Goal: Task Accomplishment & Management: Manage account settings

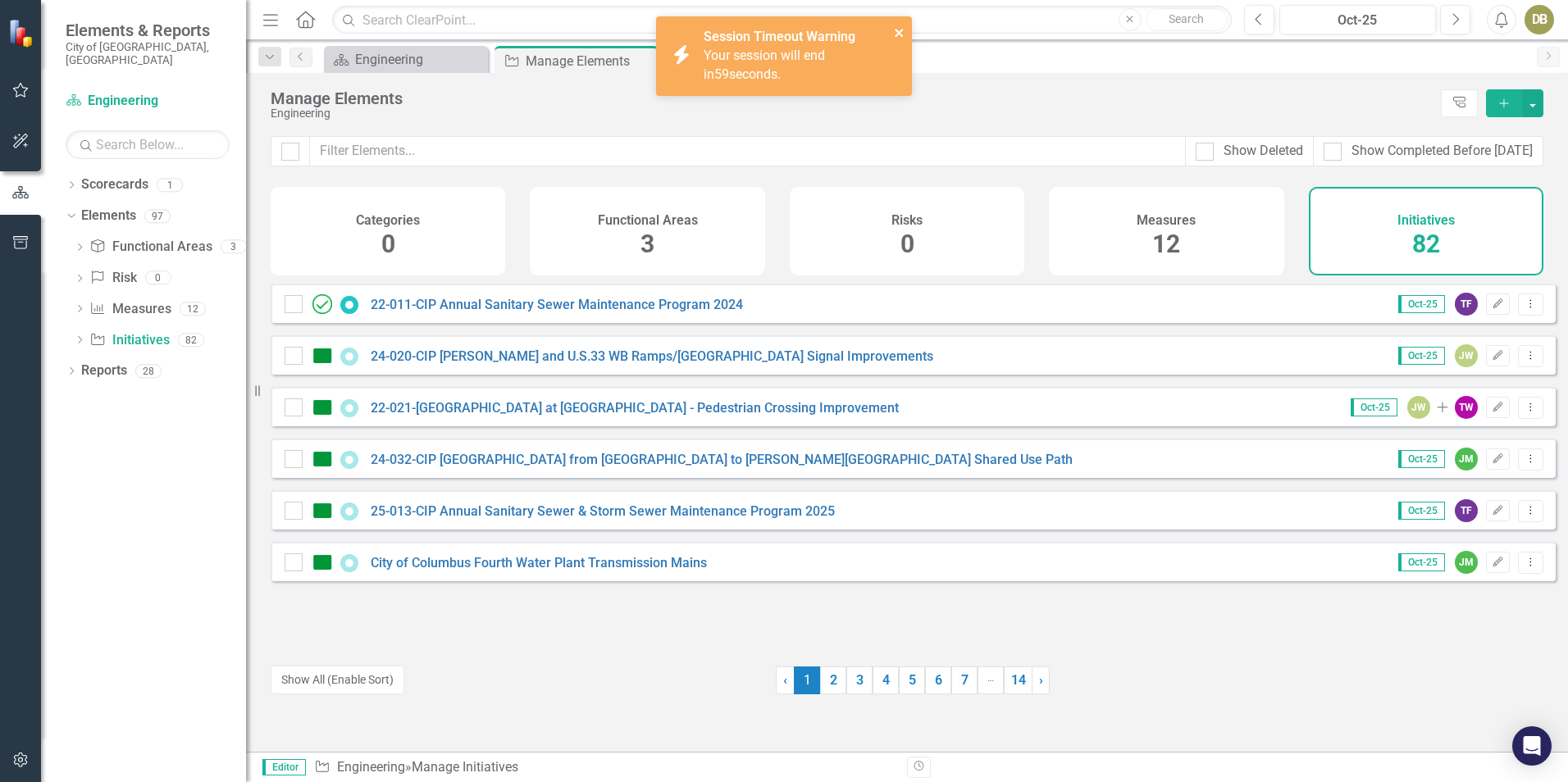
drag, startPoint x: 899, startPoint y: 30, endPoint x: 938, endPoint y: 160, distance: 135.7
click at [899, 30] on icon "close" at bounding box center [900, 33] width 11 height 13
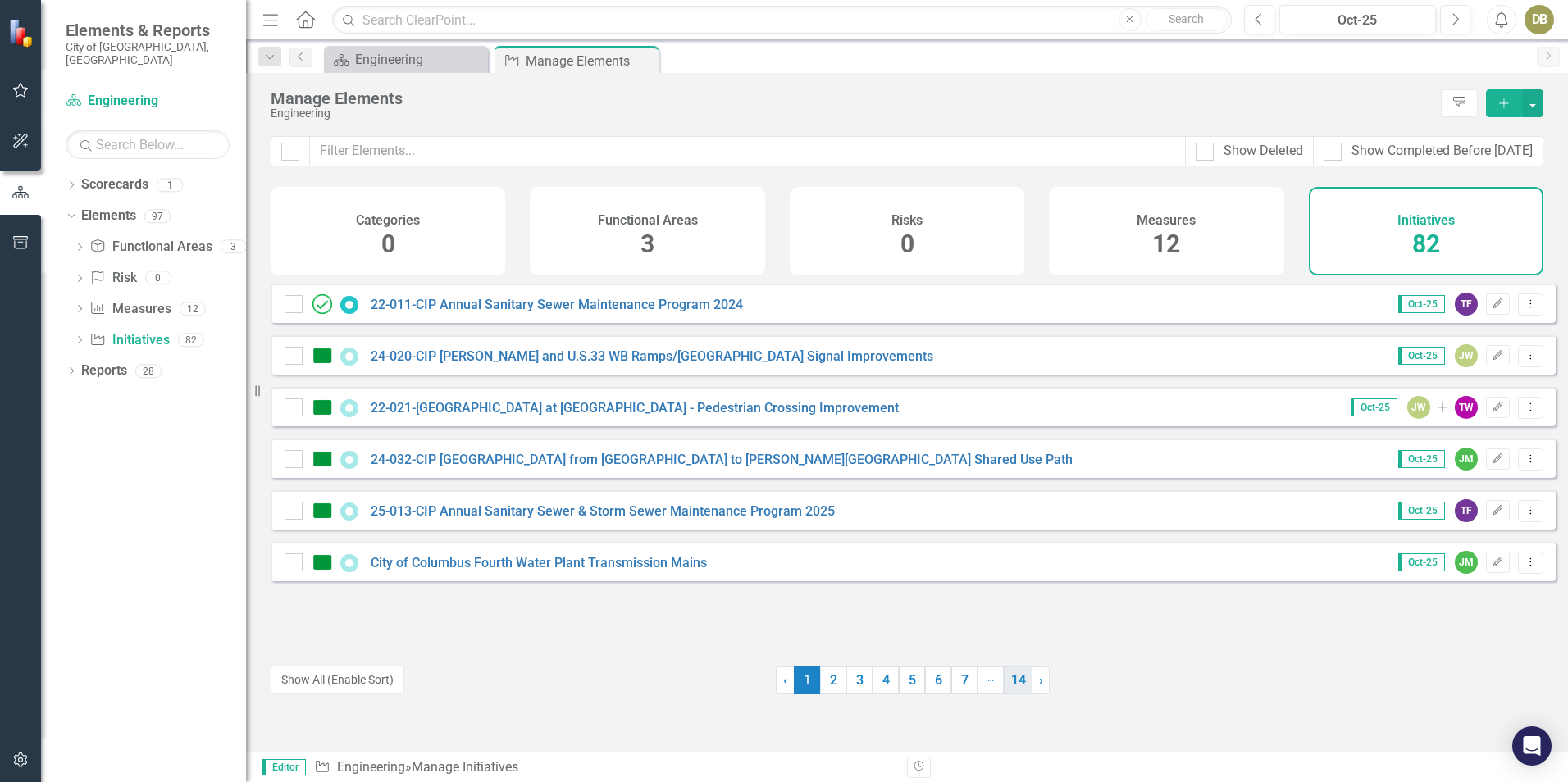
click at [1010, 678] on link "14" at bounding box center [1018, 681] width 29 height 28
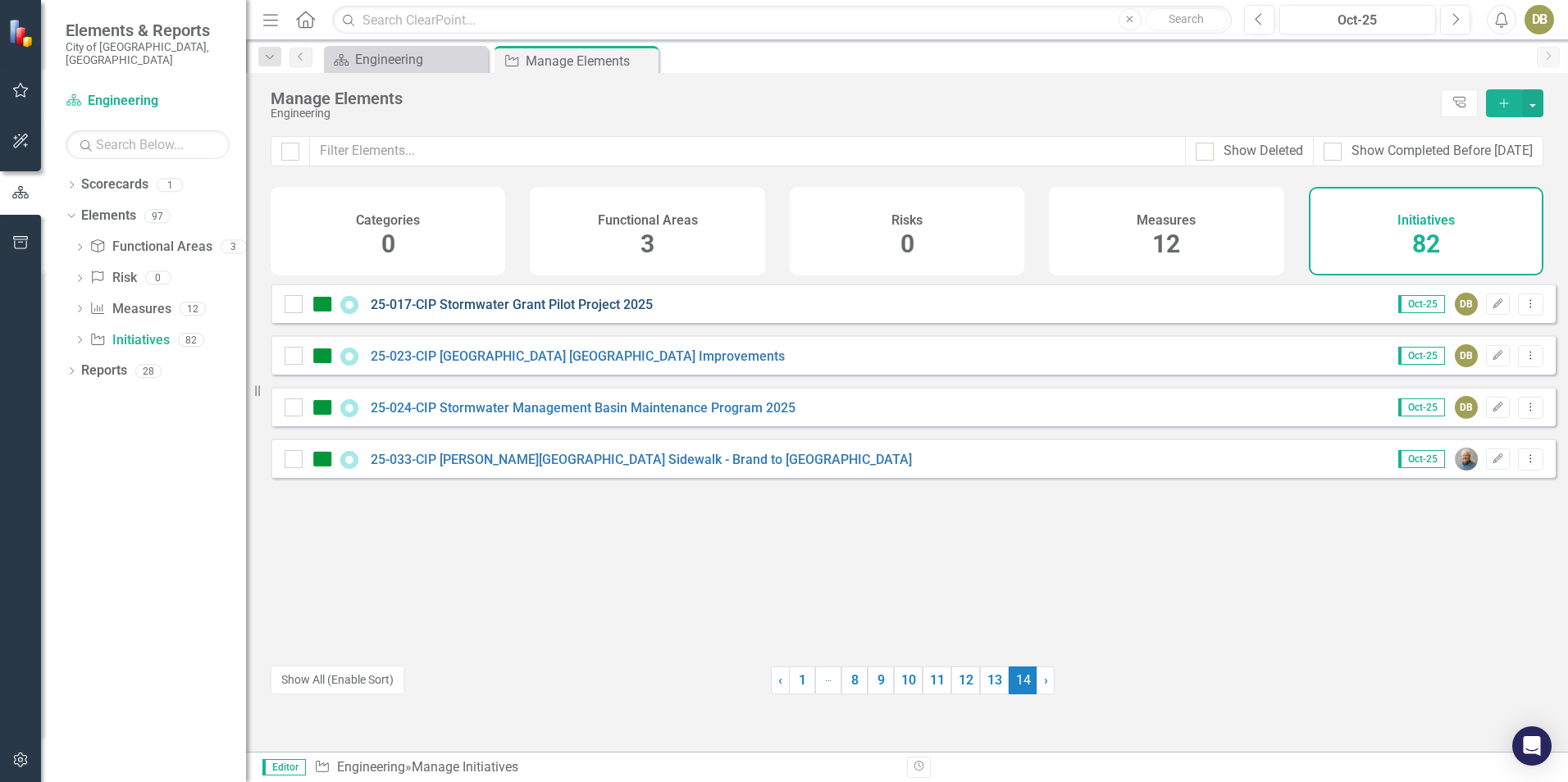
click at [599, 312] on link "25-017-CIP Stormwater Grant Pilot Project 2025" at bounding box center [512, 305] width 282 height 16
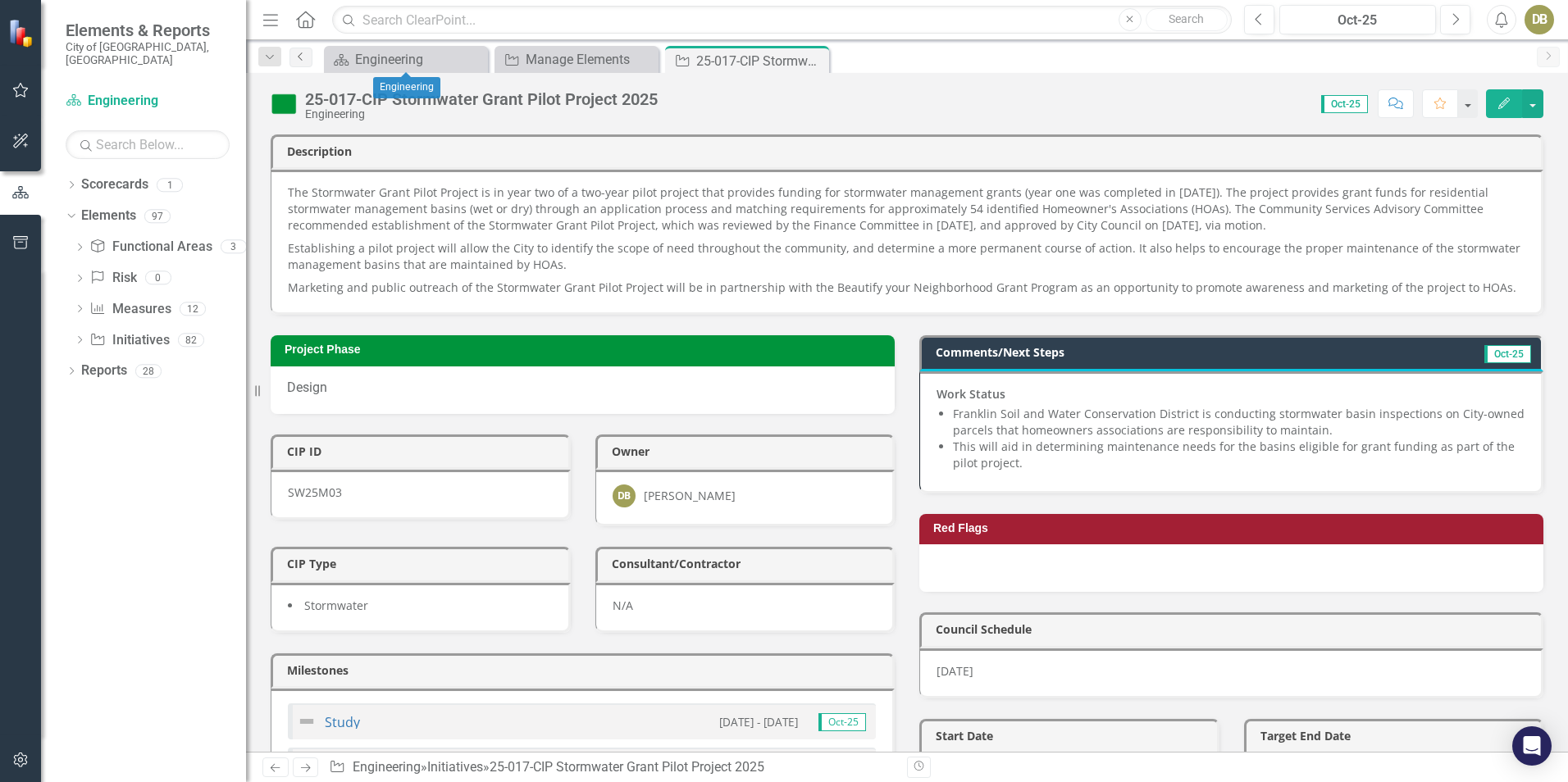
click at [290, 54] on link "Previous" at bounding box center [301, 57] width 23 height 20
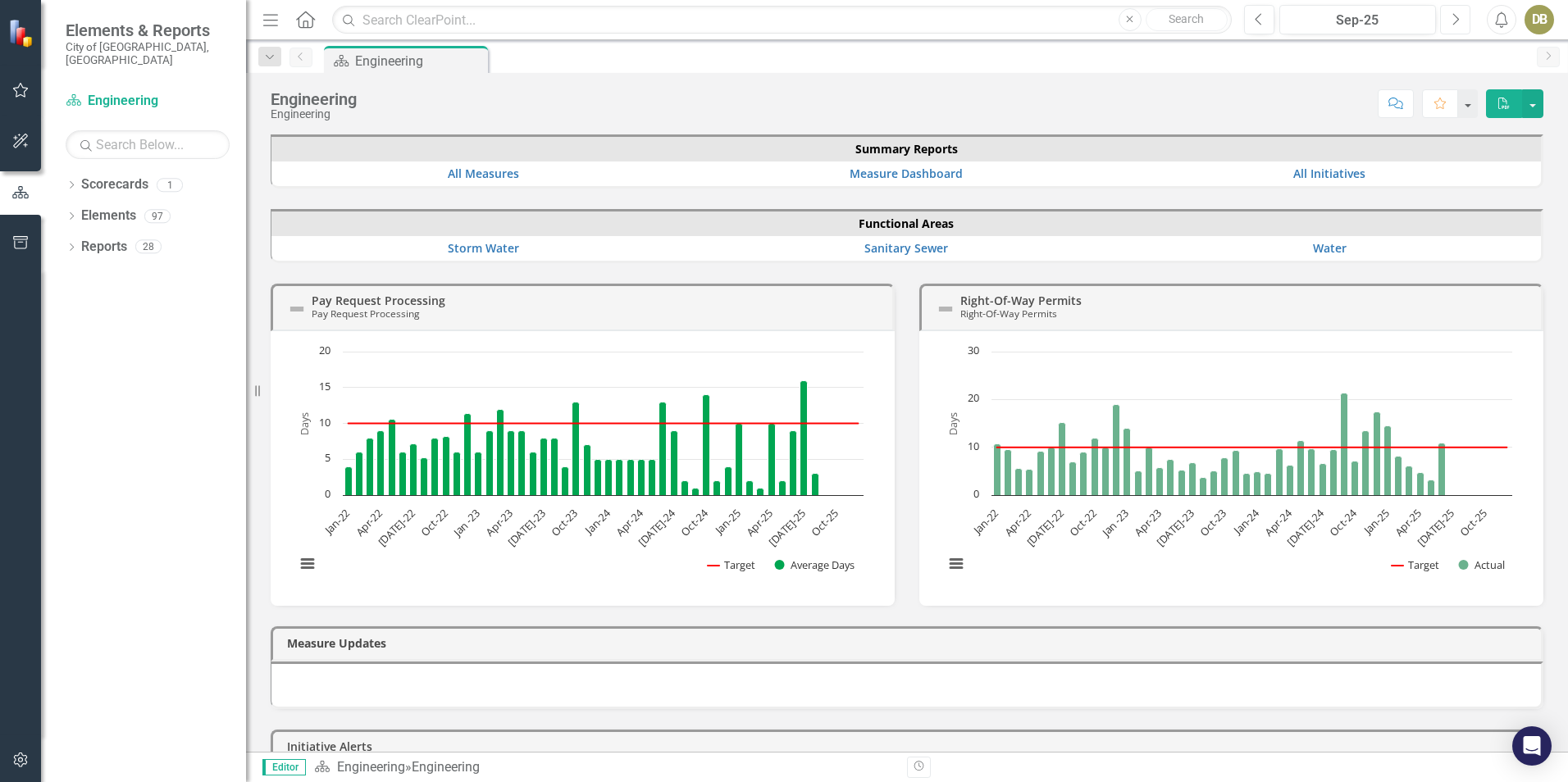
click at [1454, 27] on button "Next" at bounding box center [1455, 20] width 30 height 30
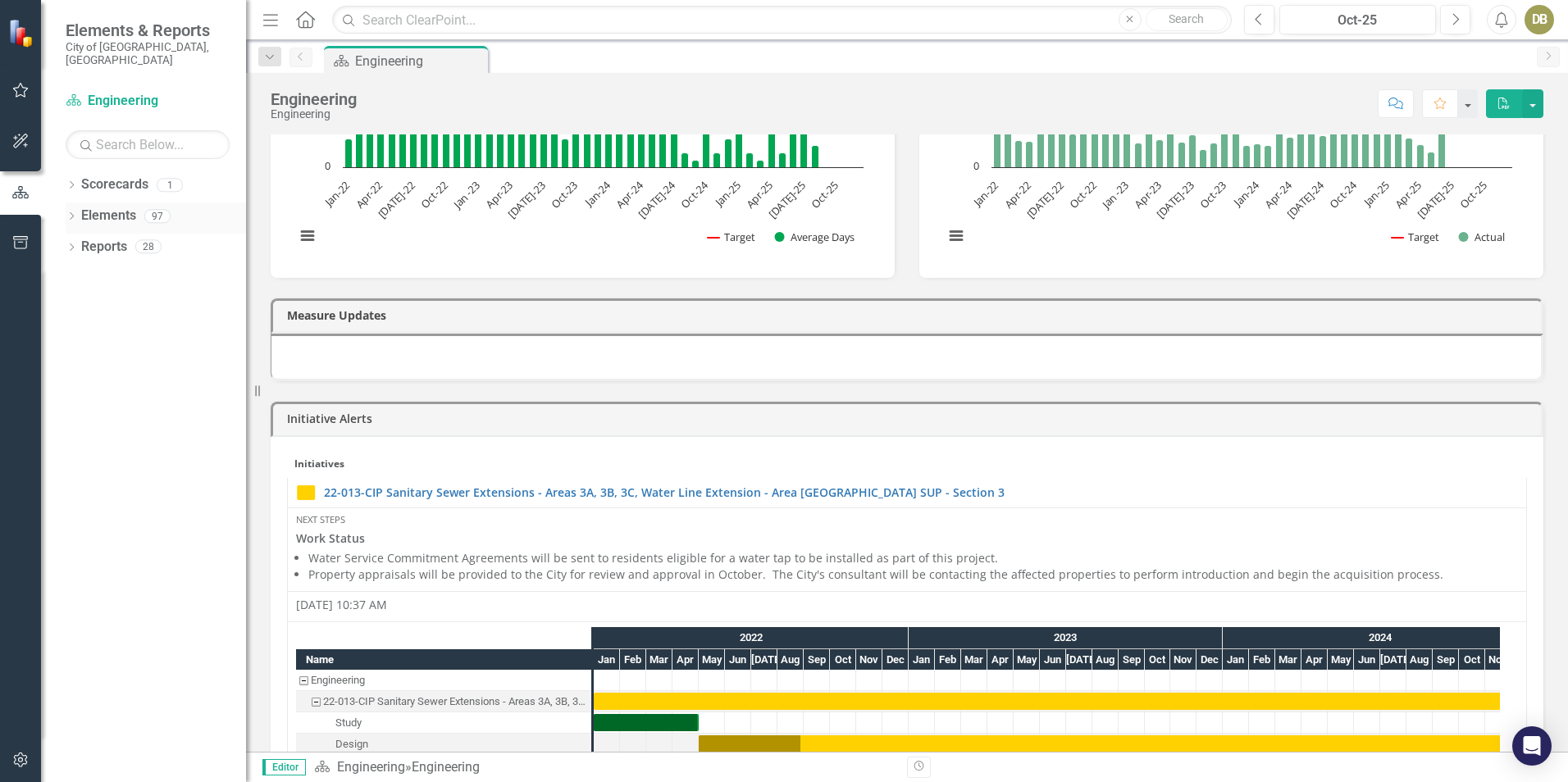
click at [114, 206] on link "Elements" at bounding box center [108, 216] width 55 height 19
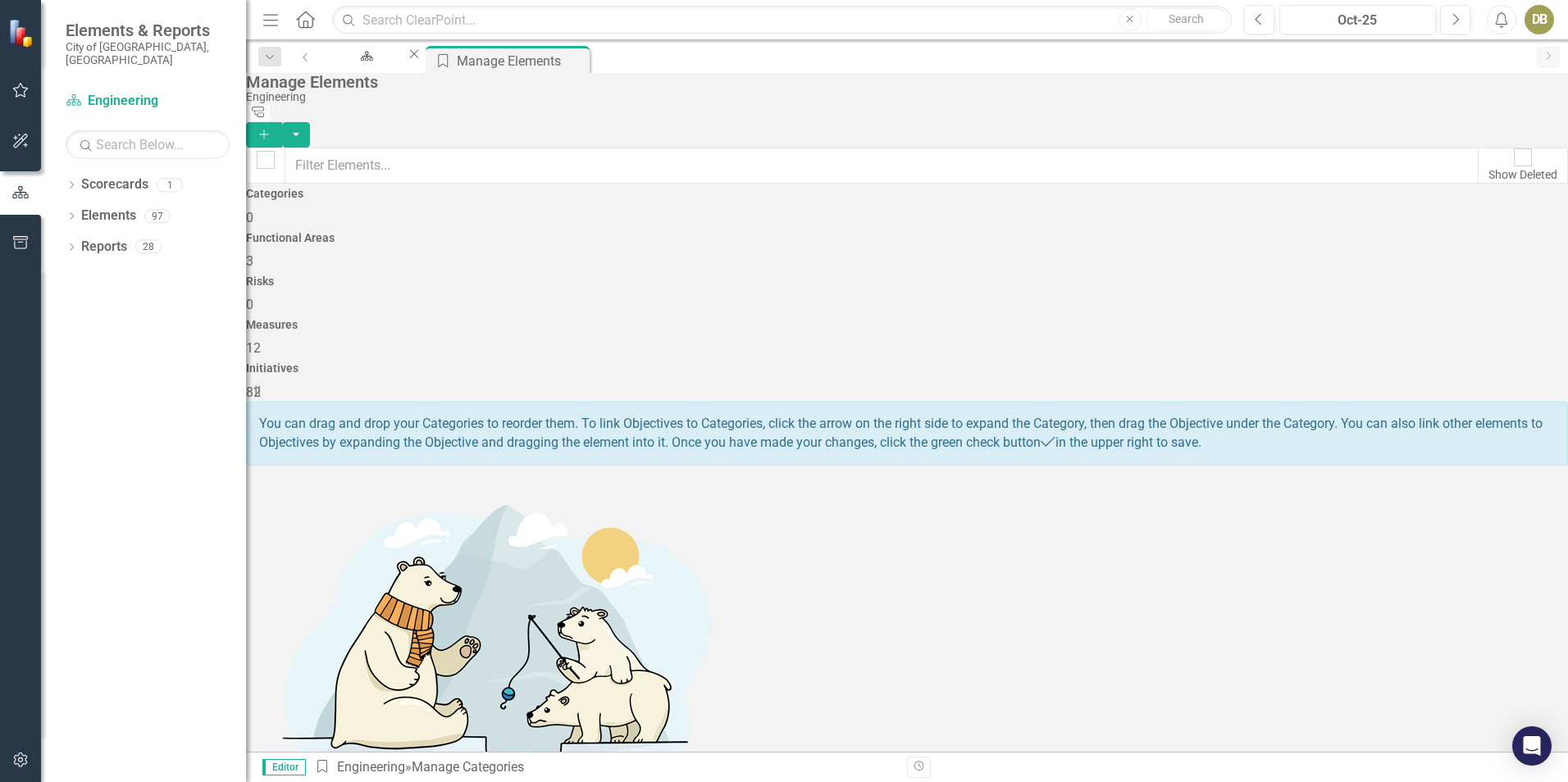
drag, startPoint x: 70, startPoint y: 205, endPoint x: 691, endPoint y: 92, distance: 631.2
click at [73, 213] on icon "Dropdown" at bounding box center [71, 218] width 11 height 9
click at [586, 63] on icon "Close" at bounding box center [577, 59] width 17 height 13
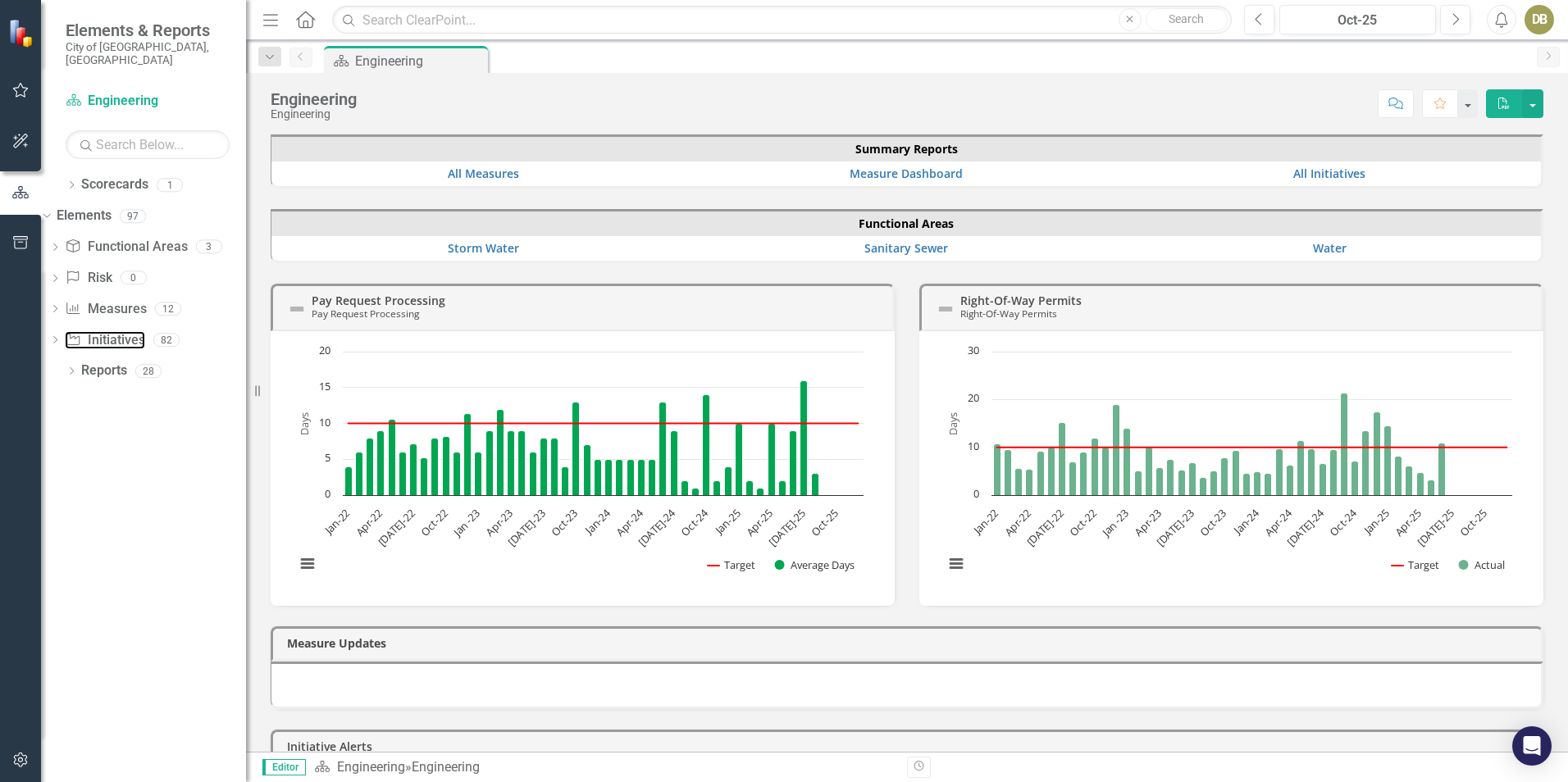
click at [133, 332] on link "Initiative Initiatives" at bounding box center [104, 341] width 79 height 19
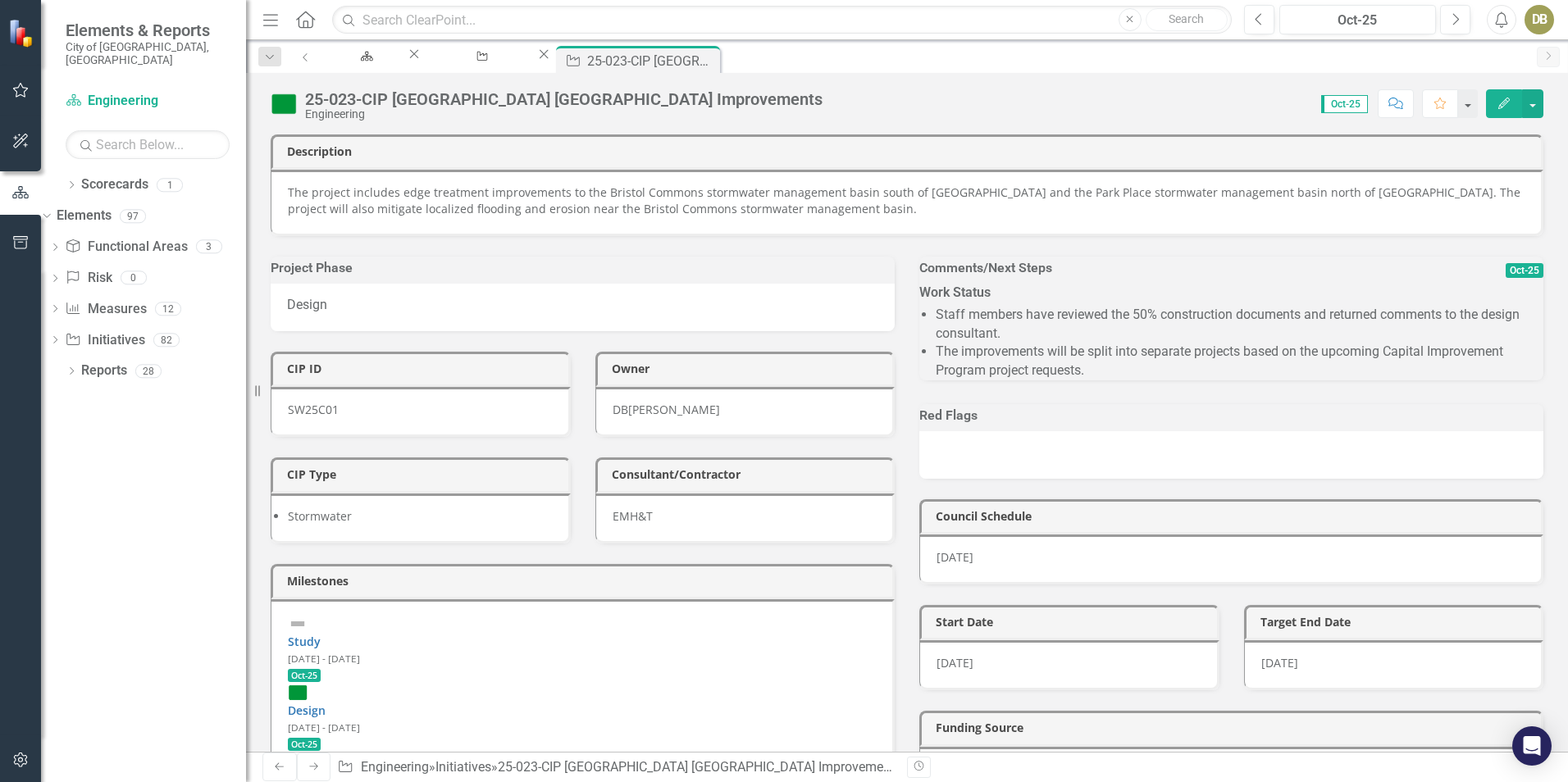
click at [1177, 344] on li "Staff members have reviewed the 50% construction documents and returned comment…" at bounding box center [1240, 324] width 607 height 37
click at [1504, 110] on button "Edit" at bounding box center [1504, 104] width 36 height 29
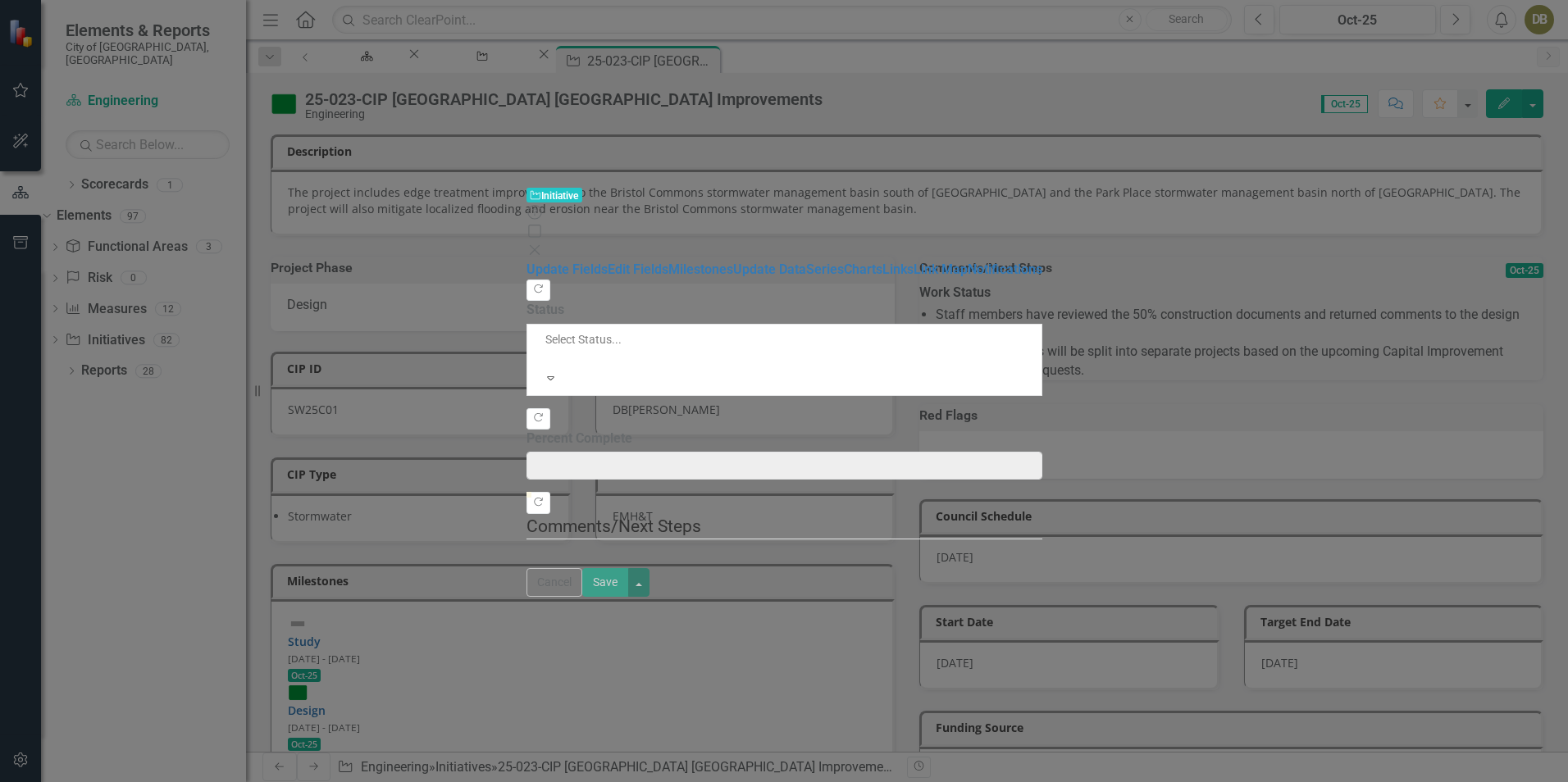
type input "0"
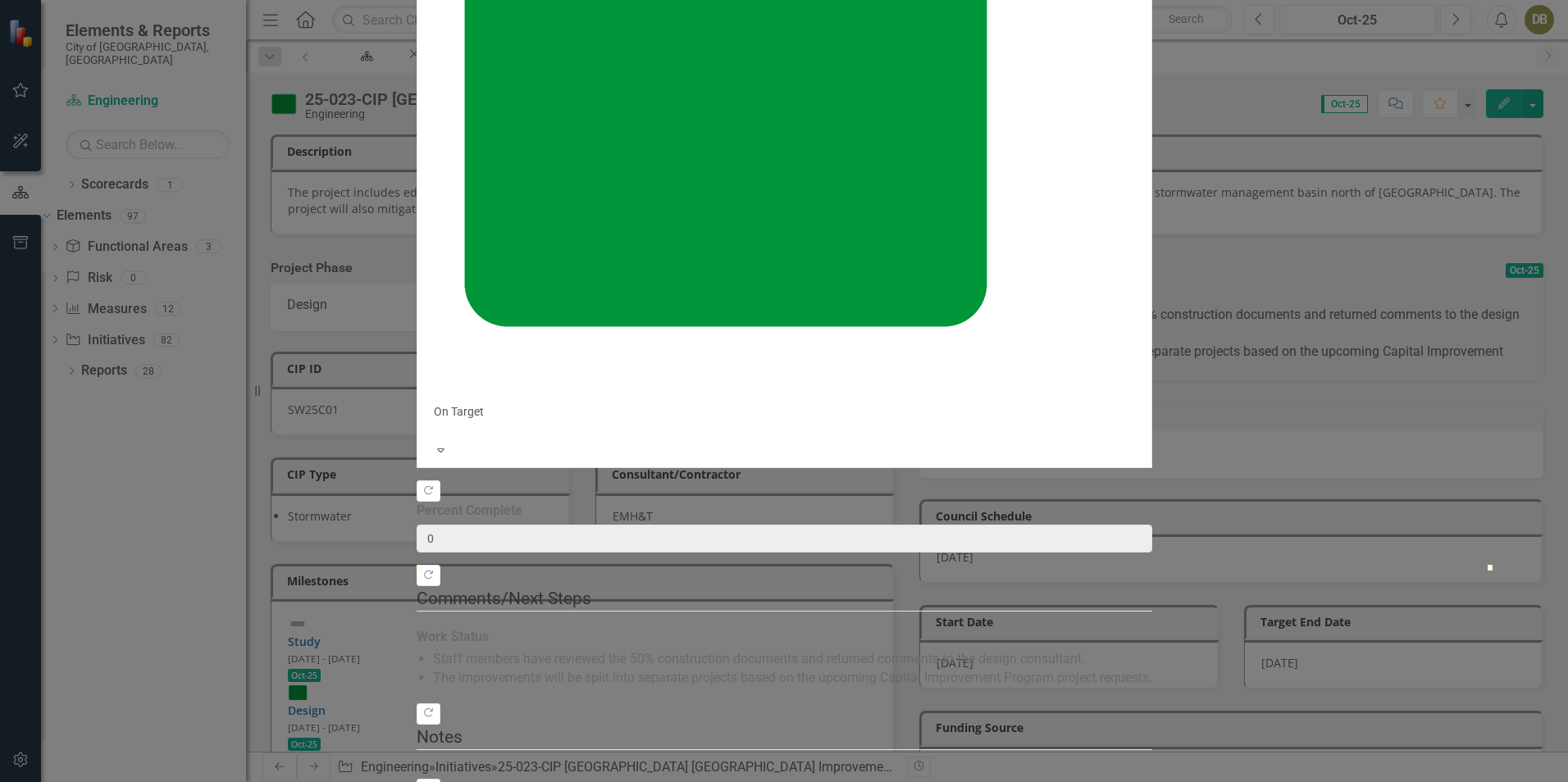
click at [542, 691] on div at bounding box center [784, 691] width 735 height 0
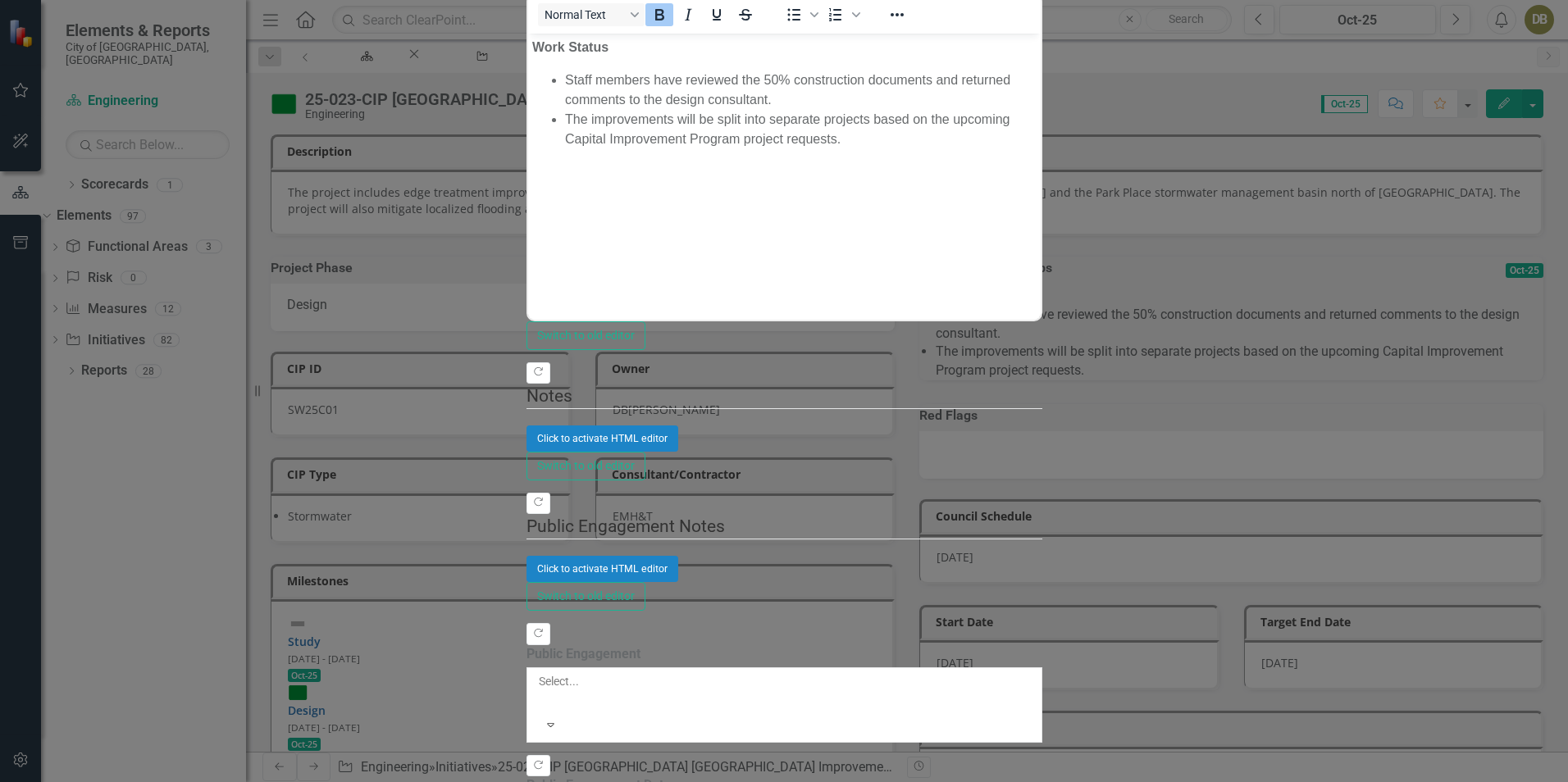
click at [680, 77] on li "Staff members have reviewed the 50% construction documents and returned comment…" at bounding box center [800, 90] width 472 height 39
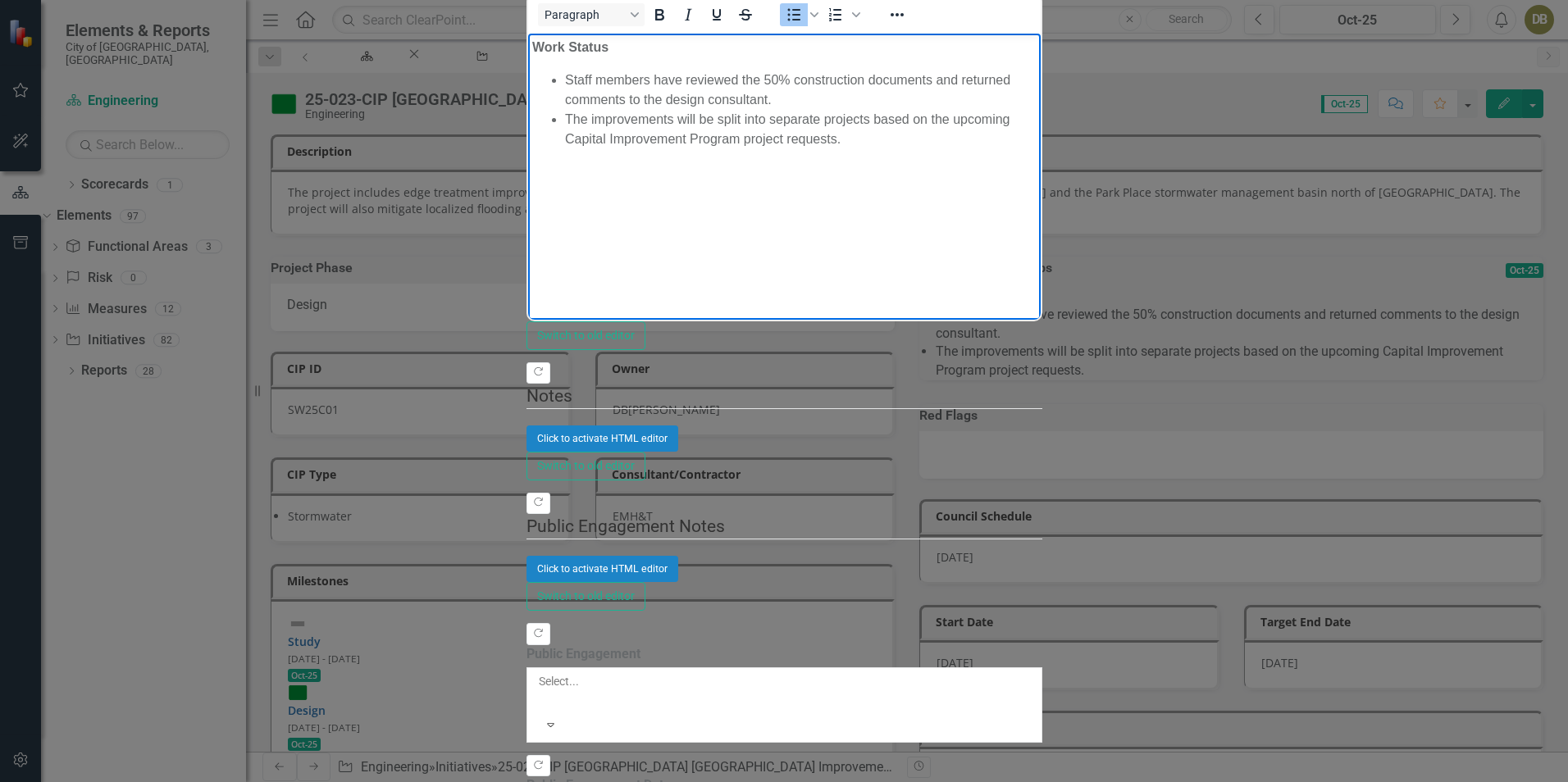
click at [782, 78] on li "Staff members have reviewed the 50% construction documents and returned comment…" at bounding box center [800, 90] width 472 height 39
click at [667, 82] on li "Staff members have reviewed the 50% construction documents and returned comment…" at bounding box center [800, 90] width 472 height 39
click at [1036, 109] on li "The improvements will be split into separate projects based on the upcoming Cap…" at bounding box center [800, 129] width 472 height 39
drag, startPoint x: 779, startPoint y: 78, endPoint x: 763, endPoint y: 78, distance: 16.0
click at [763, 78] on li "Staff members have reviewed the 50% construction documents and returned comment…" at bounding box center [800, 90] width 472 height 39
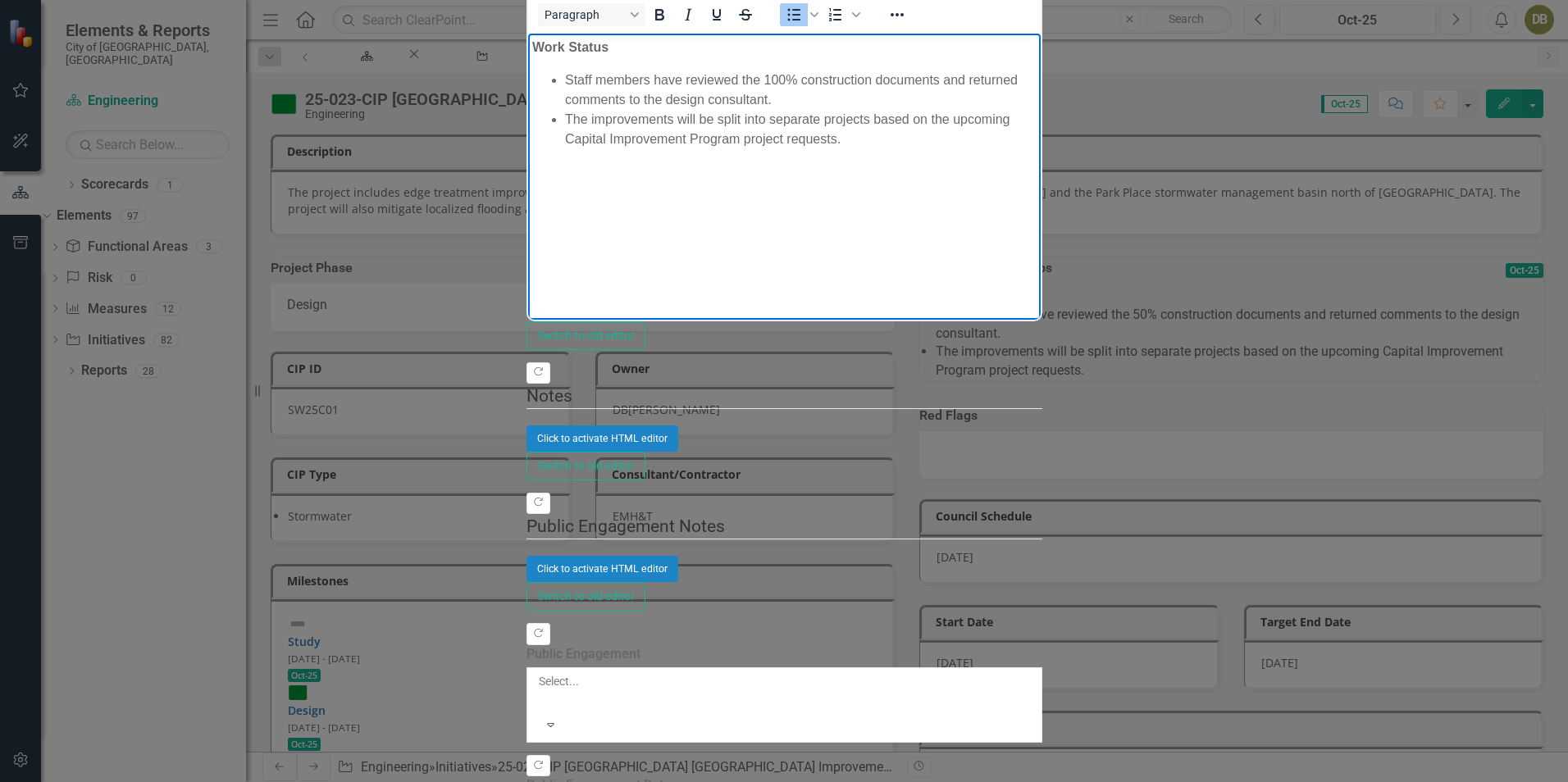
click at [1036, 109] on li "The improvements will be split into separate projects based on the upcoming Cap…" at bounding box center [800, 129] width 472 height 39
click at [1012, 184] on body "Work Status Staff members have reviewed the 100% construction documents and ret…" at bounding box center [783, 155] width 513 height 246
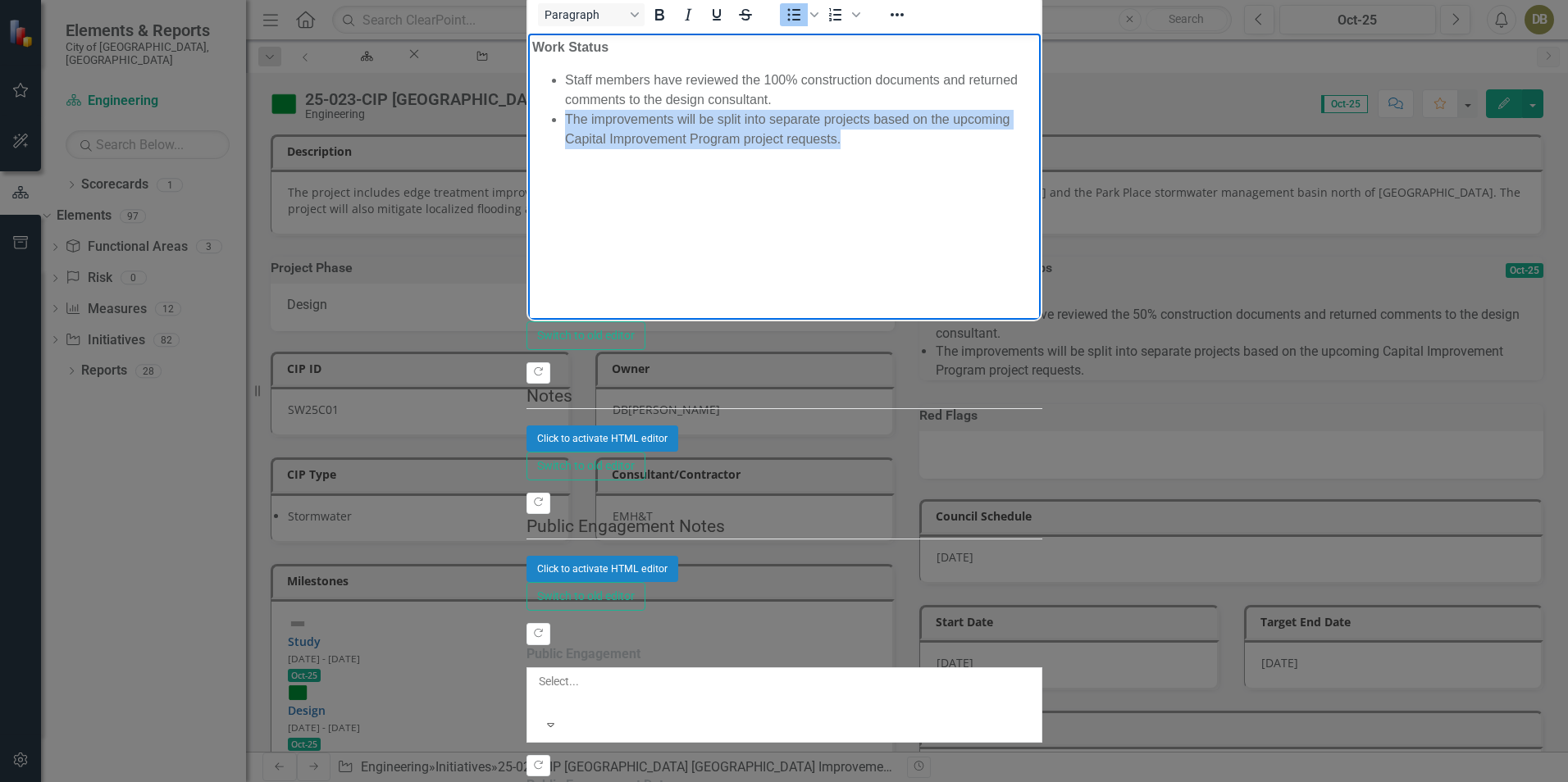
drag, startPoint x: 1290, startPoint y: 92, endPoint x: 620, endPoint y: 117, distance: 670.5
click at [564, 109] on li "The improvements will be split into separate projects based on the upcoming Cap…" at bounding box center [800, 129] width 472 height 39
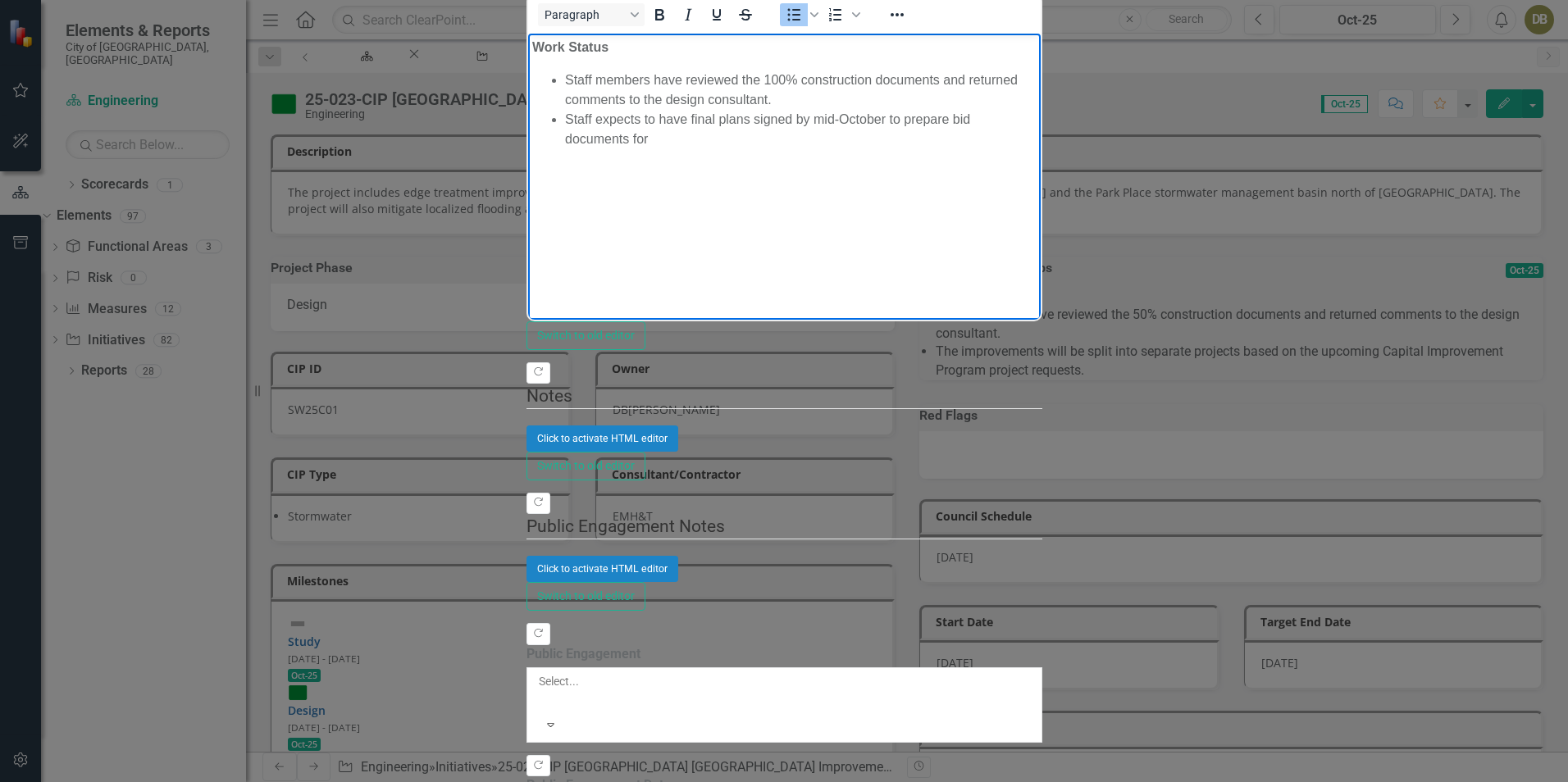
click at [1036, 109] on li "Staff expects to have final plans signed by mid-October to prepare bid document…" at bounding box center [800, 129] width 472 height 39
drag, startPoint x: 1101, startPoint y: 102, endPoint x: 949, endPoint y: 102, distance: 152.0
click at [949, 109] on li "Staff expects to have final plans signed by mid-October to prepare bid document…" at bounding box center [800, 129] width 472 height 39
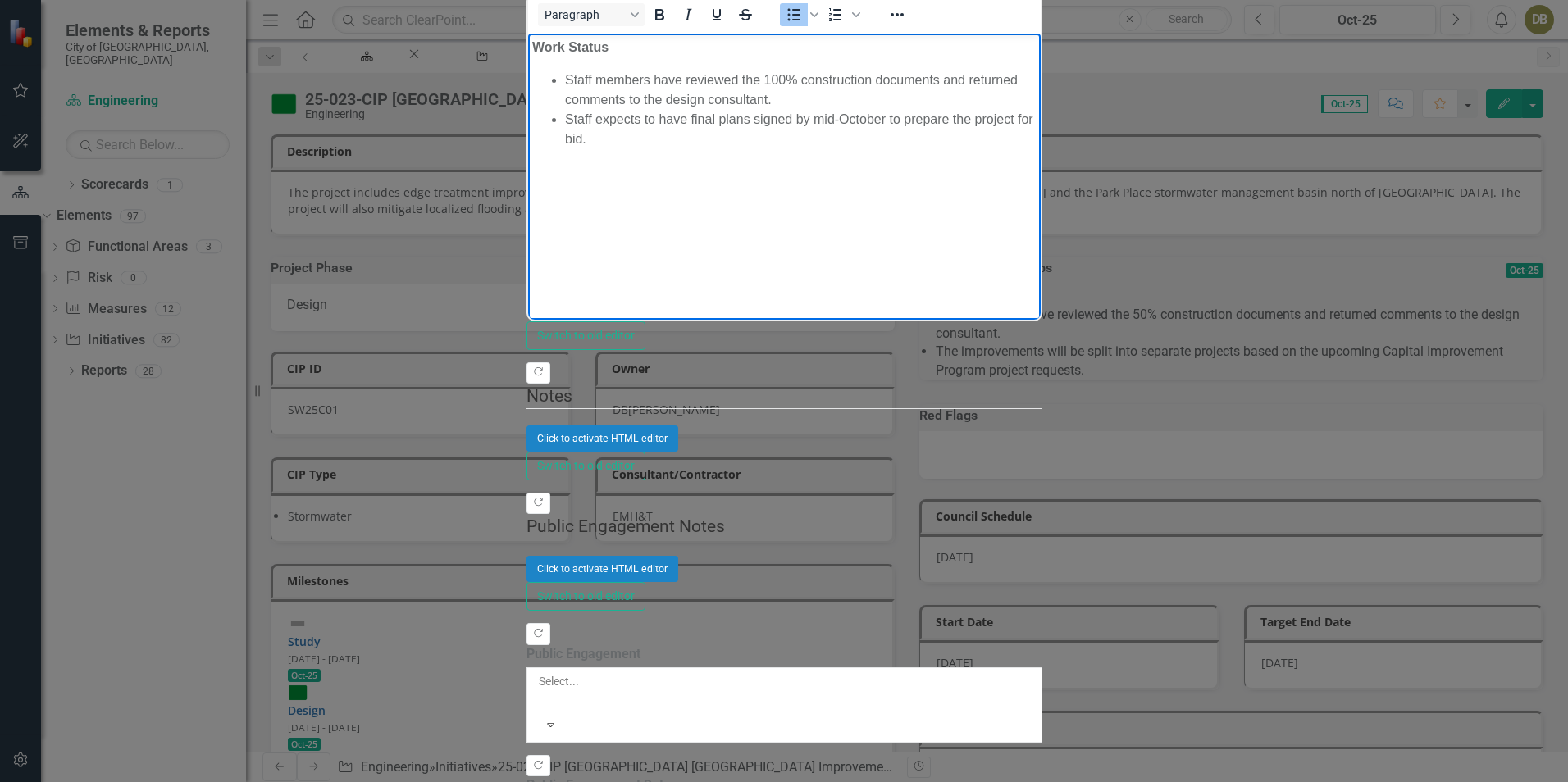
click at [1040, 172] on body "Work Status Staff members have reviewed the 100% construction documents and ret…" at bounding box center [783, 155] width 513 height 246
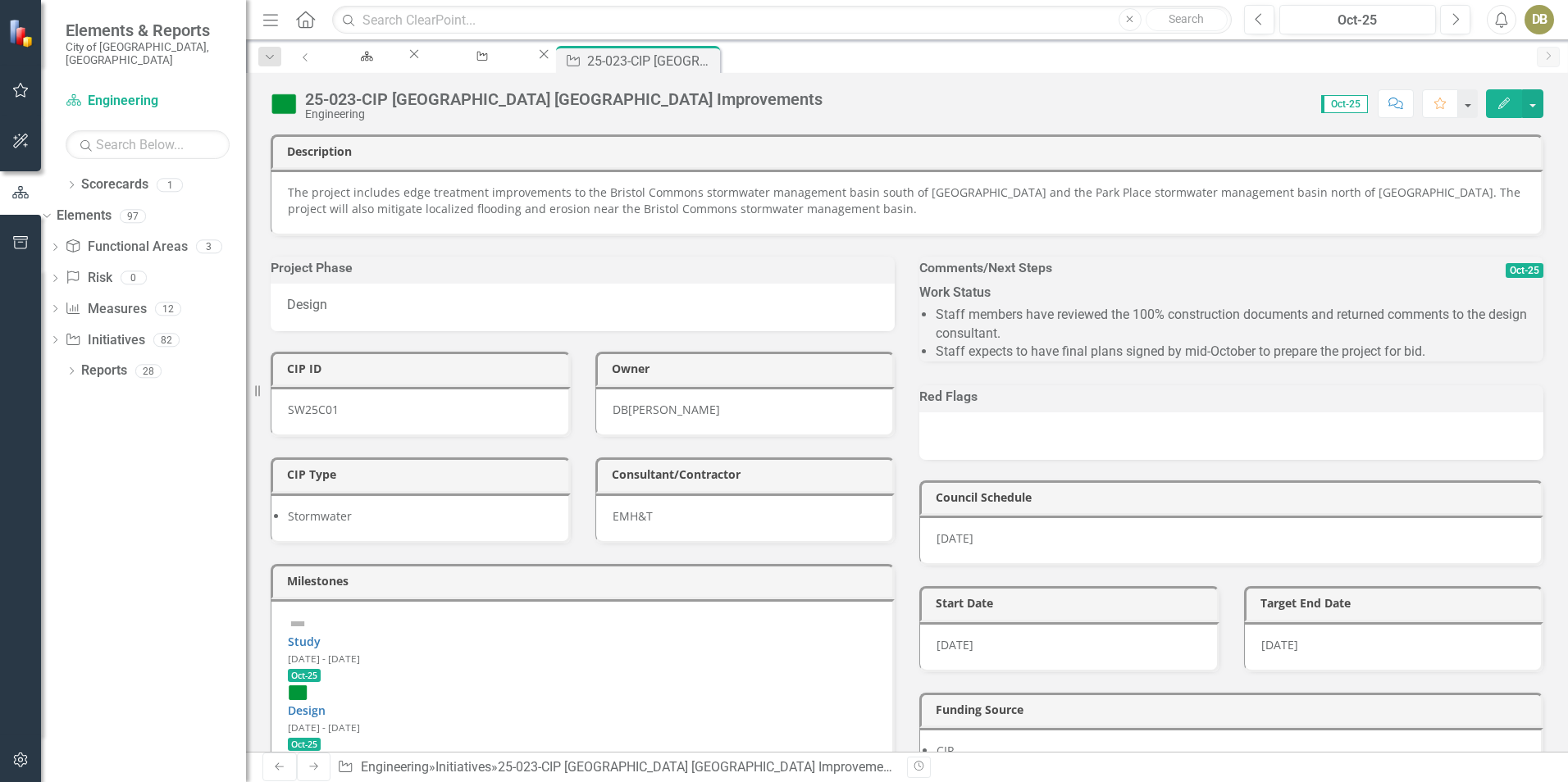
click at [1507, 115] on button "Edit" at bounding box center [1504, 104] width 36 height 29
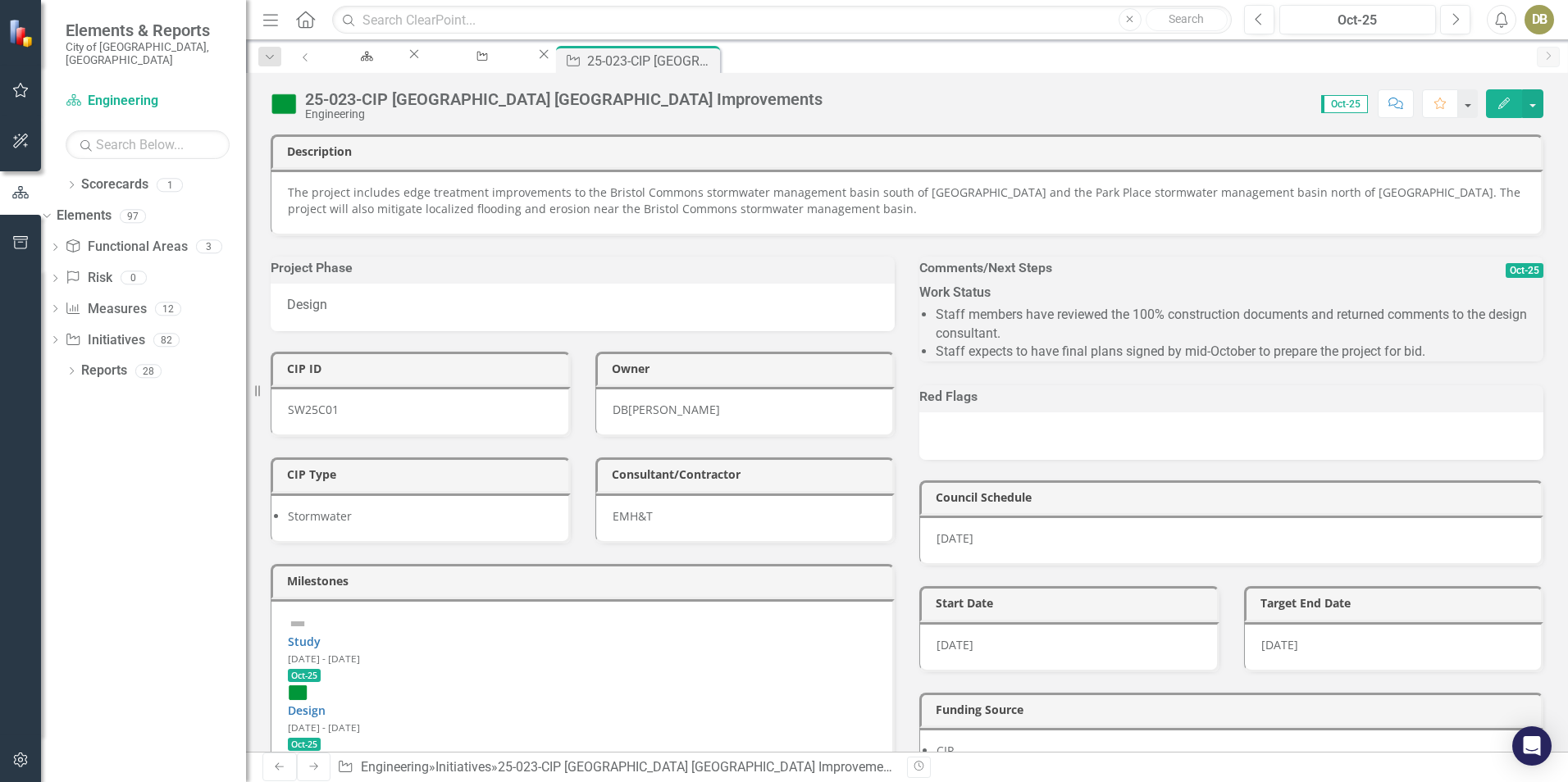
click at [335, 196] on p "The project includes edge treatment improvements to the Bristol Commons stormwa…" at bounding box center [906, 200] width 1237 height 33
click at [1500, 99] on icon "Edit" at bounding box center [1504, 103] width 15 height 11
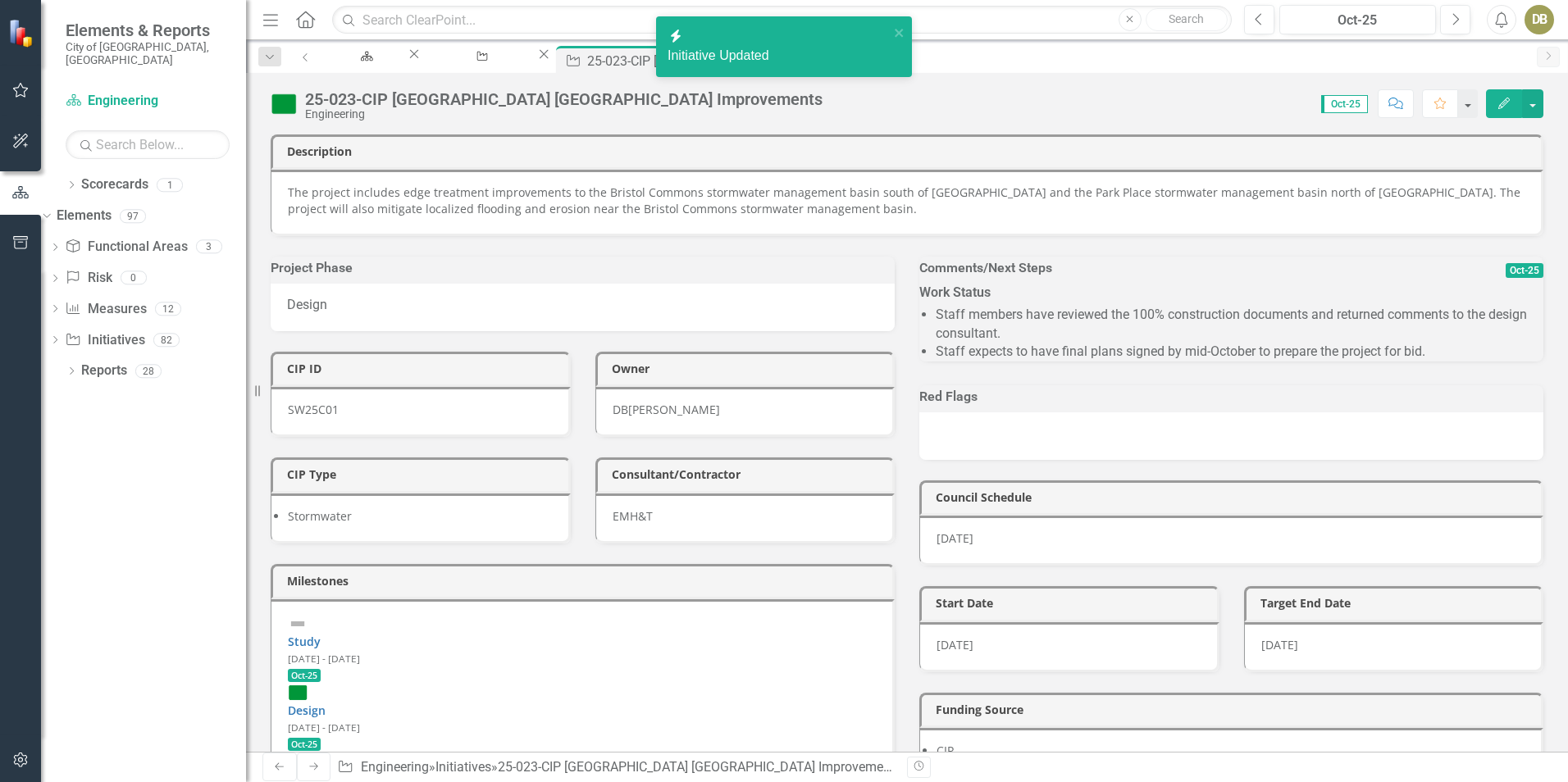
click at [338, 190] on p "The project includes edge treatment improvements to the Bristol Commons stormwa…" at bounding box center [906, 200] width 1237 height 33
click at [342, 192] on p "The project includes edge treatment improvements to the Bristol Commons stormwa…" at bounding box center [906, 200] width 1237 height 33
click at [342, 191] on p "The project includes edge treatment improvements to the Bristol Commons stormwa…" at bounding box center [906, 200] width 1237 height 33
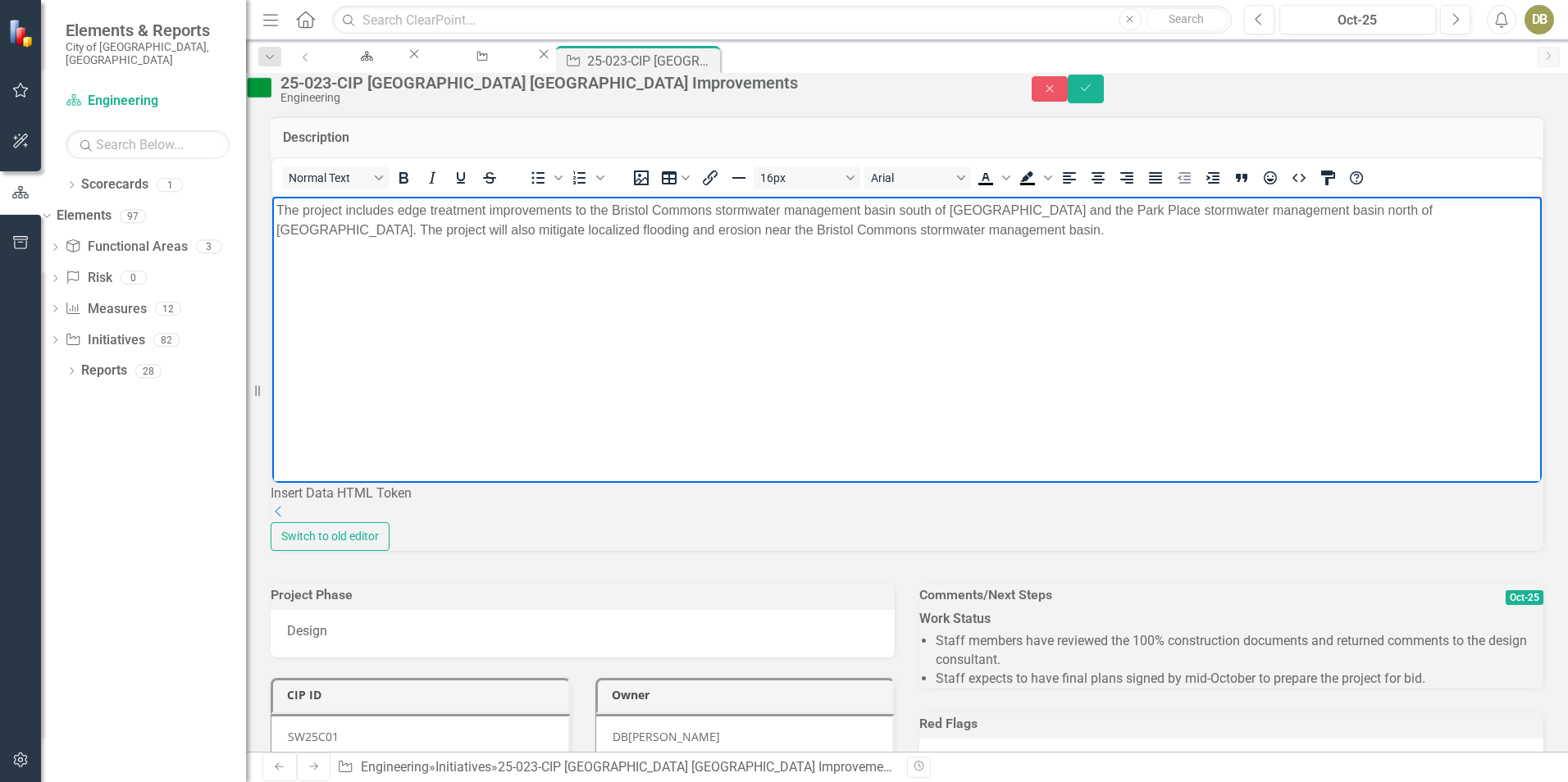
click at [876, 232] on p "The project includes edge treatment improvements to the Bristol Commons stormwa…" at bounding box center [907, 220] width 1262 height 39
drag, startPoint x: 1094, startPoint y: 211, endPoint x: 577, endPoint y: 205, distance: 517.0
click at [577, 205] on p "The project includes edge treatment improvements to the Bristol Commons stormwa…" at bounding box center [907, 220] width 1262 height 39
click at [965, 252] on body "The project includes edge treatment improvements to the Bristol Commons stormwa…" at bounding box center [906, 319] width 1270 height 246
click at [1169, 318] on body "The project includes edge treatment improvements to the Bristol Commons stormwa…" at bounding box center [906, 319] width 1270 height 246
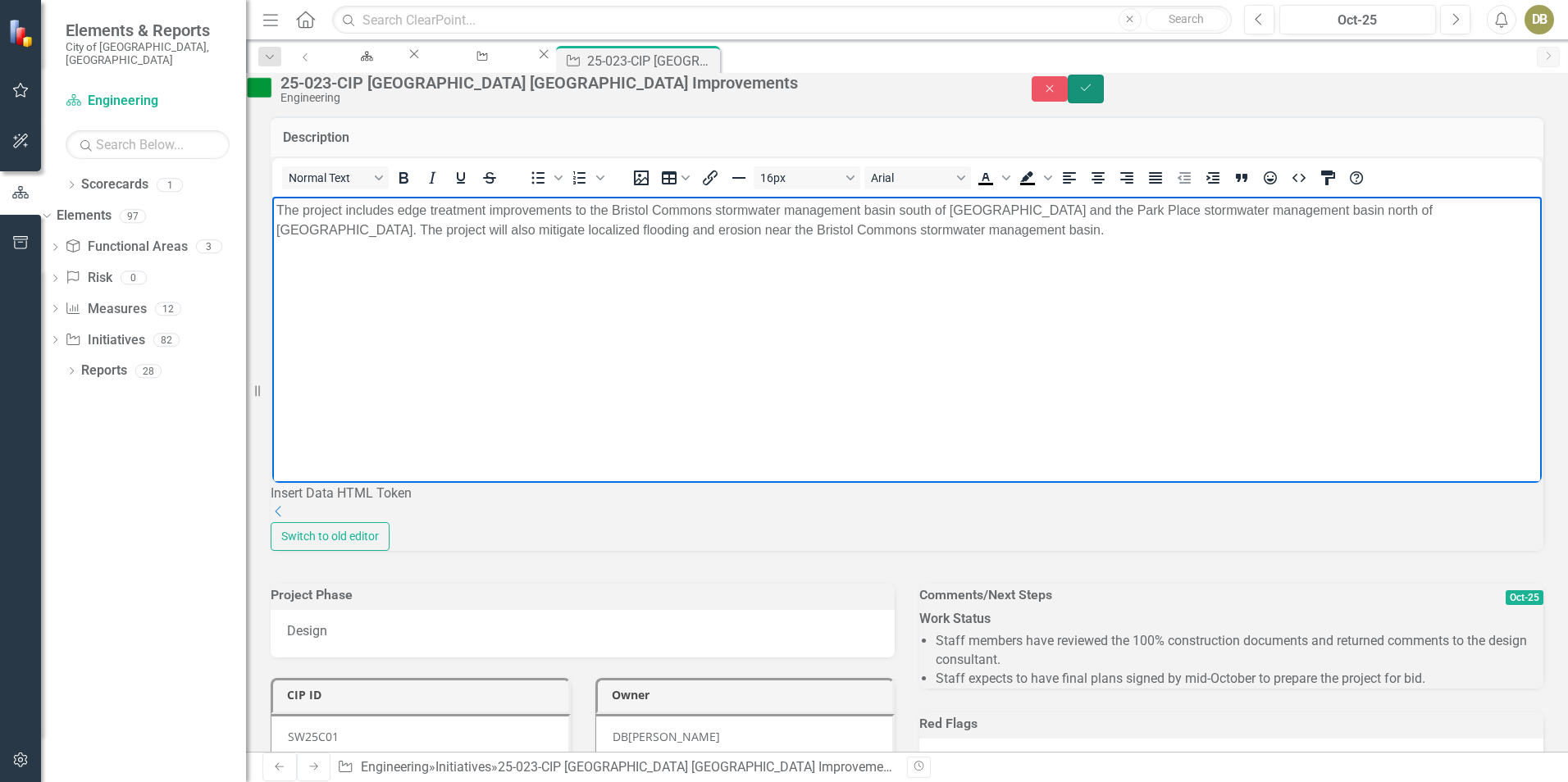
drag, startPoint x: 1526, startPoint y: 91, endPoint x: 1519, endPoint y: 96, distance: 8.6
click at [1093, 91] on icon "Save" at bounding box center [1086, 88] width 15 height 11
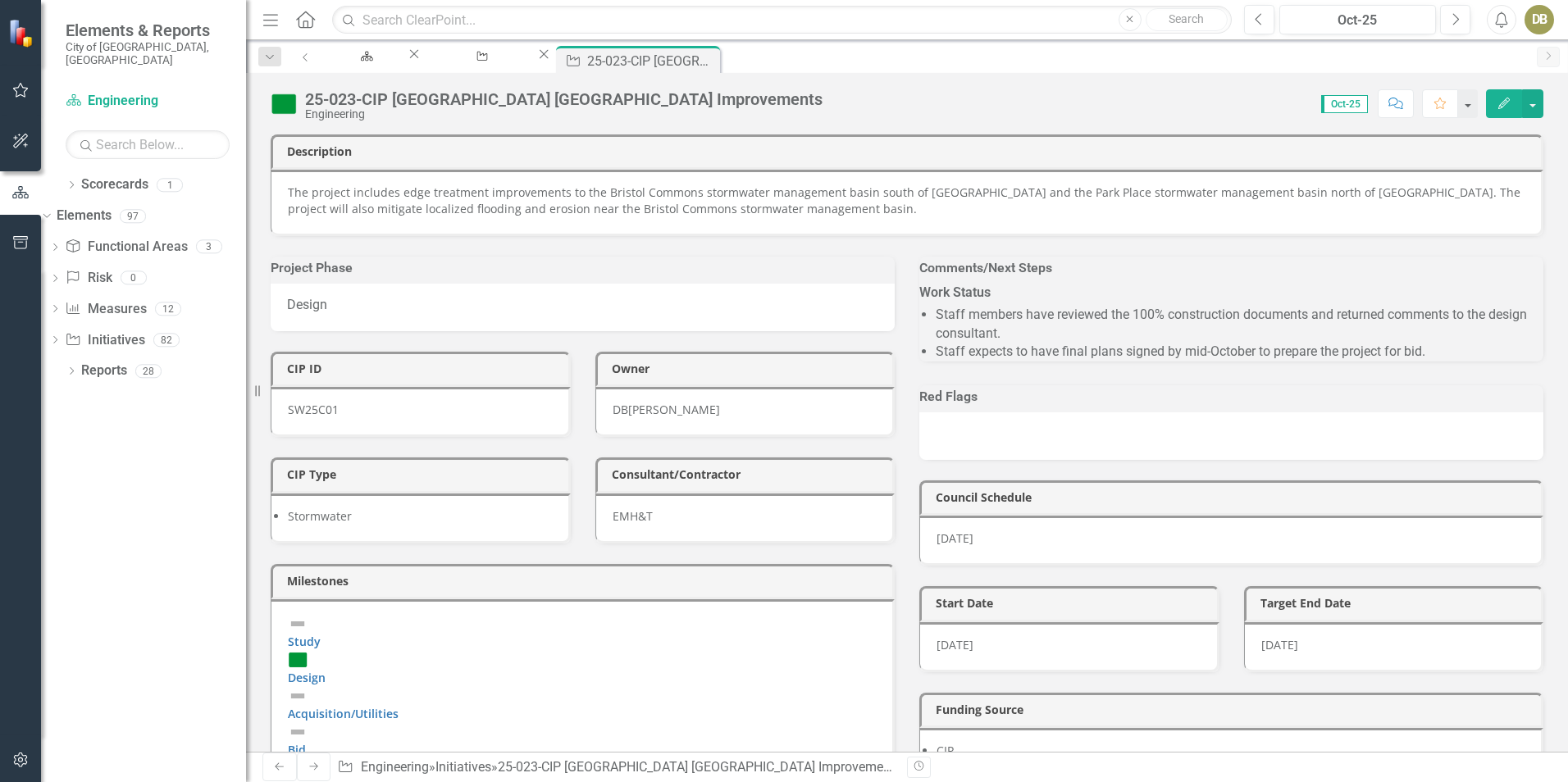
click at [996, 57] on div "Scorecard Engineering Close Initiative Manage Elements Close Initiative 25-023-…" at bounding box center [925, 59] width 1206 height 26
drag, startPoint x: 961, startPoint y: 364, endPoint x: 1188, endPoint y: 369, distance: 227.1
click at [1188, 362] on li "Staff expects to have final plans signed by mid-October to prepare the project …" at bounding box center [1240, 352] width 607 height 19
click at [907, 261] on div "Comments/Next Steps Oct-25 Work Status Staff members have reviewed the 100% con…" at bounding box center [1232, 301] width 649 height 129
click at [520, 62] on div "Manage Elements" at bounding box center [479, 72] width 84 height 21
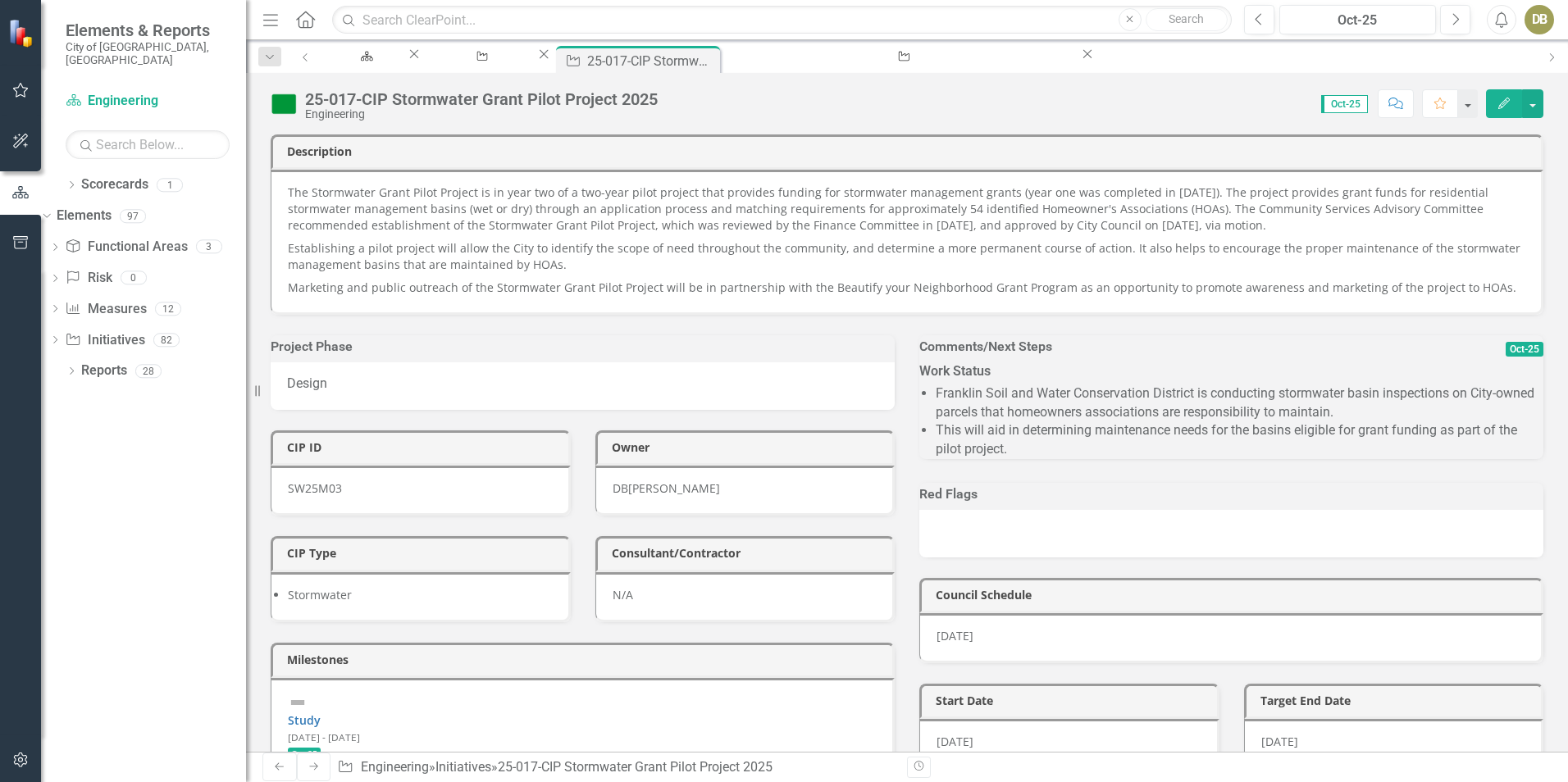
click at [1498, 107] on icon "Edit" at bounding box center [1504, 103] width 15 height 11
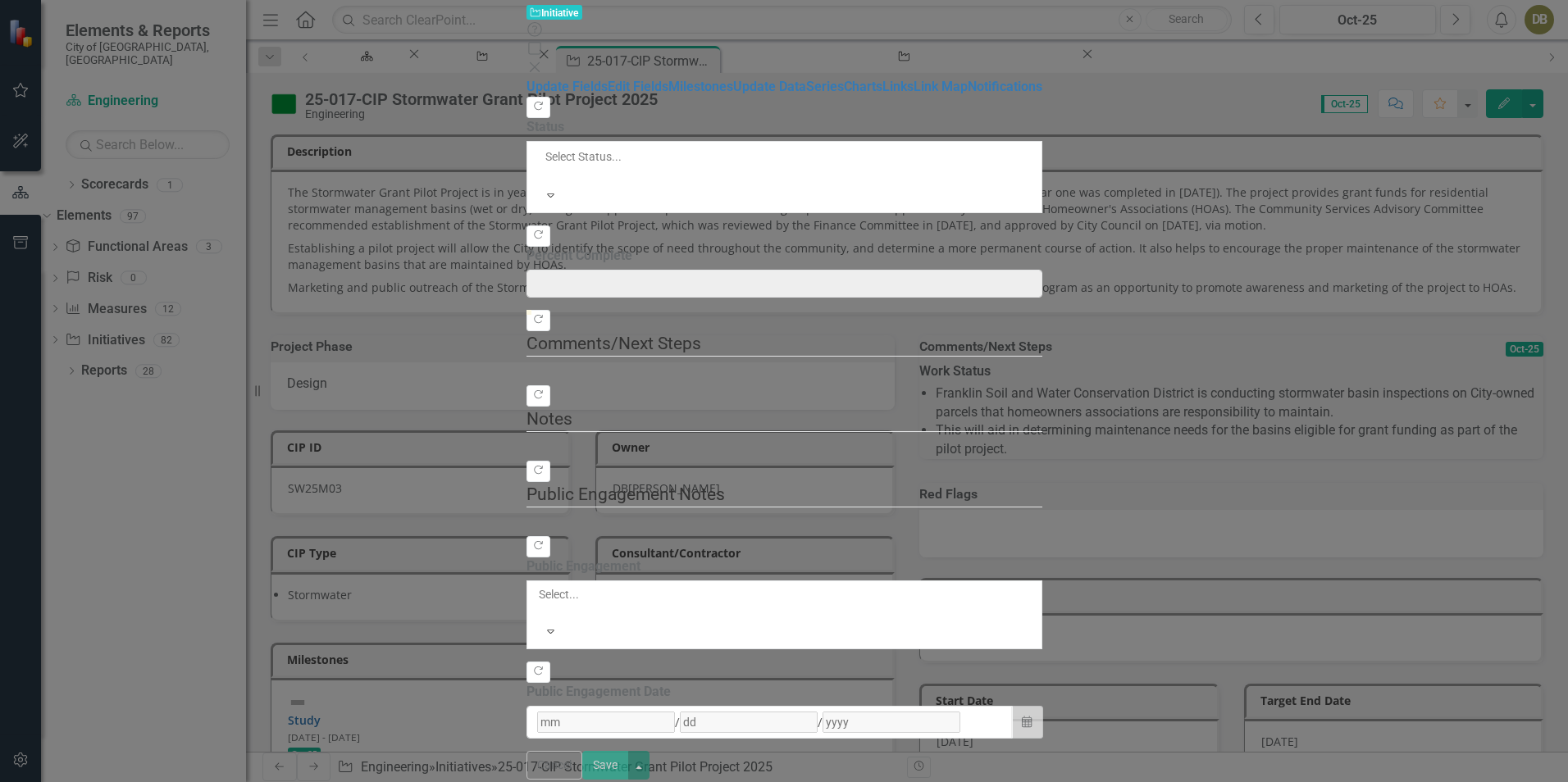
type input "0"
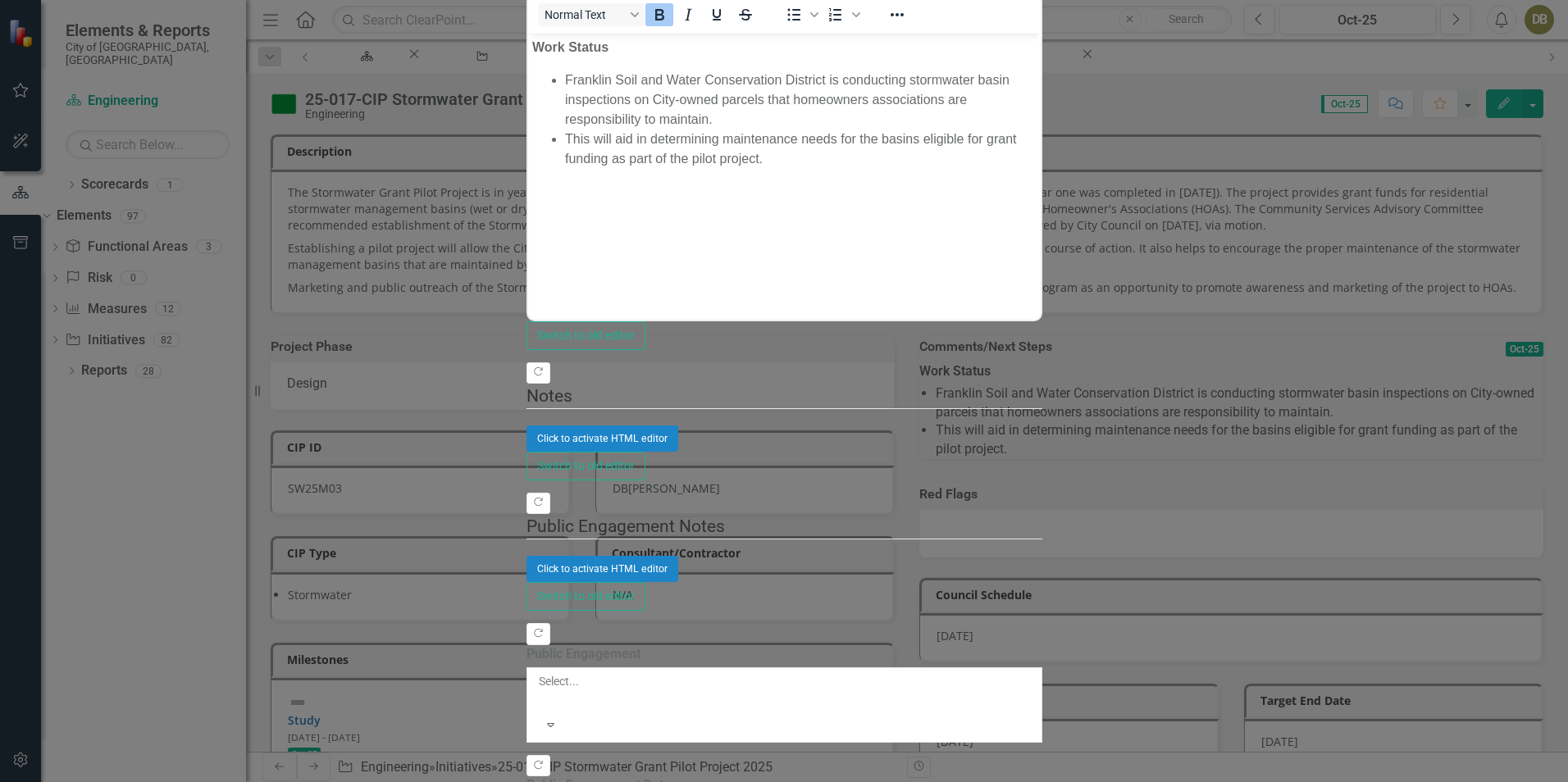
click at [578, 129] on li "This will aid in determining maintenance needs for the basins eligible for gran…" at bounding box center [800, 149] width 472 height 39
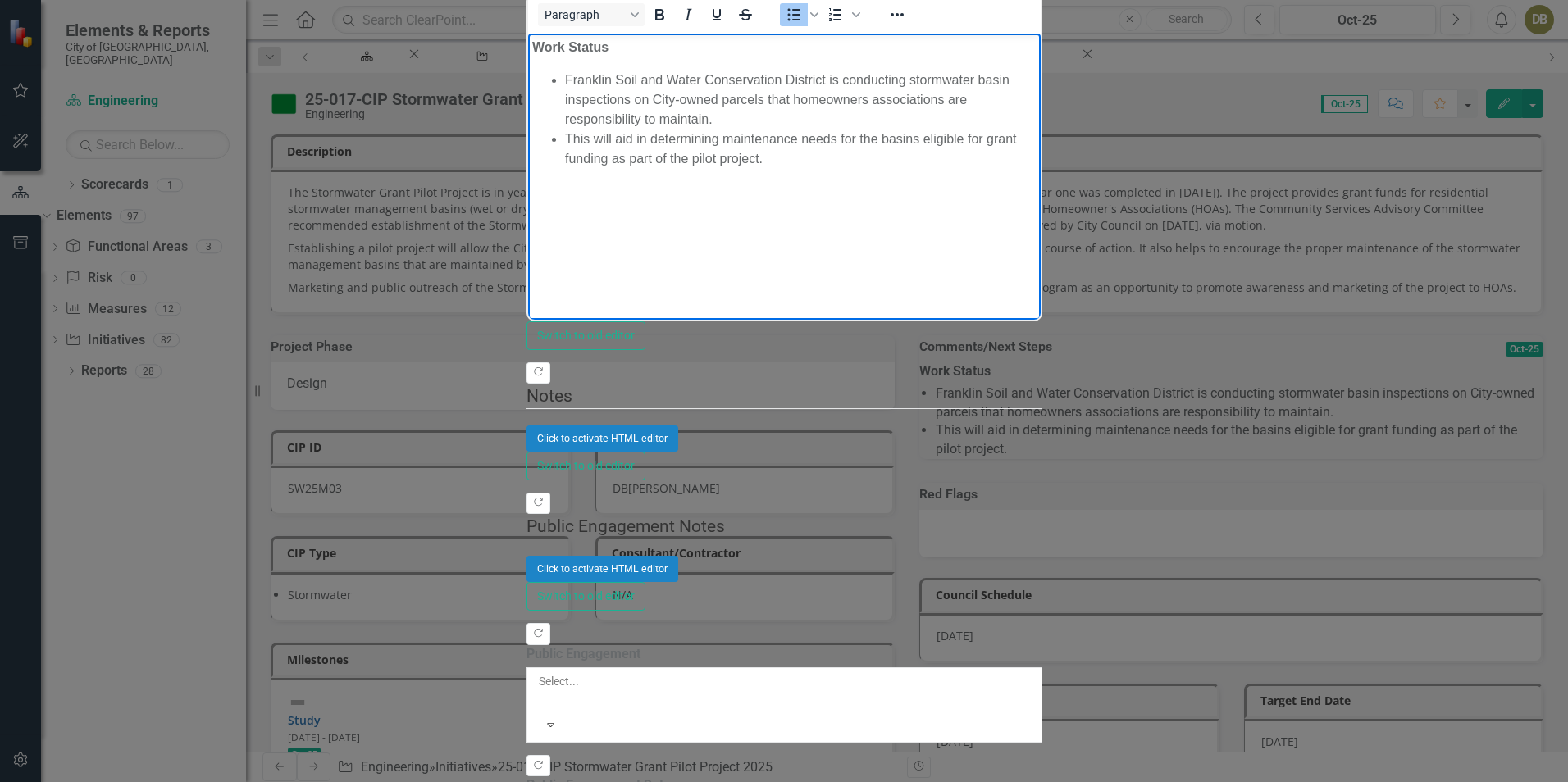
click at [1036, 129] on li "This will aid in determining maintenance needs for the basins eligible for gran…" at bounding box center [800, 149] width 472 height 39
drag, startPoint x: 1235, startPoint y: 99, endPoint x: 1213, endPoint y: 100, distance: 22.0
click at [1036, 129] on li "This will aid in determining maintenance needs for the basins eligible for gran…" at bounding box center [800, 149] width 472 height 39
drag, startPoint x: 1253, startPoint y: 129, endPoint x: 1200, endPoint y: 144, distance: 55.1
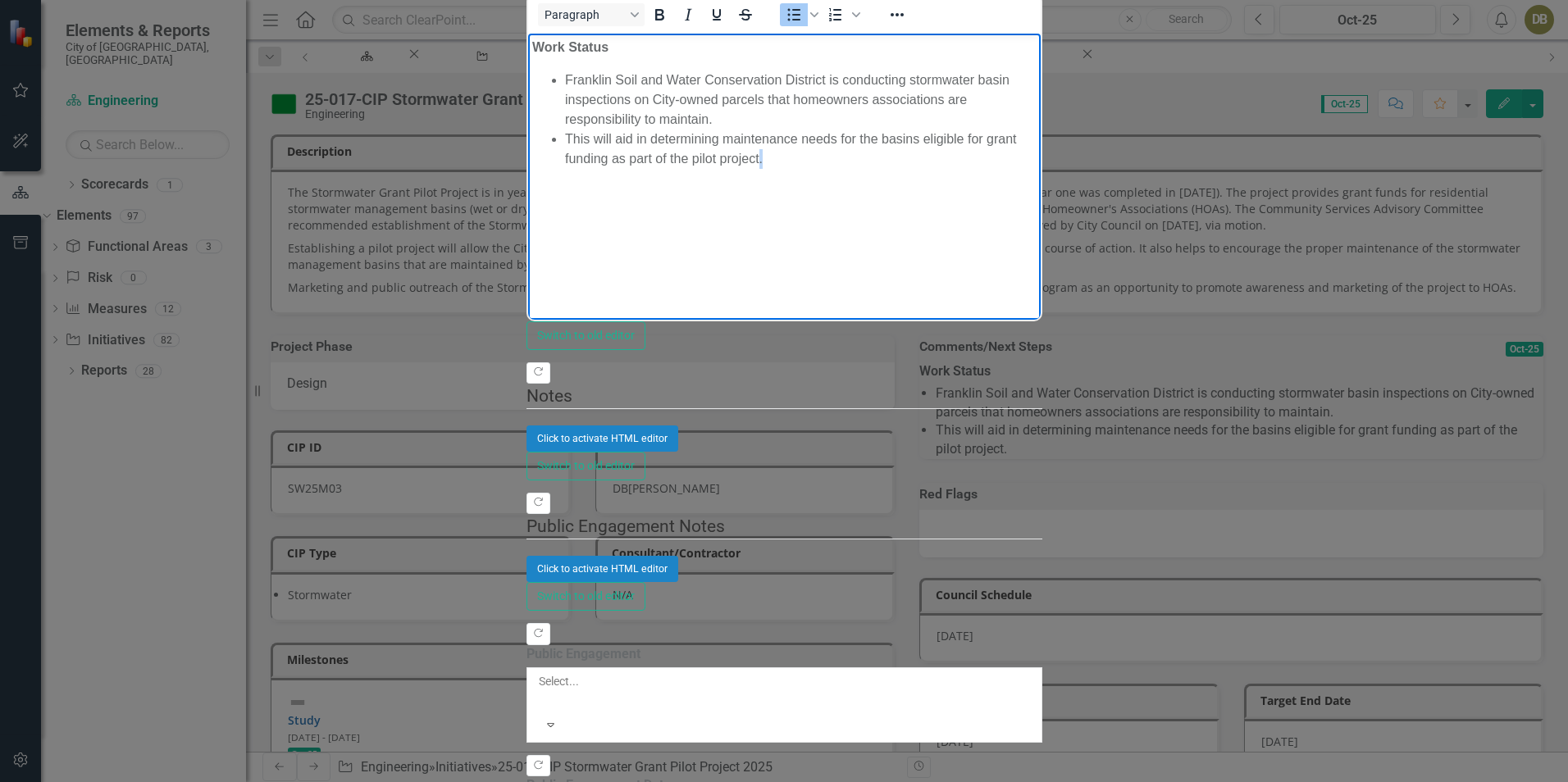
click at [1040, 129] on body "Work Status Franklin Soil and Water Conservation District is conducting stormwa…" at bounding box center [783, 155] width 513 height 246
click at [871, 127] on body "Work Status Franklin Soil and Water Conservation District is conducting stormwa…" at bounding box center [783, 155] width 513 height 246
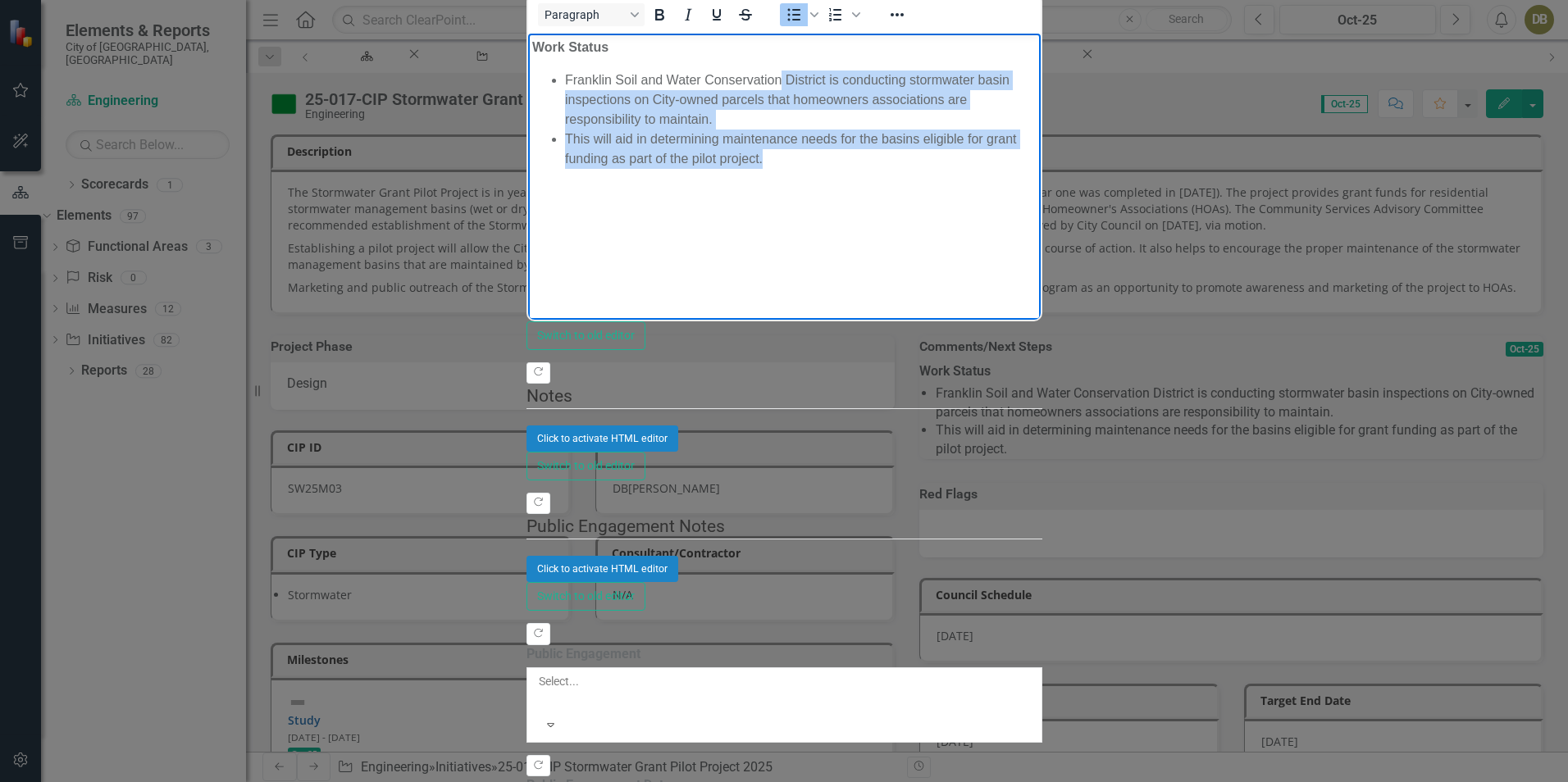
drag, startPoint x: 781, startPoint y: 72, endPoint x: 1541, endPoint y: 90, distance: 760.2
click at [1036, 90] on ul "Franklin Soil and Water Conservation District is conducting stormwater basin in…" at bounding box center [784, 119] width 505 height 98
click at [1040, 114] on body "Work Status Franklin Soil and Water Conservation District is conducting stormwa…" at bounding box center [783, 155] width 513 height 246
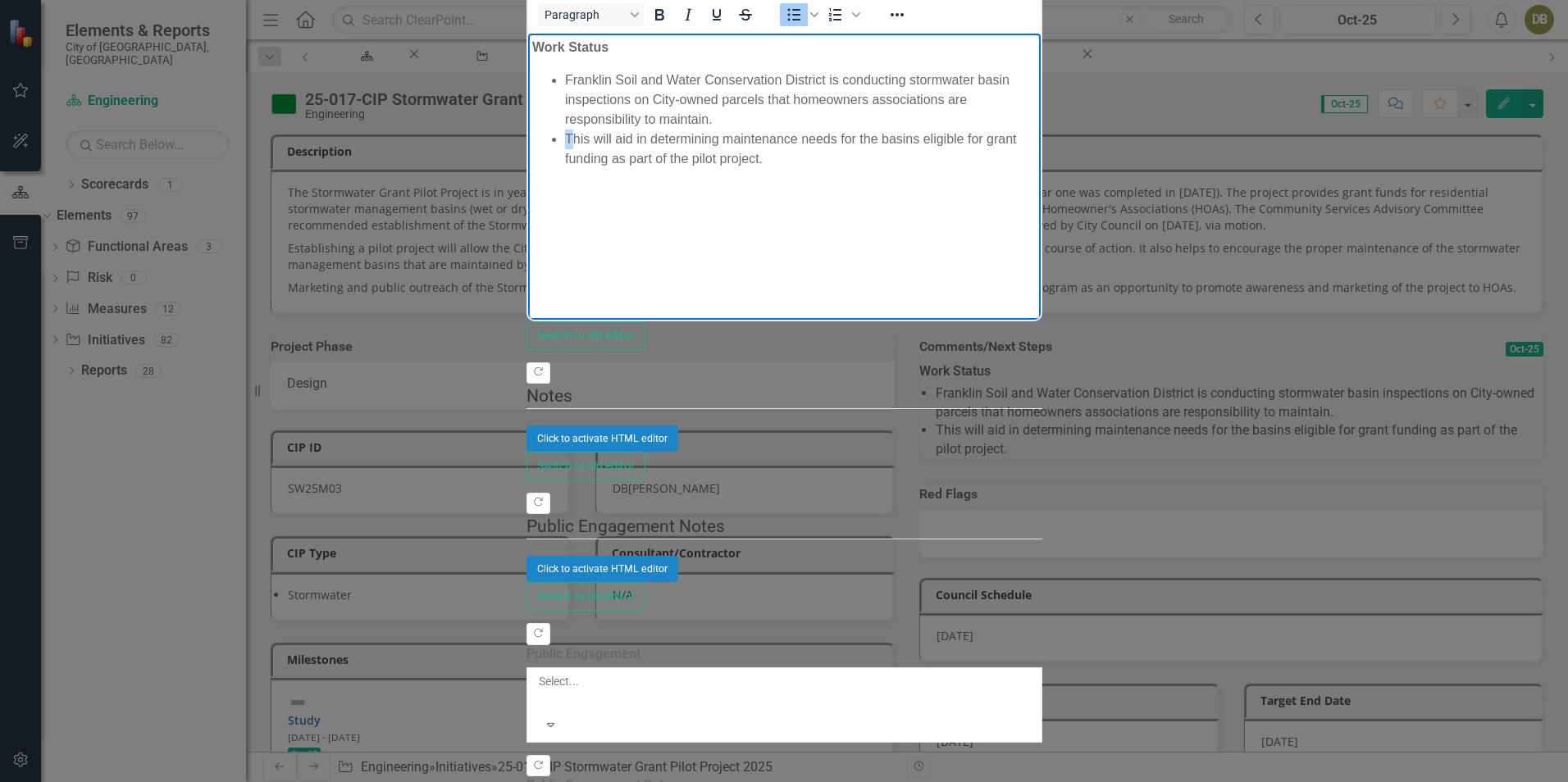
click at [571, 129] on li "This will aid in determining maintenance needs for the basins eligible for gran…" at bounding box center [800, 149] width 472 height 39
click at [583, 129] on li "This will aid in determining maintenance needs for the basins eligible for gran…" at bounding box center [800, 149] width 472 height 39
drag, startPoint x: 580, startPoint y: 102, endPoint x: 592, endPoint y: 101, distance: 12.0
click at [592, 129] on li "This will aid in determining maintenance needs for the basins eligible for gran…" at bounding box center [800, 149] width 472 height 39
click at [620, 163] on body "Work Status Franklin Soil and Water Conservation District is conducting stormwa…" at bounding box center [783, 155] width 513 height 246
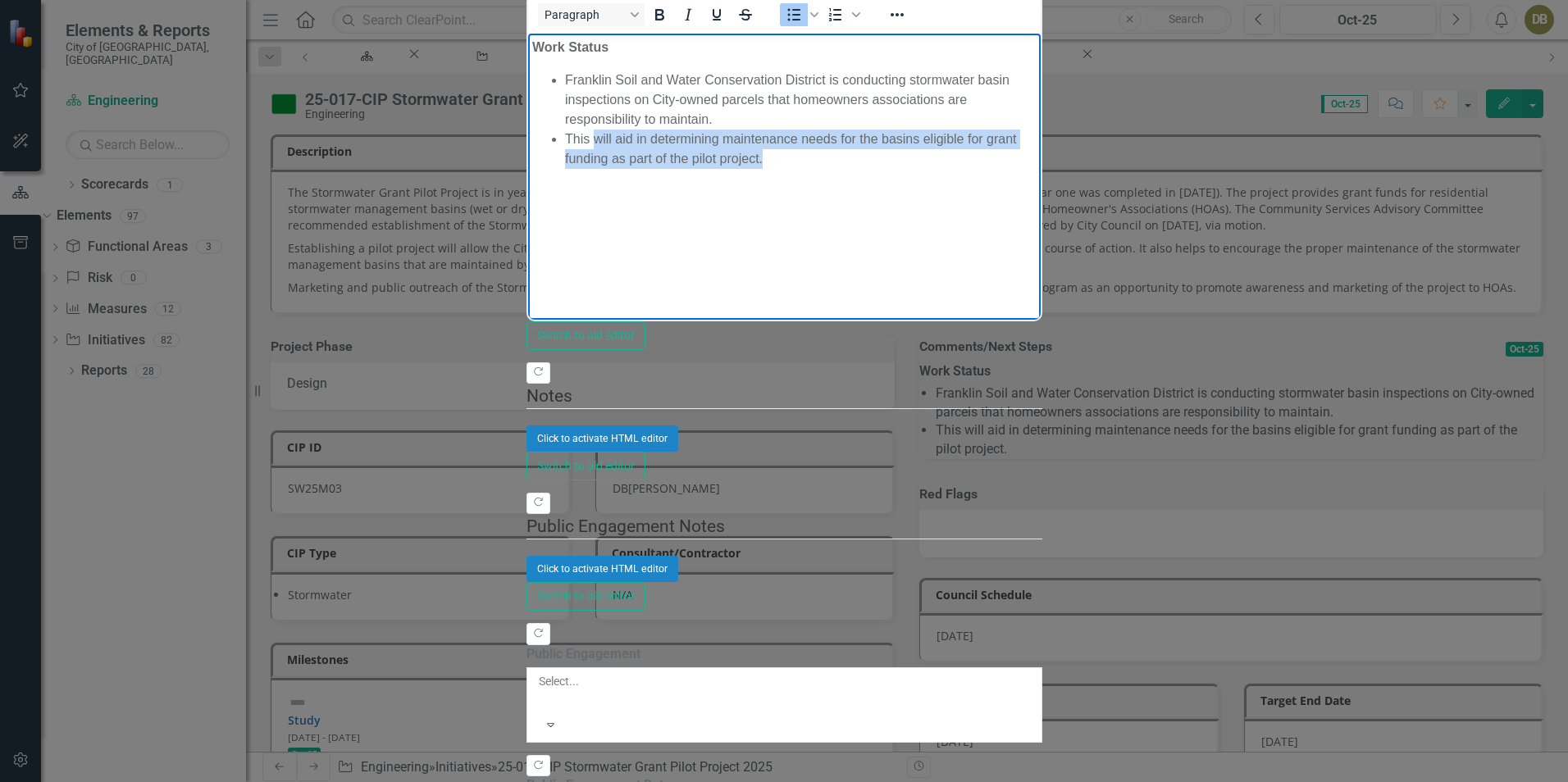
drag, startPoint x: 1110, startPoint y: 104, endPoint x: 592, endPoint y: 97, distance: 518.0
click at [592, 129] on li "This will aid in determining maintenance needs for the basins eligible for gran…" at bounding box center [800, 149] width 472 height 39
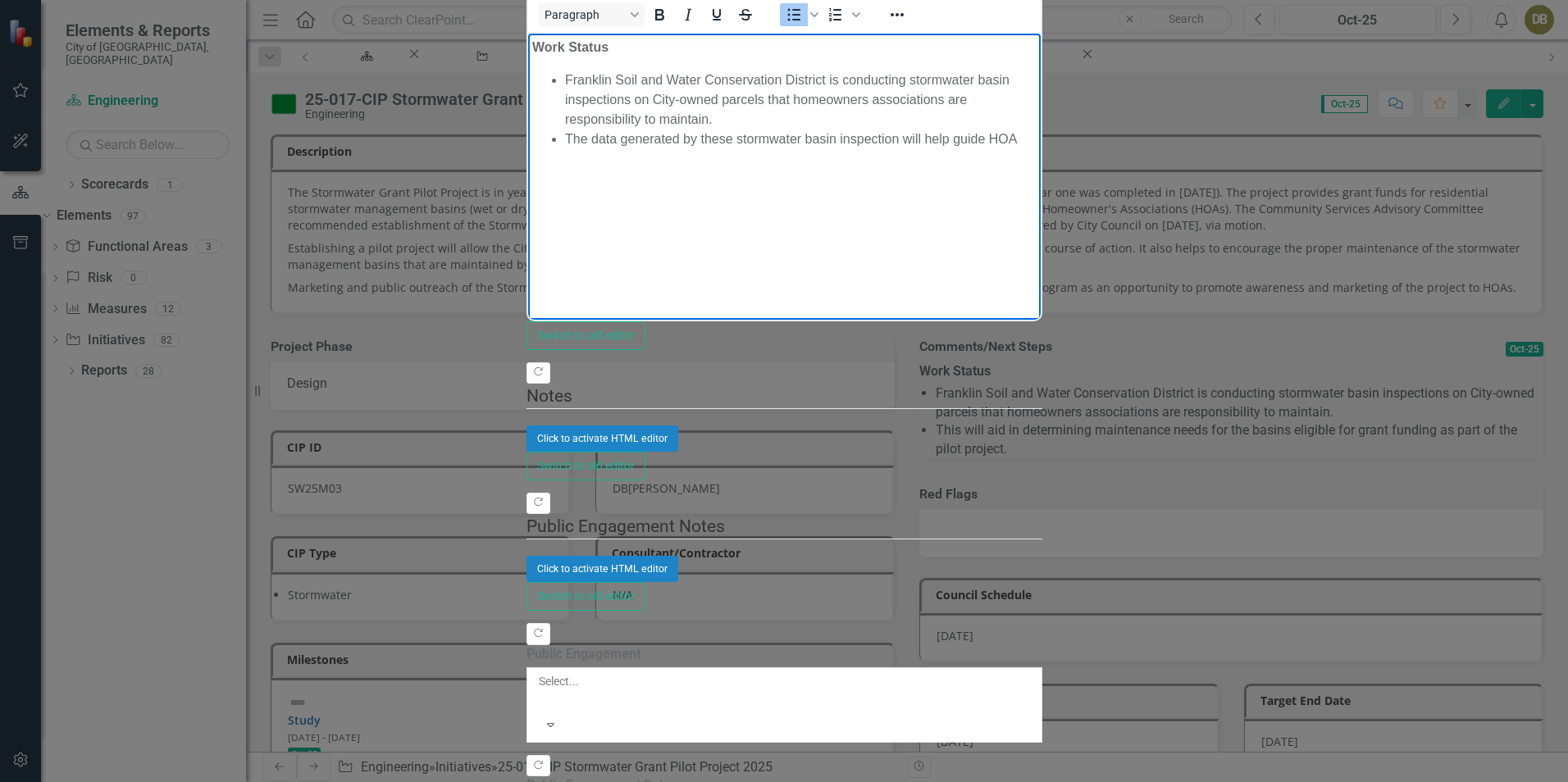
drag, startPoint x: 613, startPoint y: 147, endPoint x: 652, endPoint y: 132, distance: 41.8
click at [613, 147] on body "Work Status Franklin Soil and Water Conservation District is conducting stormwa…" at bounding box center [783, 155] width 513 height 246
click at [1036, 129] on li "The data generated by these stormwater basin inspection will help guide HOA" at bounding box center [800, 138] width 472 height 20
click at [1036, 129] on li "The data generated by these stormwater basin inspections will help guide HOA" at bounding box center [800, 138] width 472 height 20
click at [1036, 129] on li "The data generated by these stormwater basin inspections will help guide HOAs w…" at bounding box center [800, 149] width 472 height 39
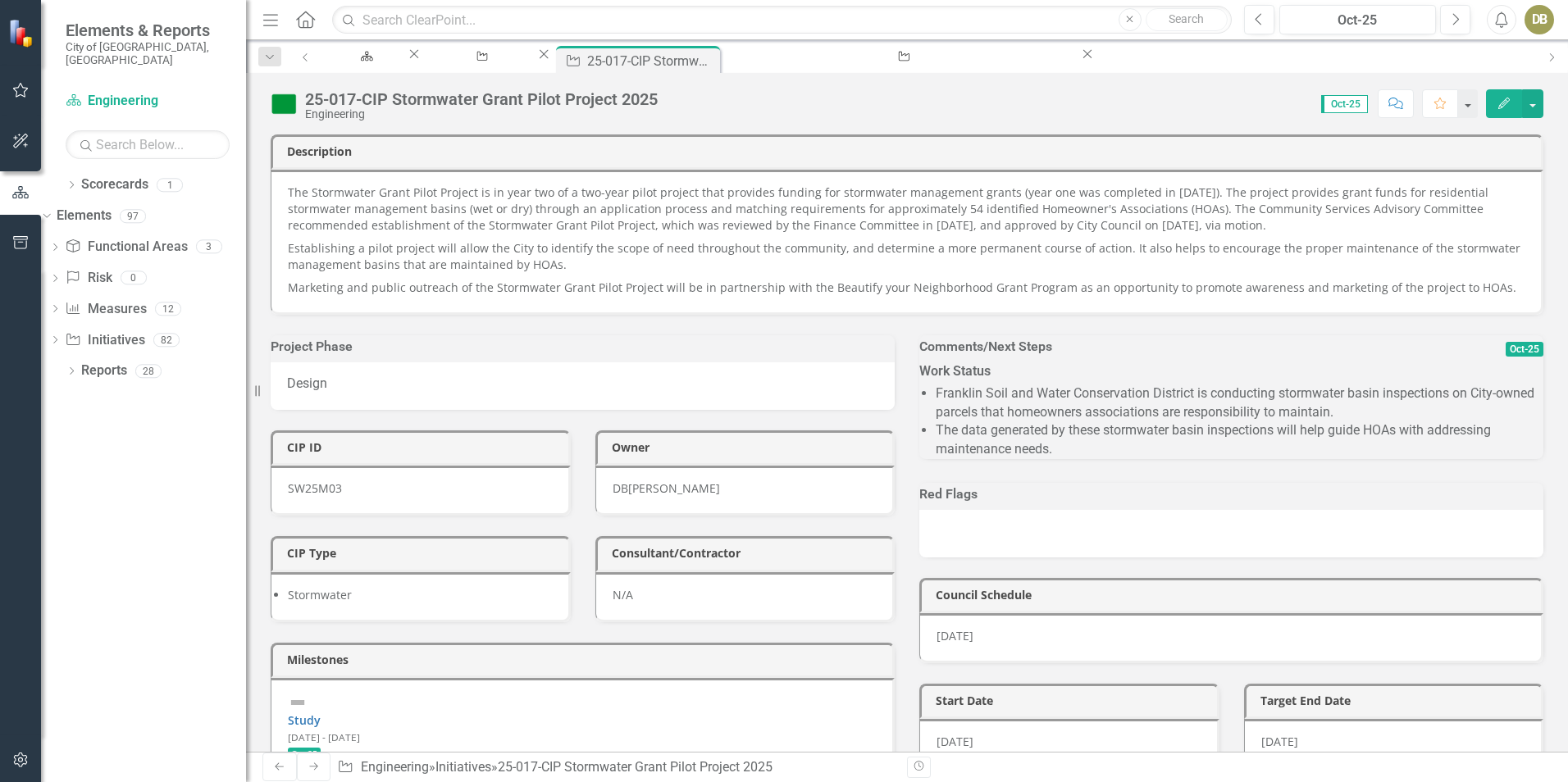
drag, startPoint x: 911, startPoint y: 554, endPoint x: 820, endPoint y: 370, distance: 205.3
click at [911, 554] on div "Red Flags" at bounding box center [1232, 510] width 649 height 95
click at [907, 329] on div "Comments/Next Steps Oct-25 Work Status Franklin Soil and Water Conservation Dis…" at bounding box center [1232, 389] width 649 height 148
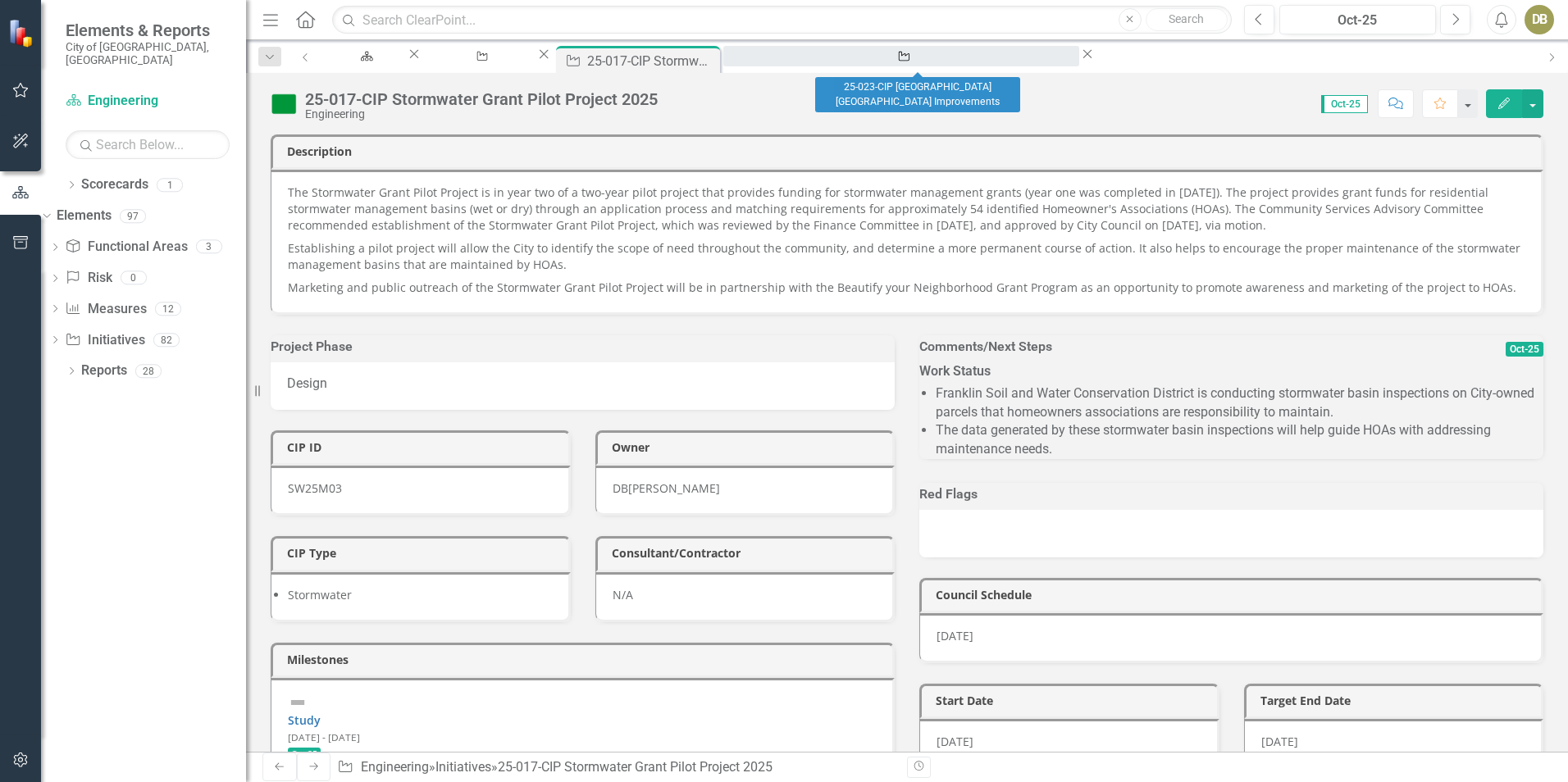
click at [922, 62] on div "25-023-CIP [GEOGRAPHIC_DATA] [GEOGRAPHIC_DATA] Improvements" at bounding box center [901, 72] width 326 height 21
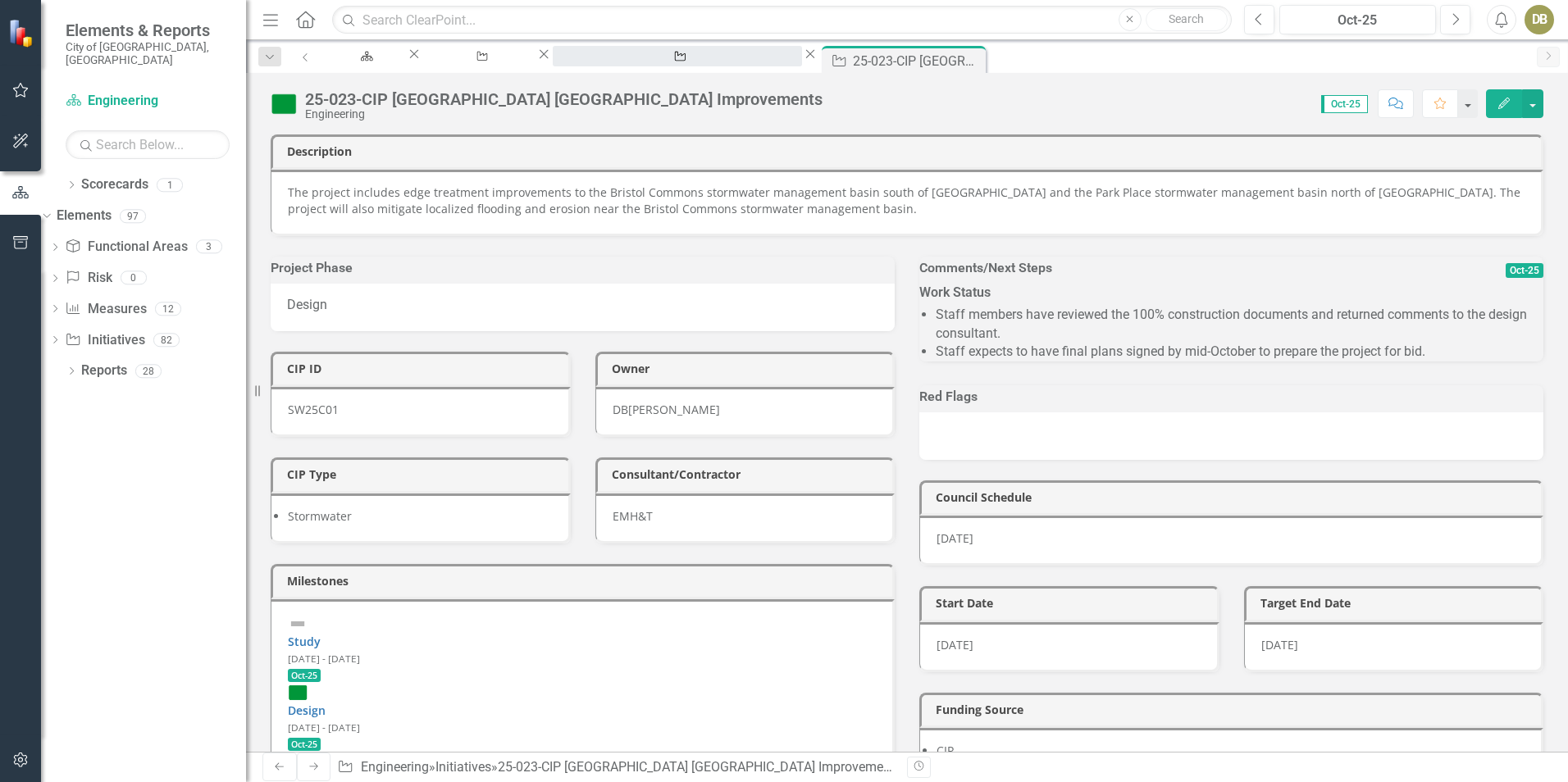
click at [758, 64] on div "25-017-CIP Stormwater Grant Pilot Project 2025" at bounding box center [677, 72] width 220 height 21
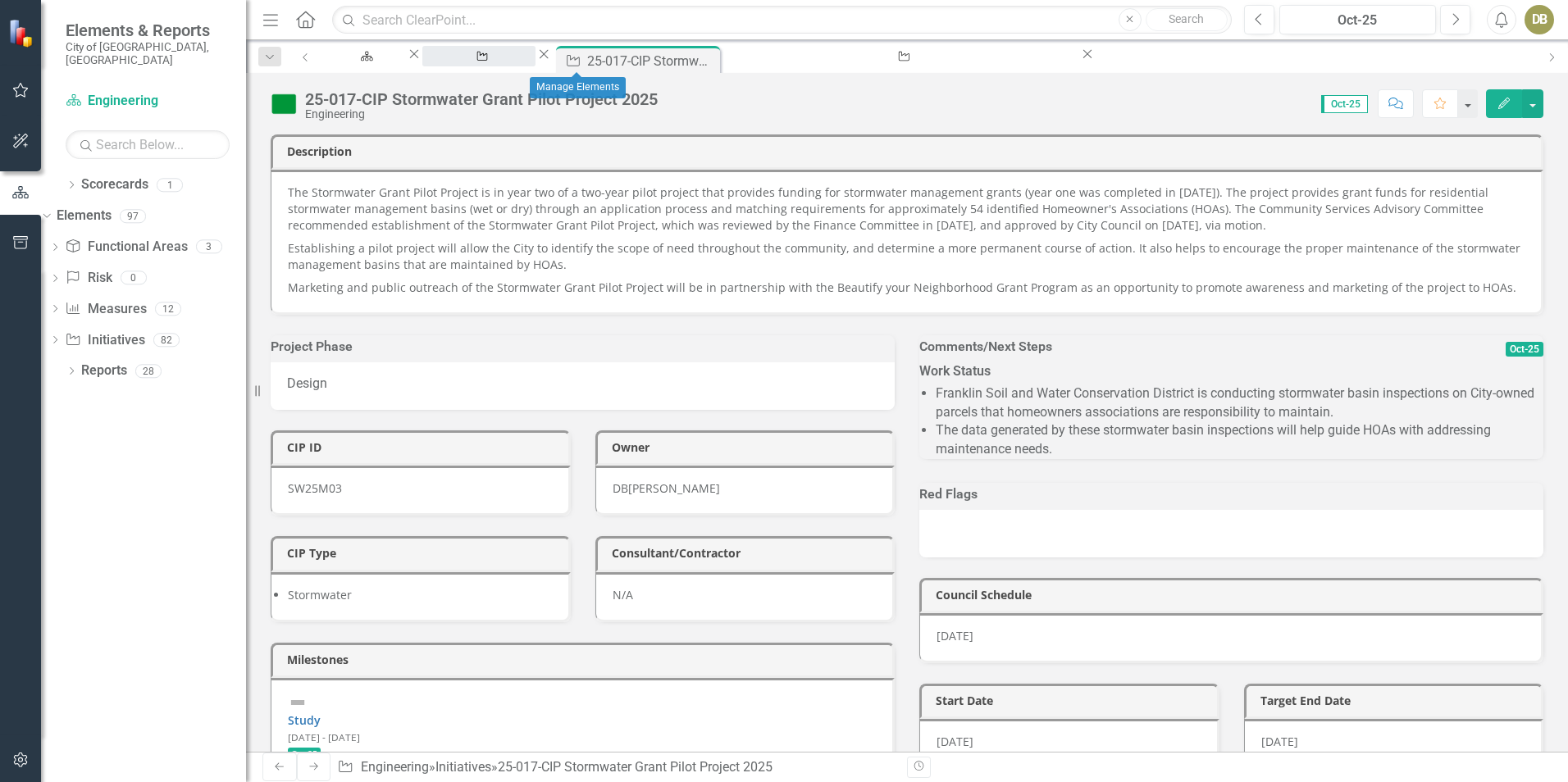
click at [520, 62] on div "Manage Elements" at bounding box center [479, 72] width 84 height 21
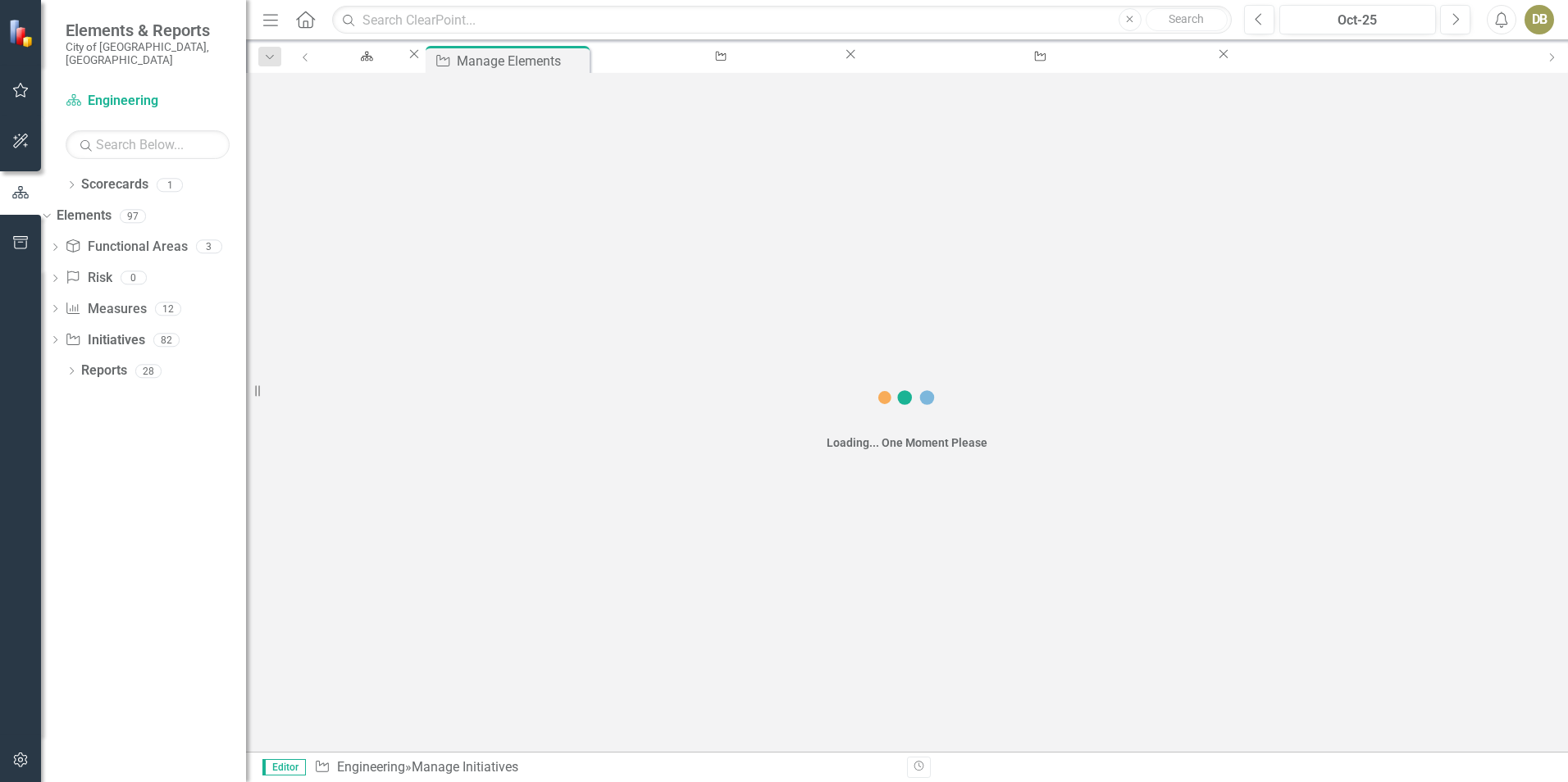
click at [842, 58] on icon "Close" at bounding box center [850, 54] width 17 height 13
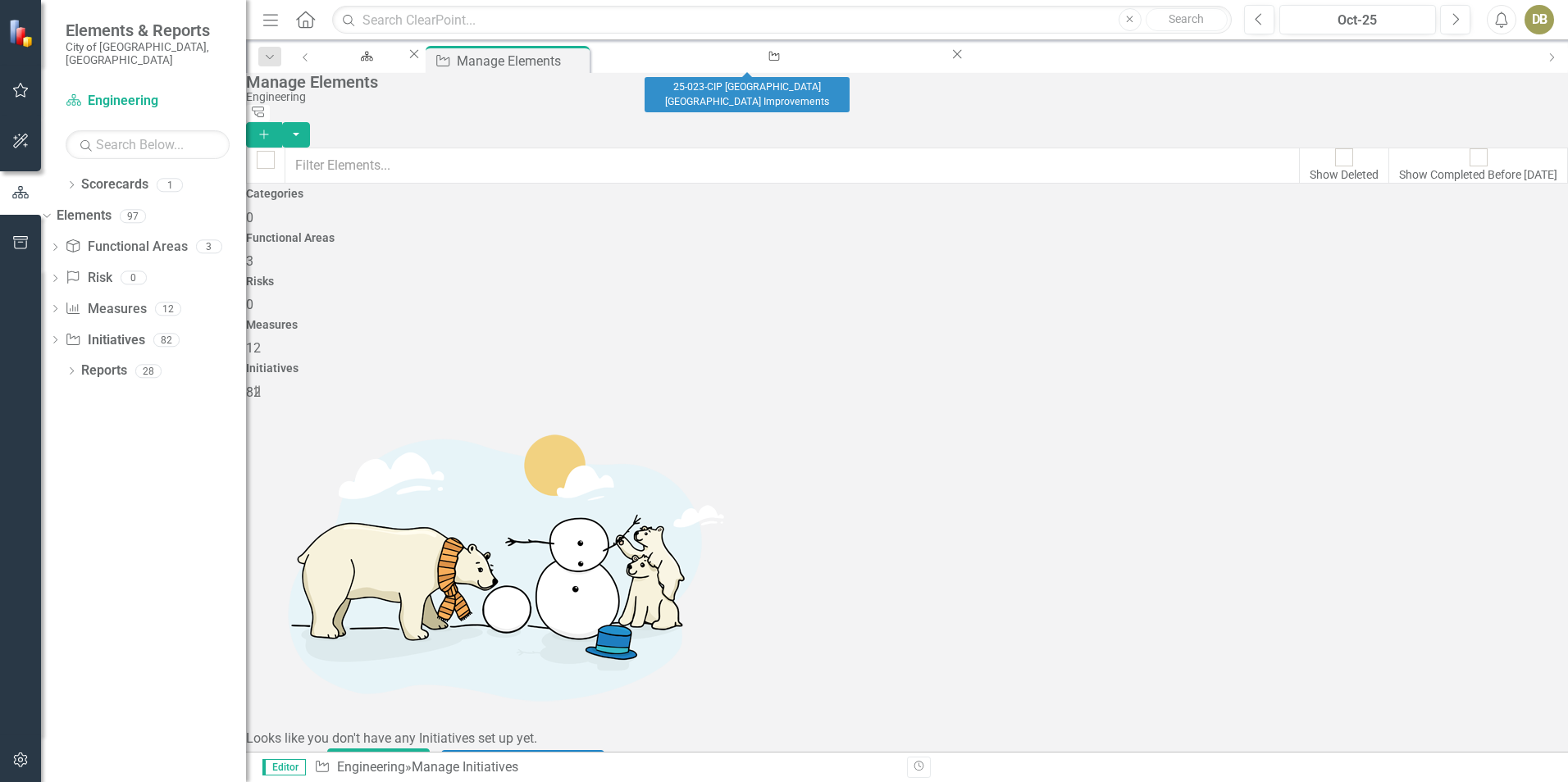
click at [949, 60] on icon "Close" at bounding box center [958, 54] width 17 height 13
drag, startPoint x: 621, startPoint y: 419, endPoint x: 492, endPoint y: 419, distance: 129.0
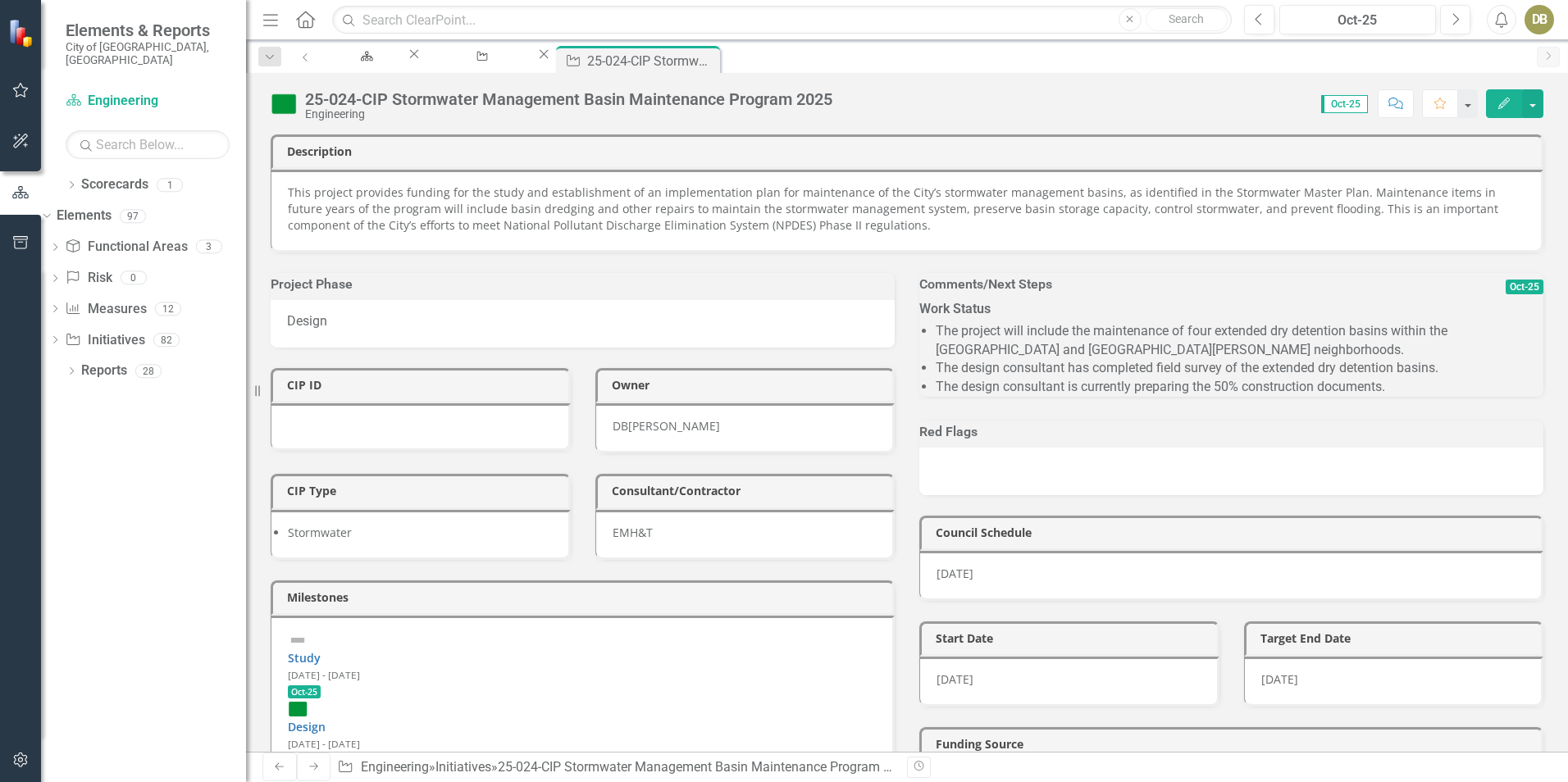
click at [1504, 105] on icon "button" at bounding box center [1504, 103] width 11 height 11
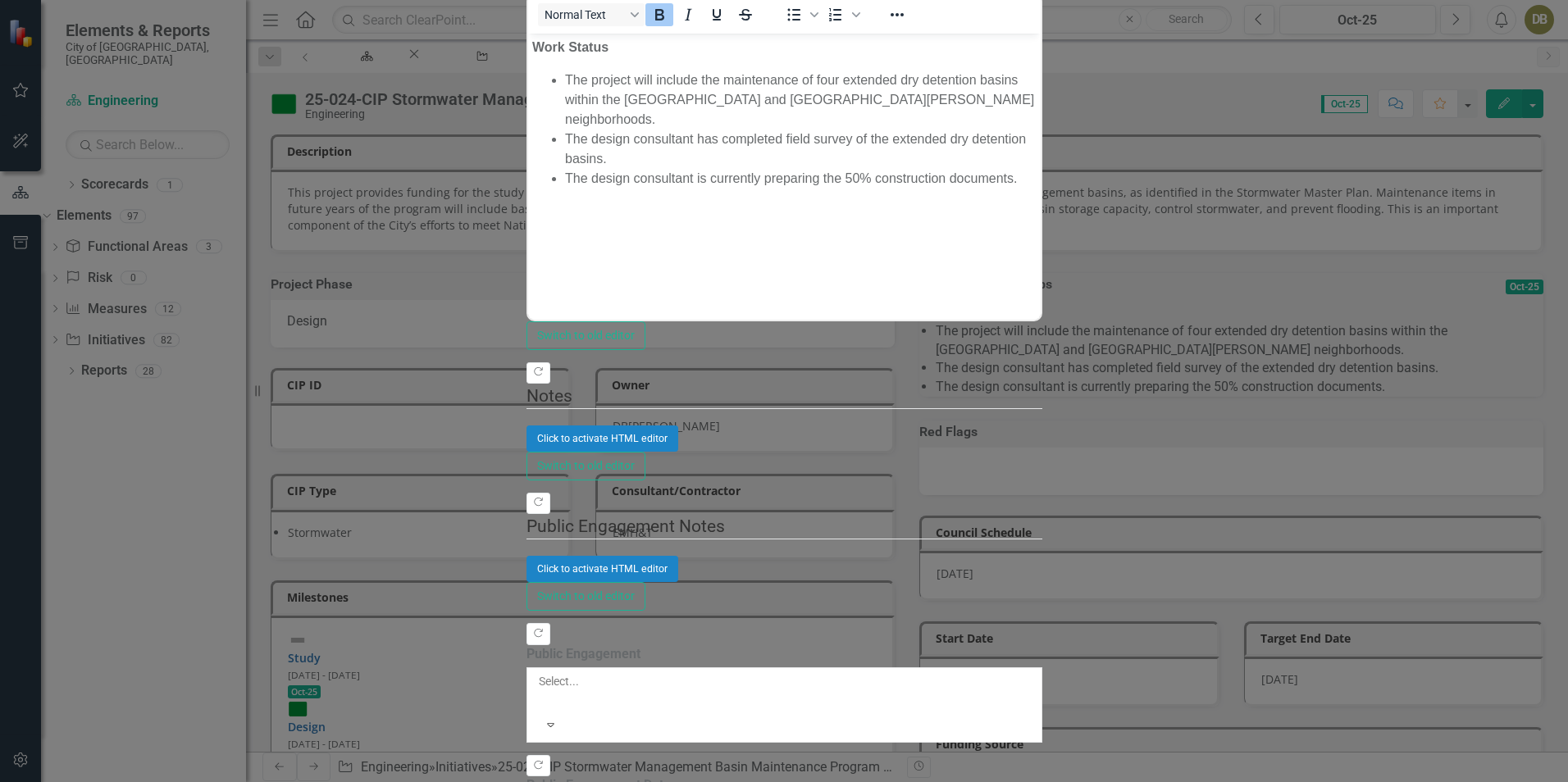
click at [799, 168] on li "The design consultant is currently preparing the 50% construction documents." at bounding box center [800, 178] width 472 height 20
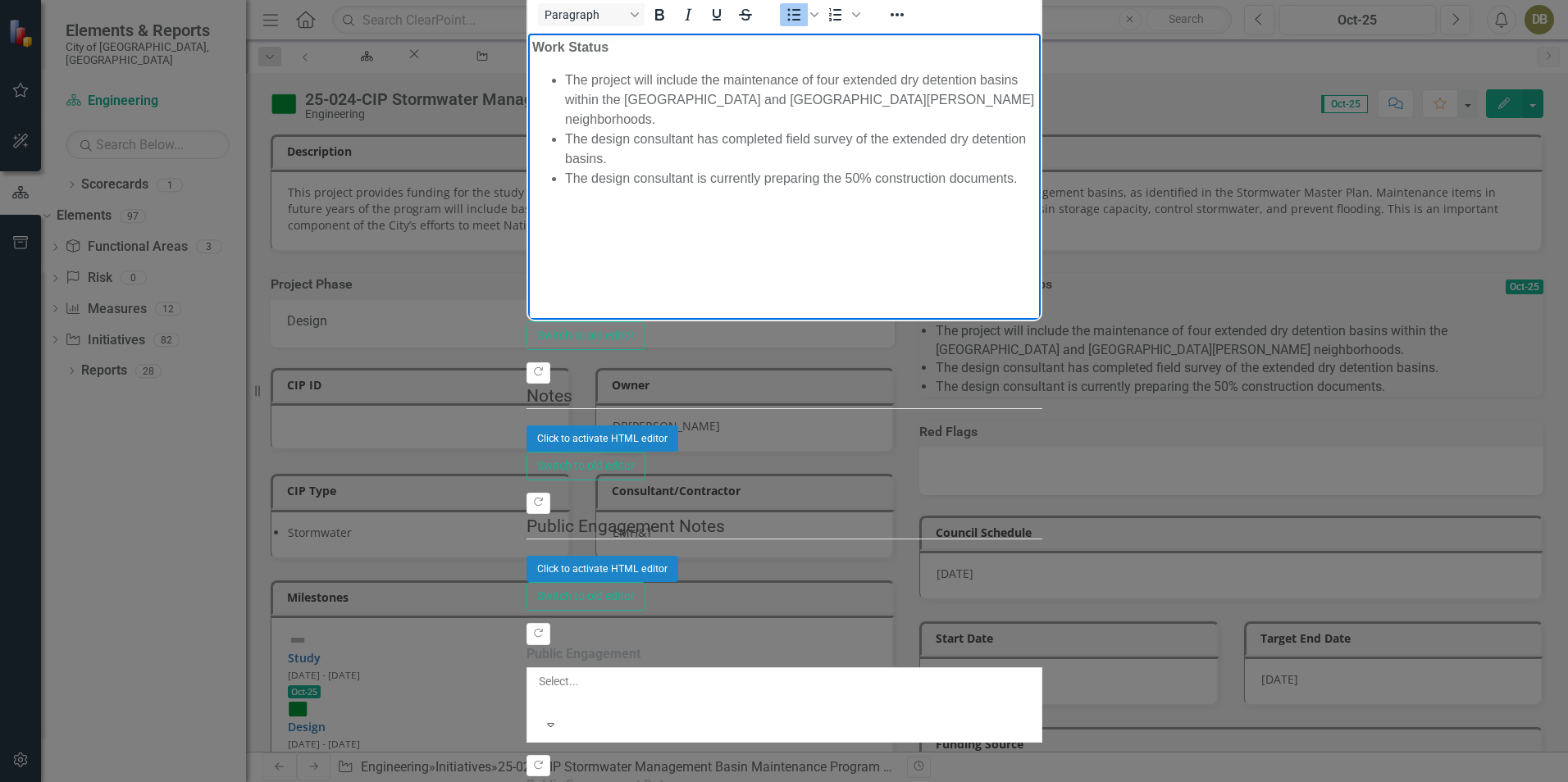
click at [850, 85] on li "The project will include the maintenance of four extended dry detention basins …" at bounding box center [800, 99] width 472 height 59
click at [1019, 168] on li "The design consultant is currently preparing the 50% construction documents." at bounding box center [800, 178] width 472 height 20
click at [1040, 134] on body "Work Status The project will include the maintenance of four extended dry deten…" at bounding box center [783, 155] width 513 height 246
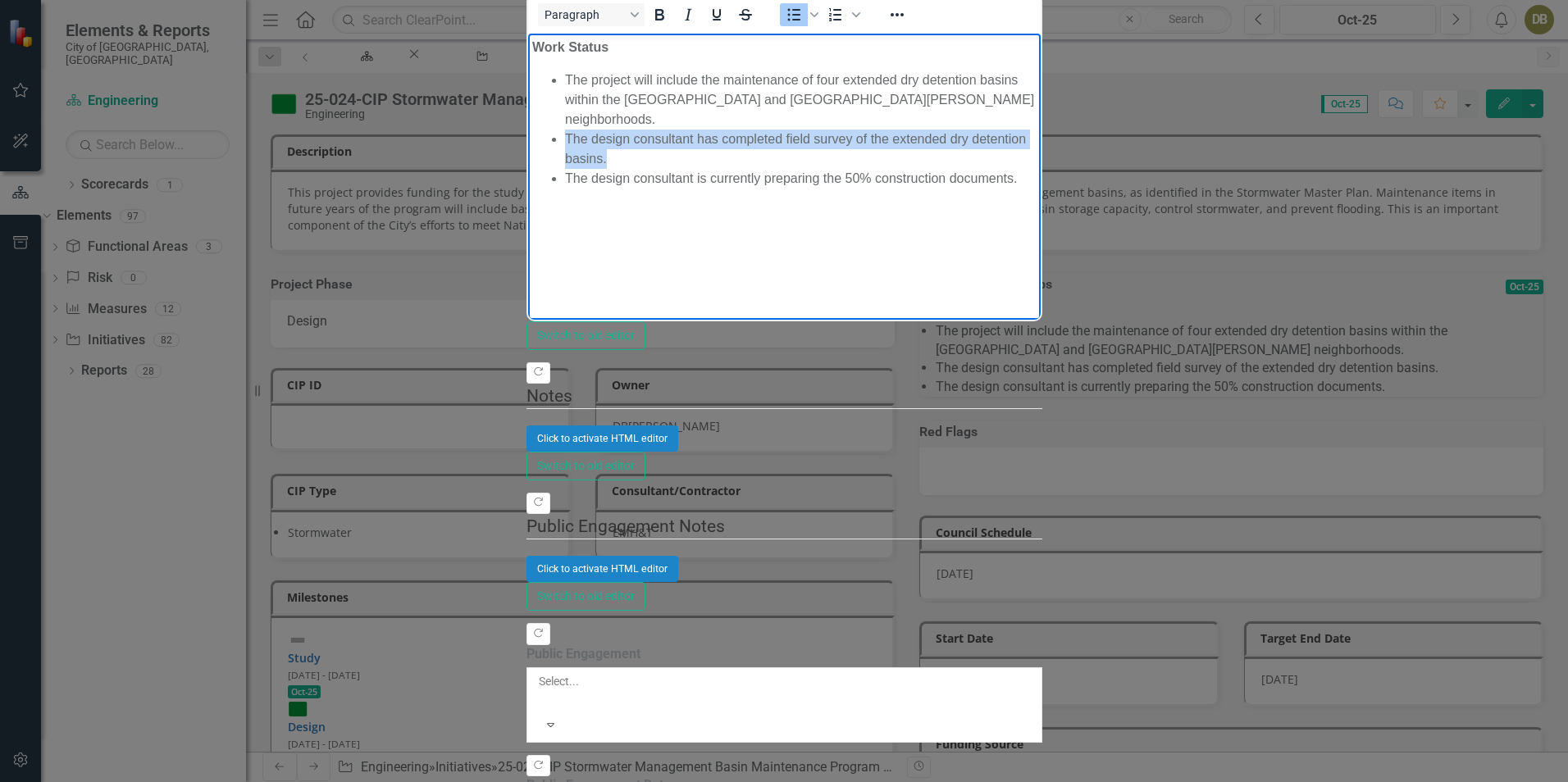
drag, startPoint x: 1075, startPoint y: 97, endPoint x: 546, endPoint y: 98, distance: 529.0
click at [546, 98] on ul "The project will include the maintenance of four extended dry detention basins …" at bounding box center [784, 129] width 505 height 118
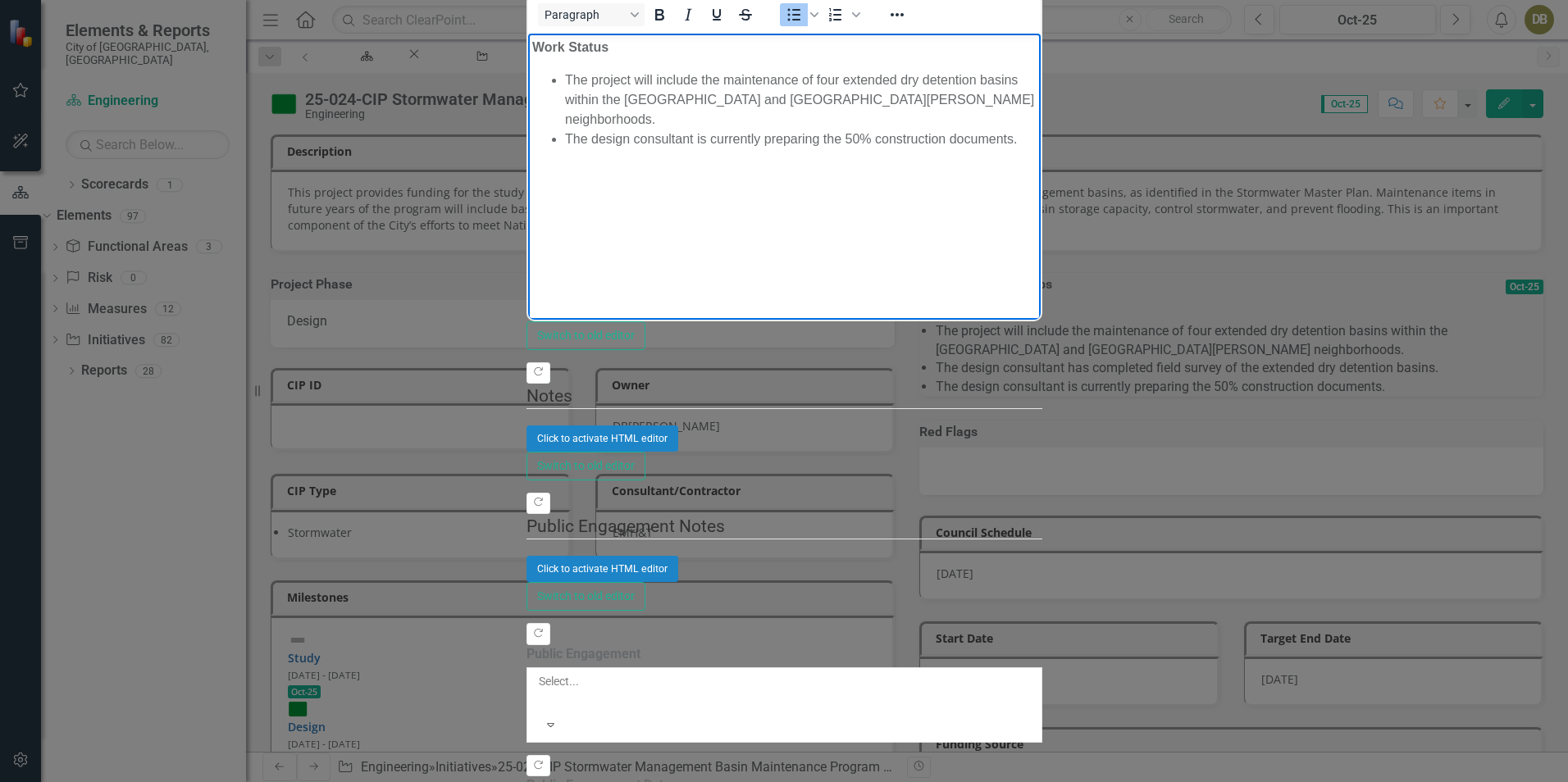
click at [1036, 129] on li "The design consultant is currently preparing the 50% construction documents." at bounding box center [800, 138] width 472 height 20
click at [848, 172] on body "Work Status The project will include the maintenance of four extended dry deten…" at bounding box center [783, 155] width 513 height 246
click at [1036, 129] on li "The design consultant is currently preparing the 50% construction documents." at bounding box center [800, 138] width 472 height 20
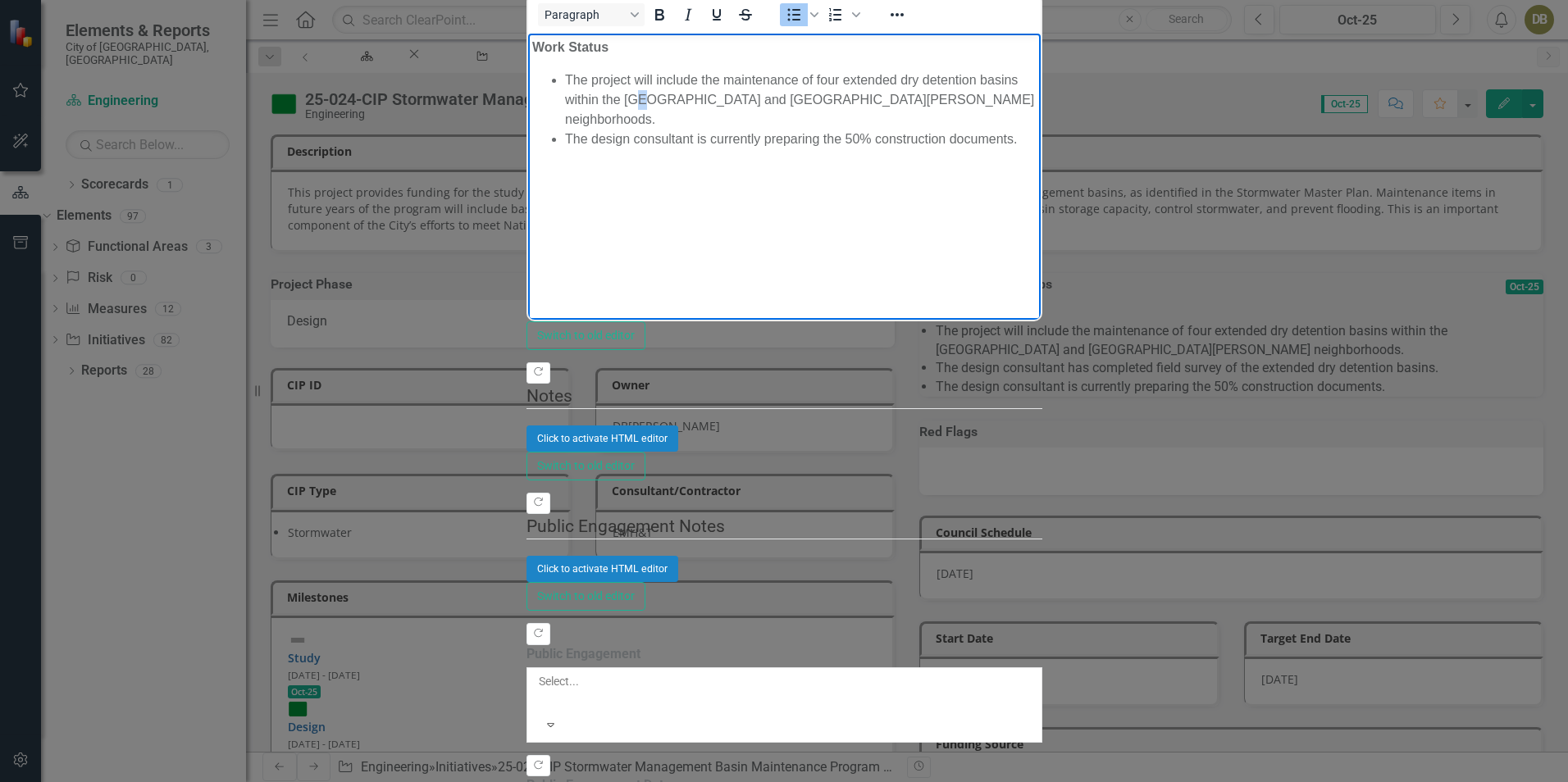
click at [1036, 81] on li "The project will include the maintenance of four extended dry detention basins …" at bounding box center [800, 99] width 472 height 59
click at [1036, 129] on li "The design consultant is currently preparing the 50% construction documents." at bounding box center [800, 138] width 472 height 20
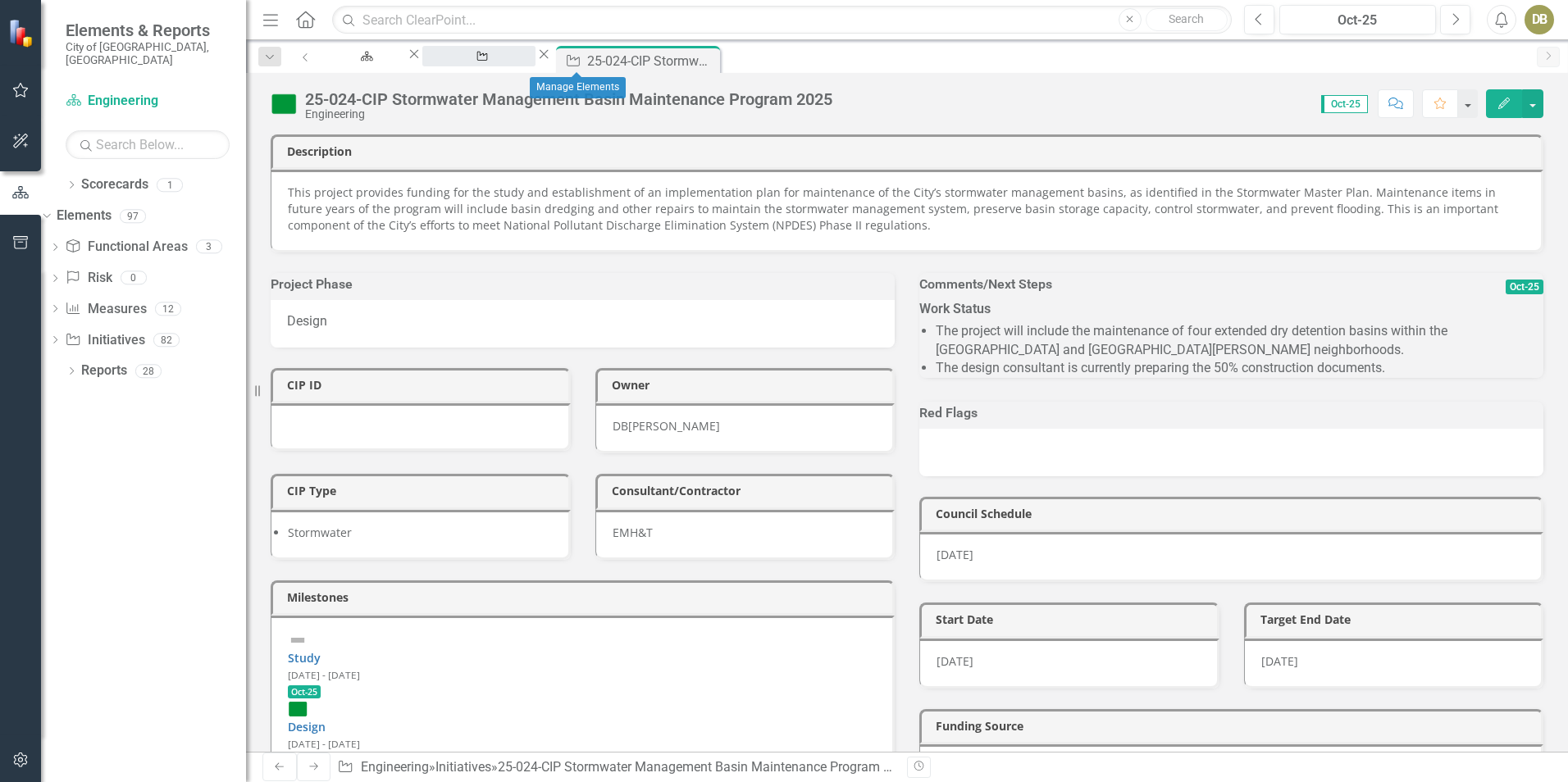
click at [520, 62] on div "Manage Elements" at bounding box center [479, 72] width 84 height 21
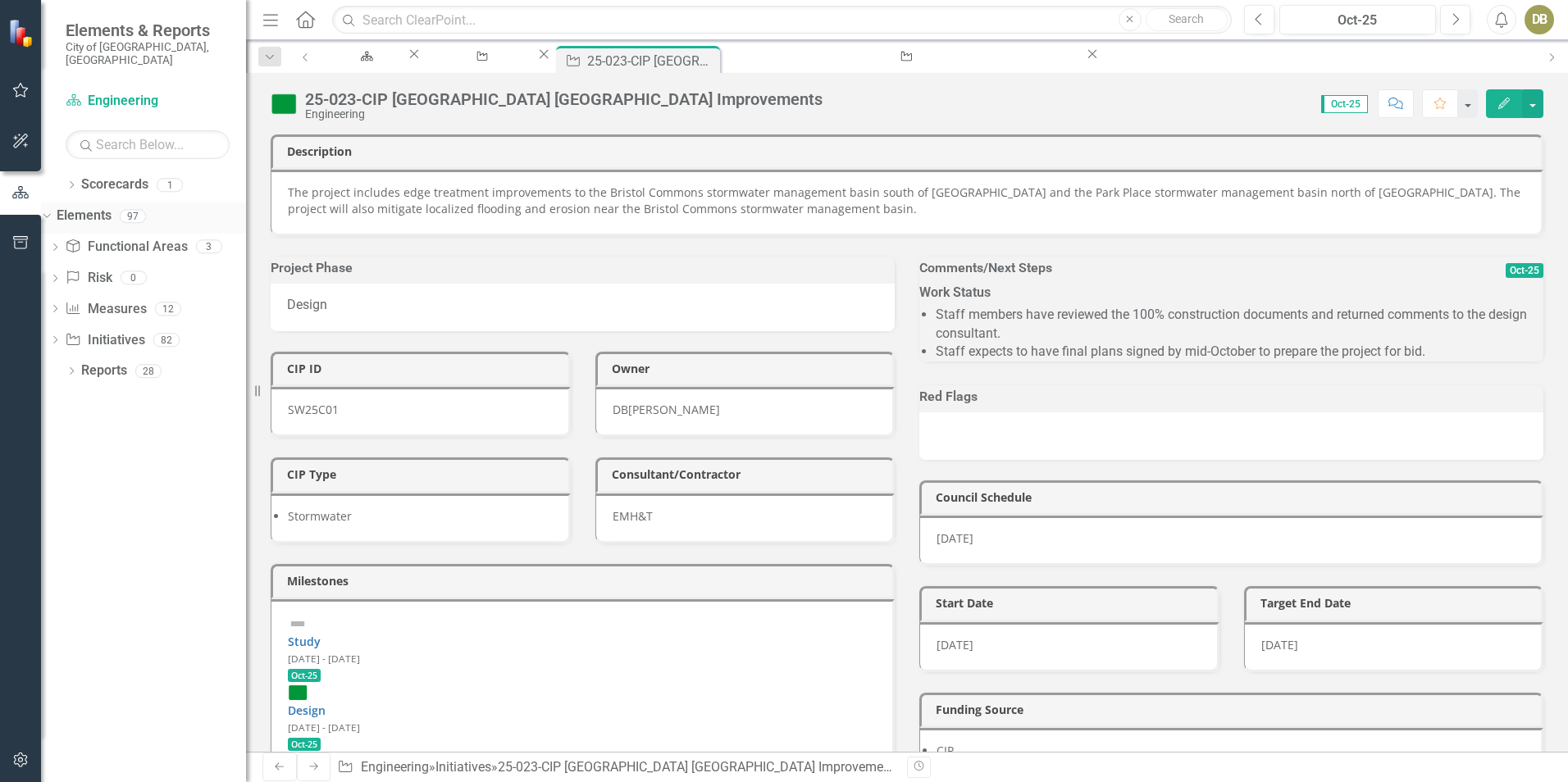
click at [101, 203] on div "Elements" at bounding box center [84, 216] width 55 height 27
click at [520, 62] on div "Manage Elements" at bounding box center [479, 72] width 84 height 21
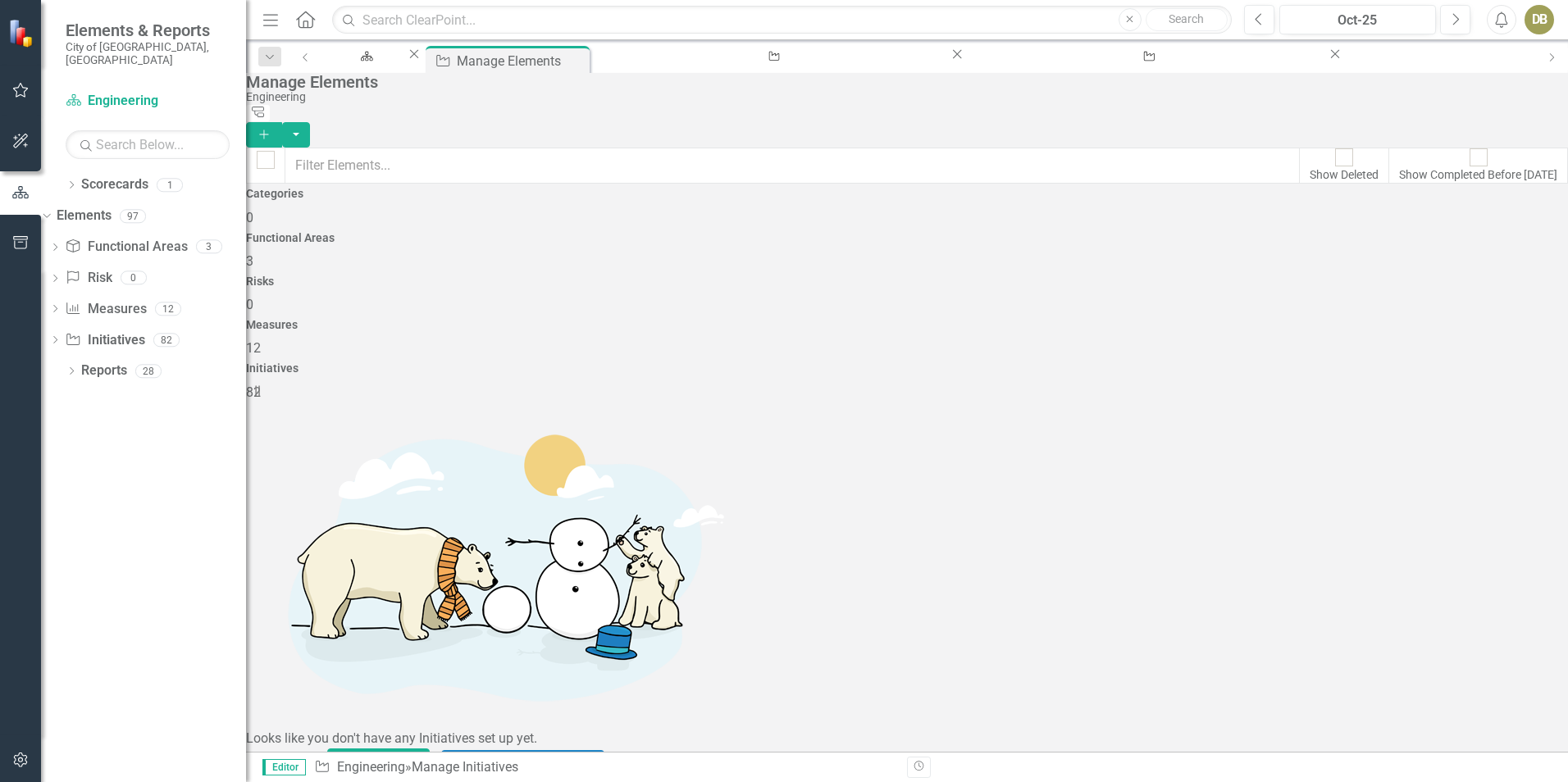
click at [1326, 91] on div "Manage Elements" at bounding box center [903, 81] width 1314 height 18
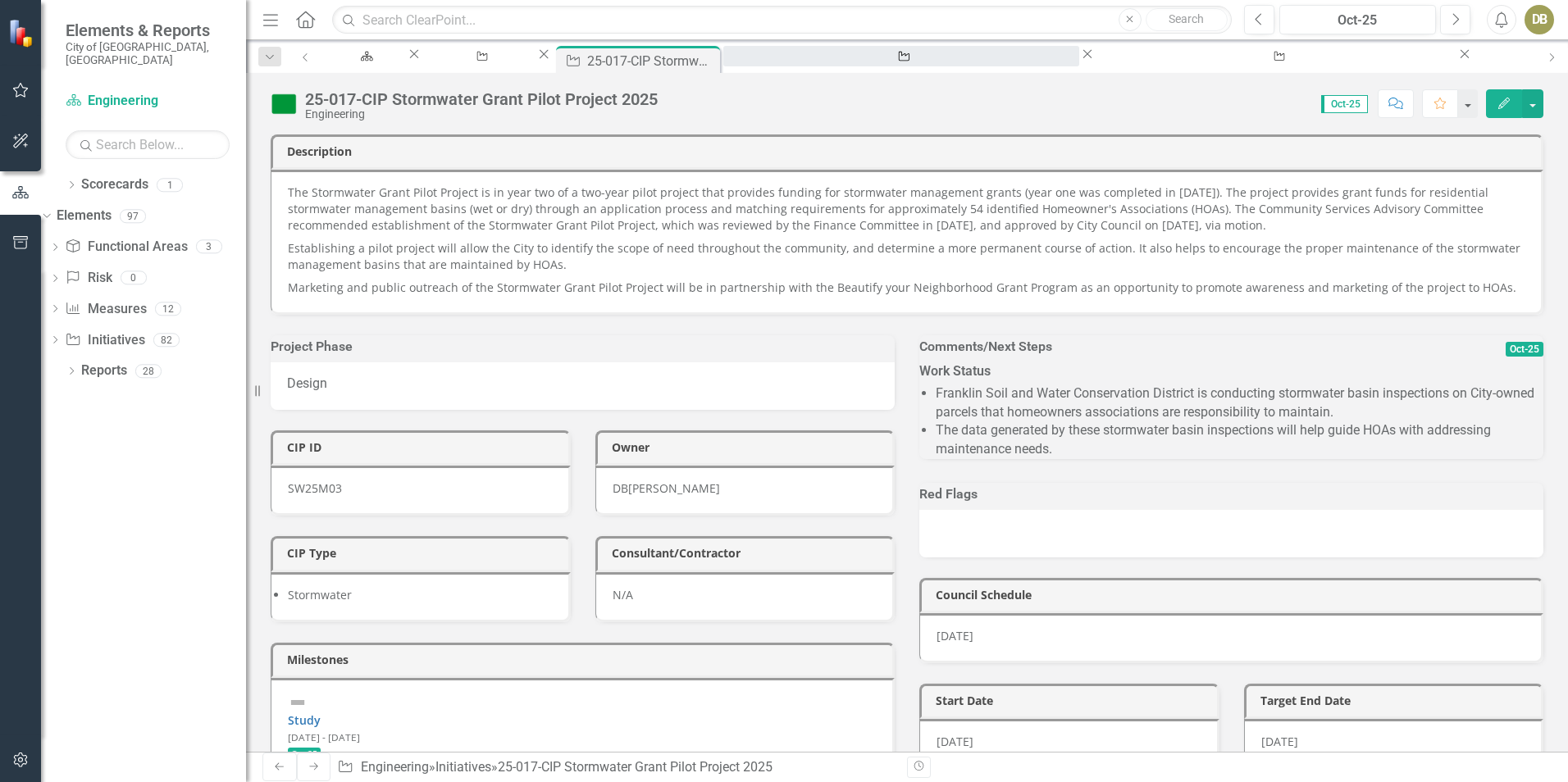
click at [897, 69] on div "25-023-CIP [GEOGRAPHIC_DATA] [GEOGRAPHIC_DATA] Improvements" at bounding box center [901, 72] width 326 height 21
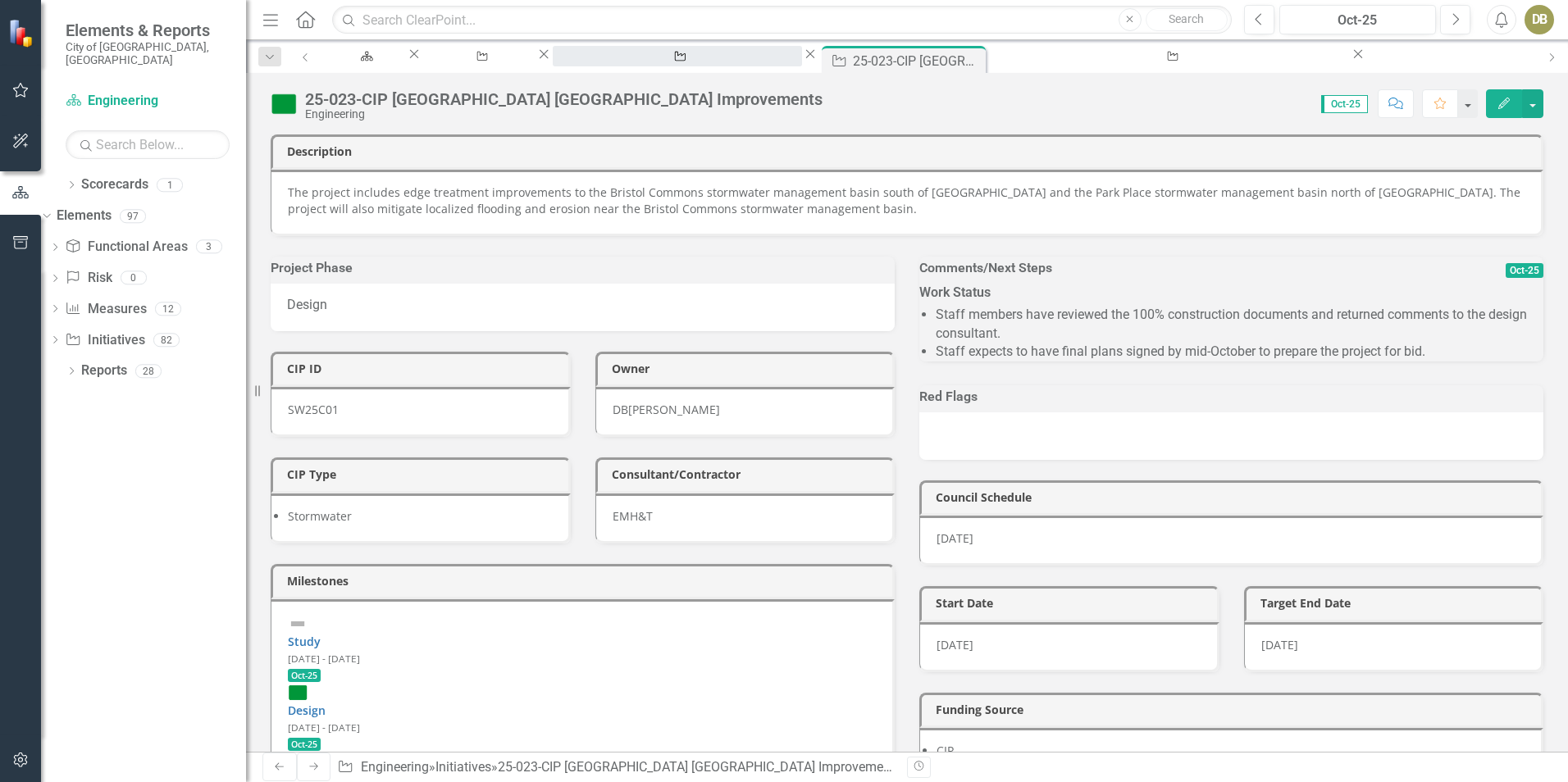
click at [738, 62] on div "25-017-CIP Stormwater Grant Pilot Project 2025" at bounding box center [677, 72] width 220 height 21
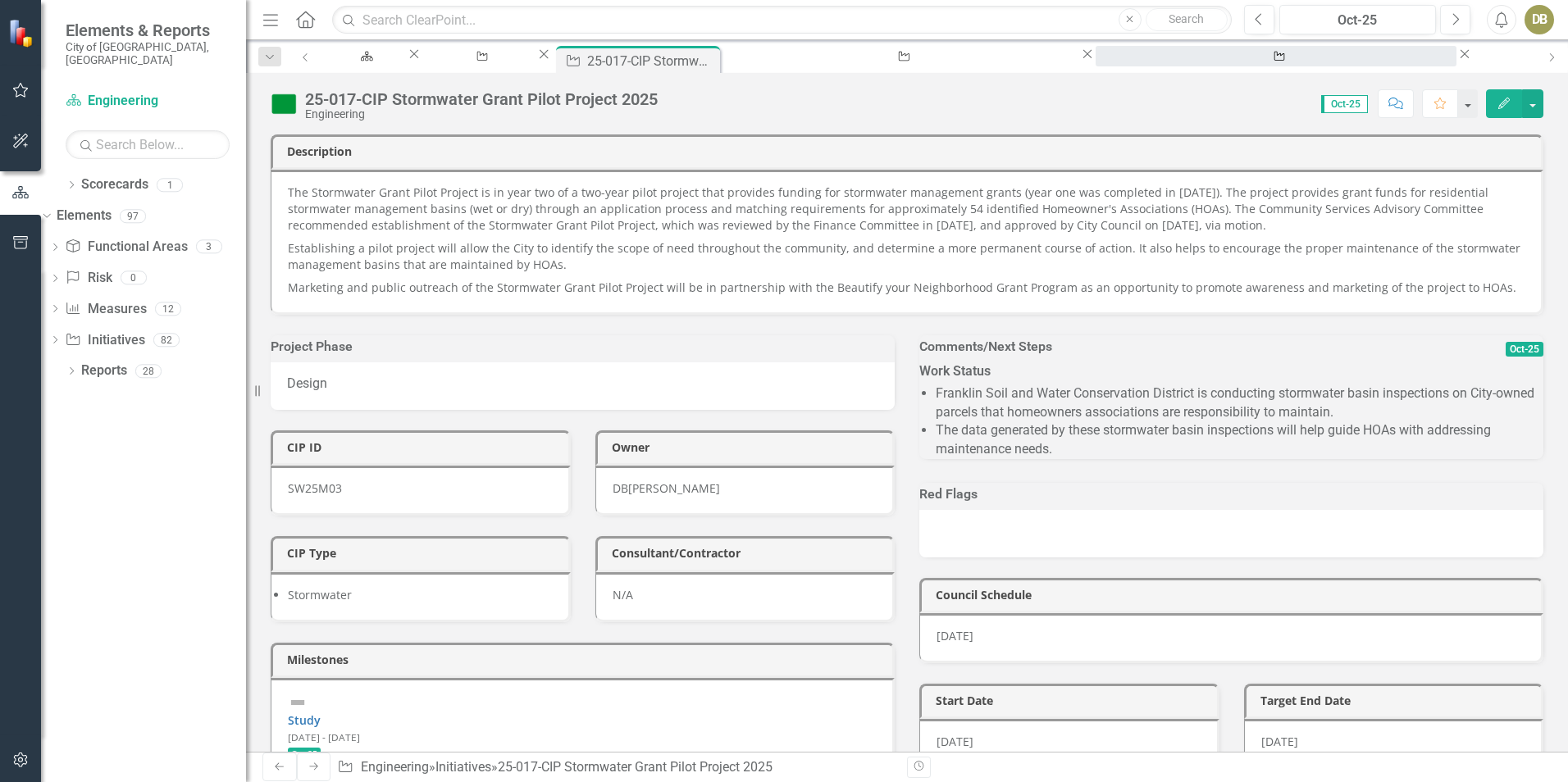
click at [1110, 62] on div "25-024-CIP Stormwater Management Basin Maintenance Program 2025" at bounding box center [1276, 72] width 332 height 21
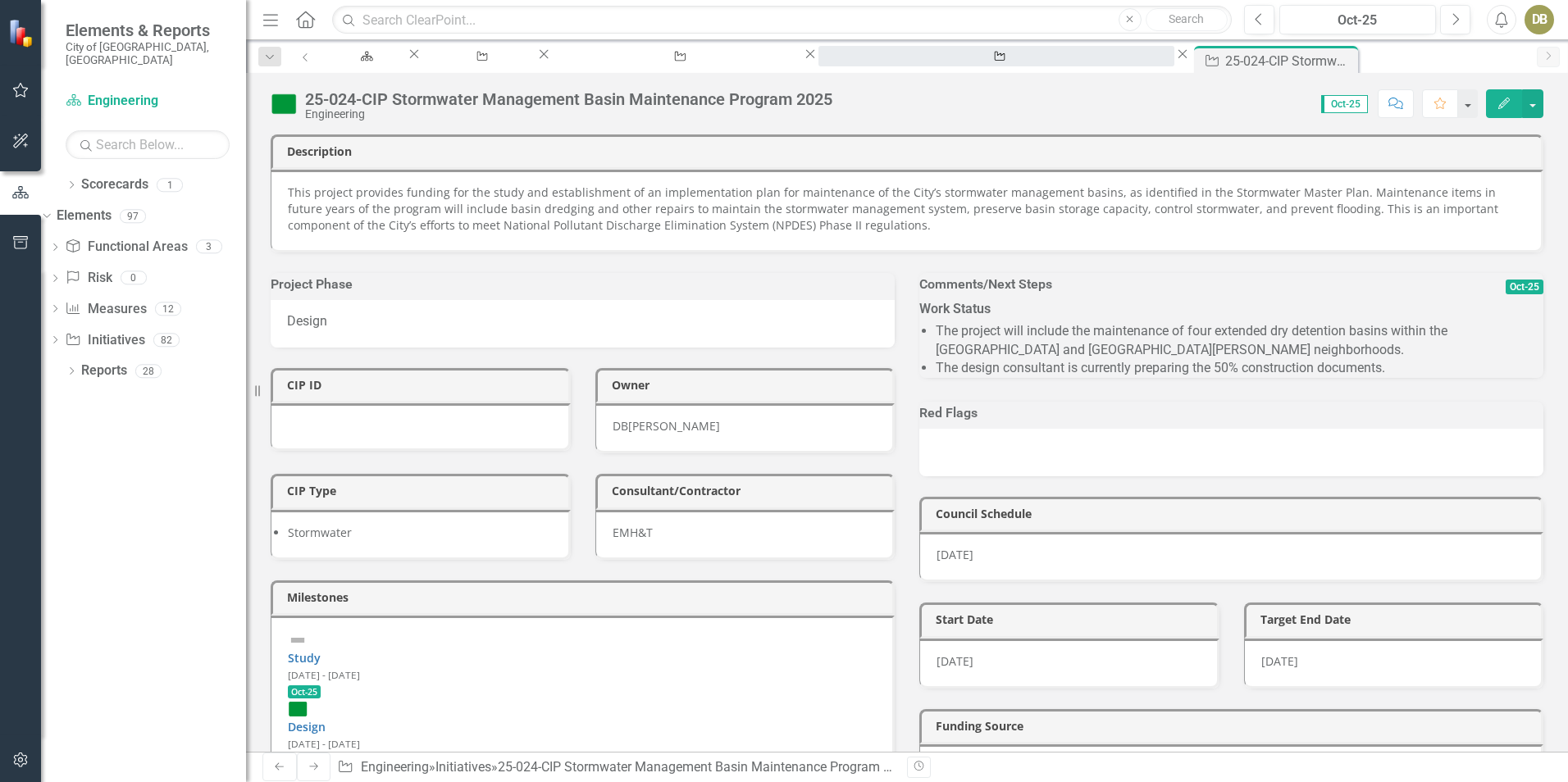
click at [936, 62] on div "25-023-CIP [GEOGRAPHIC_DATA] [GEOGRAPHIC_DATA] Improvements" at bounding box center [996, 72] width 326 height 21
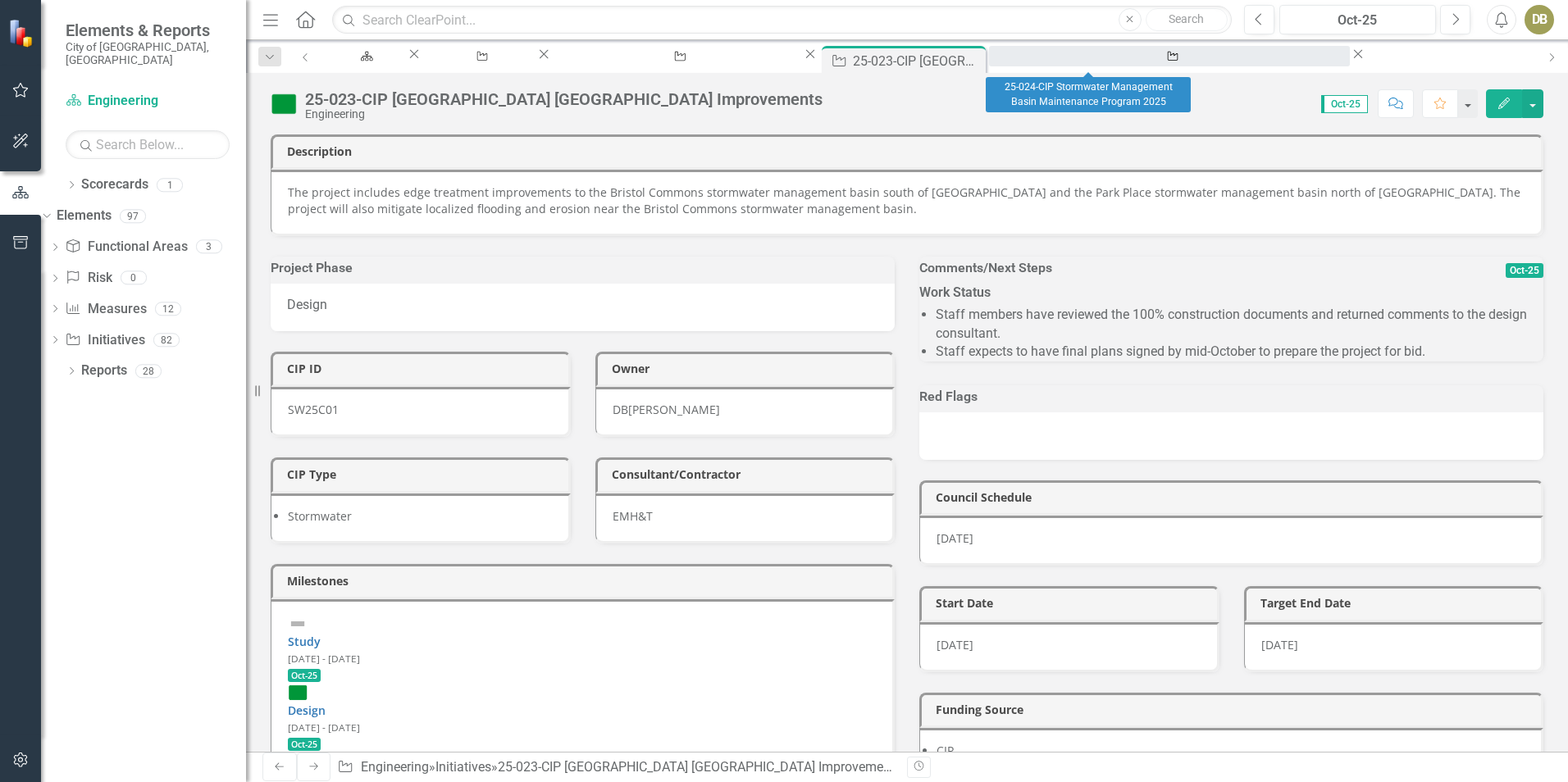
click at [1080, 62] on div "25-024-CIP Stormwater Management Basin Maintenance Program 2025" at bounding box center [1169, 72] width 332 height 21
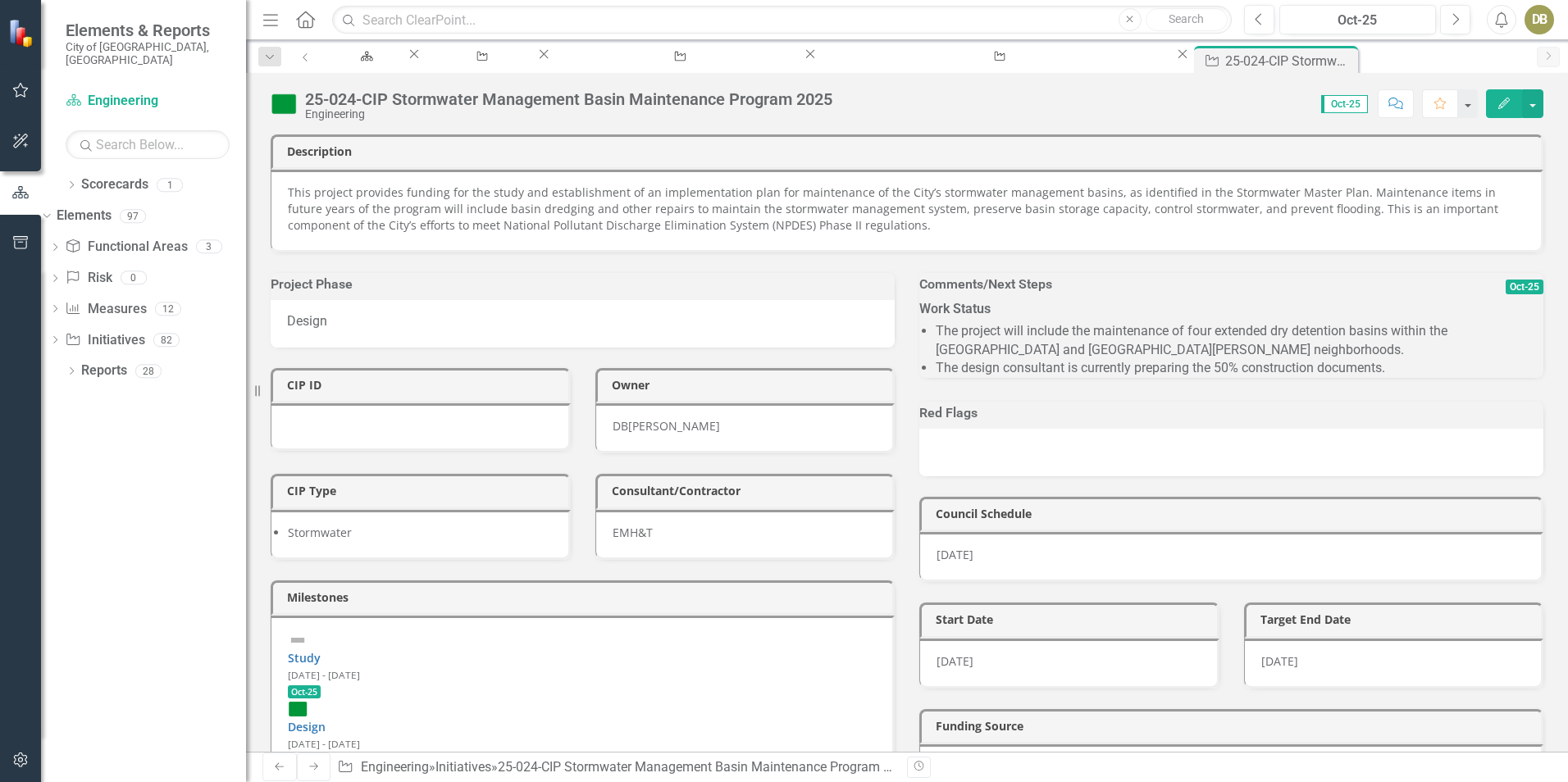
click at [1505, 95] on button "Edit" at bounding box center [1504, 104] width 36 height 29
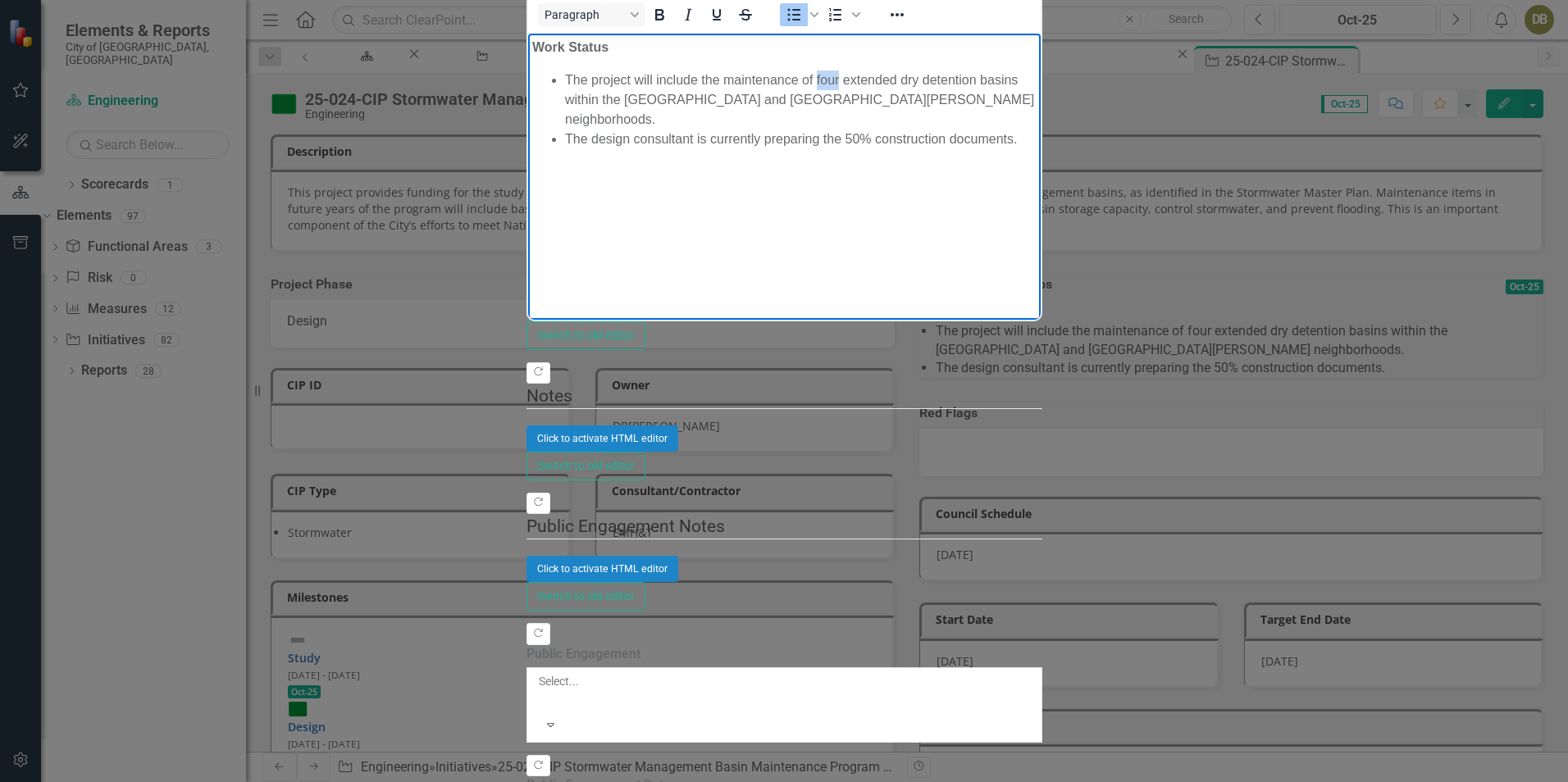
drag, startPoint x: 837, startPoint y: 78, endPoint x: 817, endPoint y: 77, distance: 20.0
click at [817, 77] on li "The project will include the maintenance of four extended dry detention basins …" at bounding box center [800, 99] width 472 height 59
click at [1036, 81] on li "The project will include the maintenance of extended dry detention basins withi…" at bounding box center [800, 99] width 472 height 59
click at [848, 129] on li "The number for basins to be maintained by the prject is under determination by …" at bounding box center [800, 149] width 472 height 39
click at [1036, 129] on li "The number for basins to be maintained by the project is under determination by…" at bounding box center [800, 149] width 472 height 39
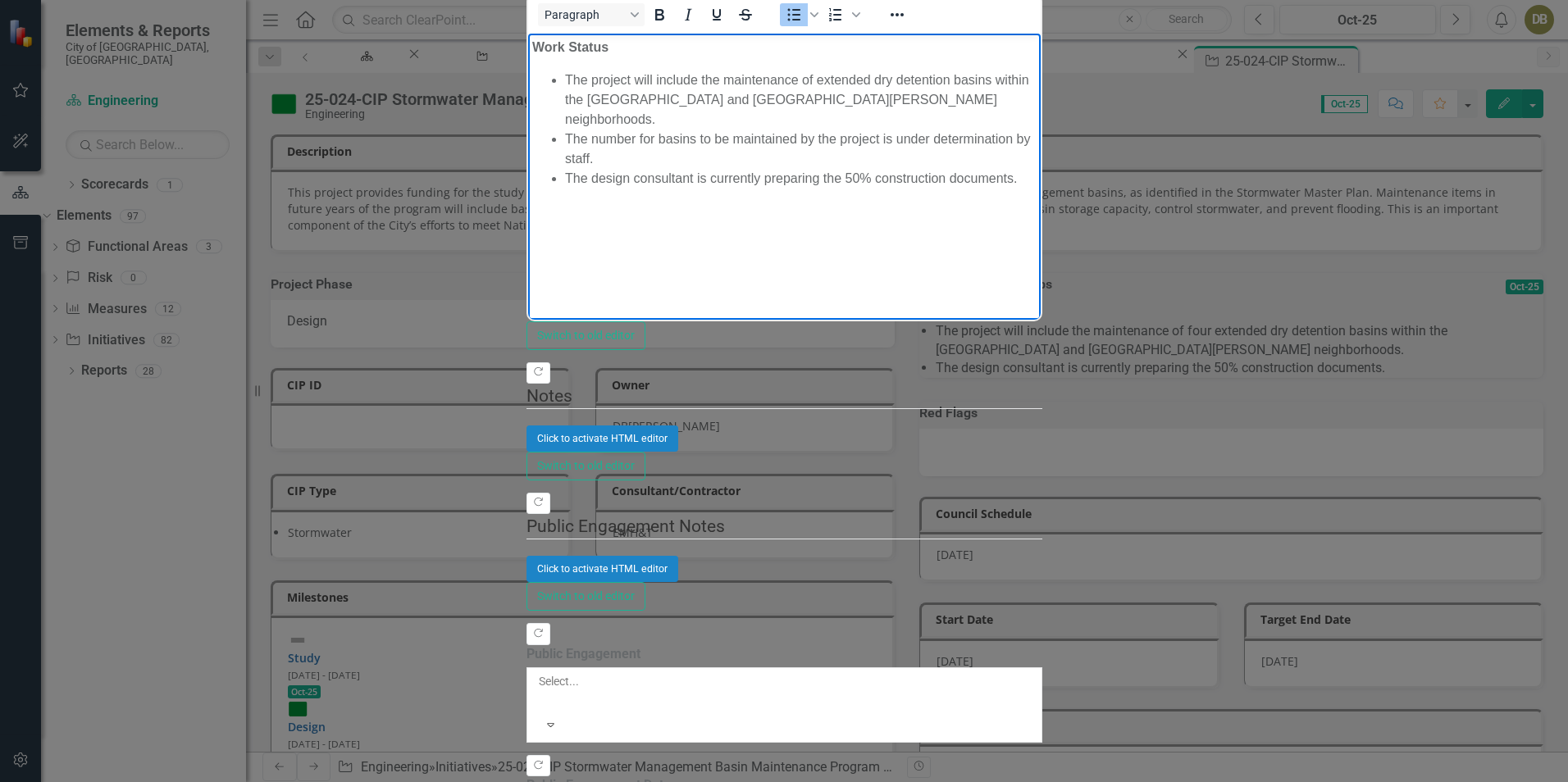
click at [1036, 168] on li "The design consultant is currently preparing the 50% construction documents." at bounding box center [800, 178] width 472 height 20
drag, startPoint x: 566, startPoint y: 117, endPoint x: 1023, endPoint y: 117, distance: 457.0
click at [1023, 168] on li "The design consultant is currently preparing the 50% construction documents." at bounding box center [800, 178] width 472 height 20
click at [1040, 164] on body "Work Status The project will include the maintenance of extended dry detention …" at bounding box center [783, 155] width 513 height 246
click at [1036, 168] on li "The design consultant is currently preparing the 50% construction documents." at bounding box center [800, 178] width 472 height 20
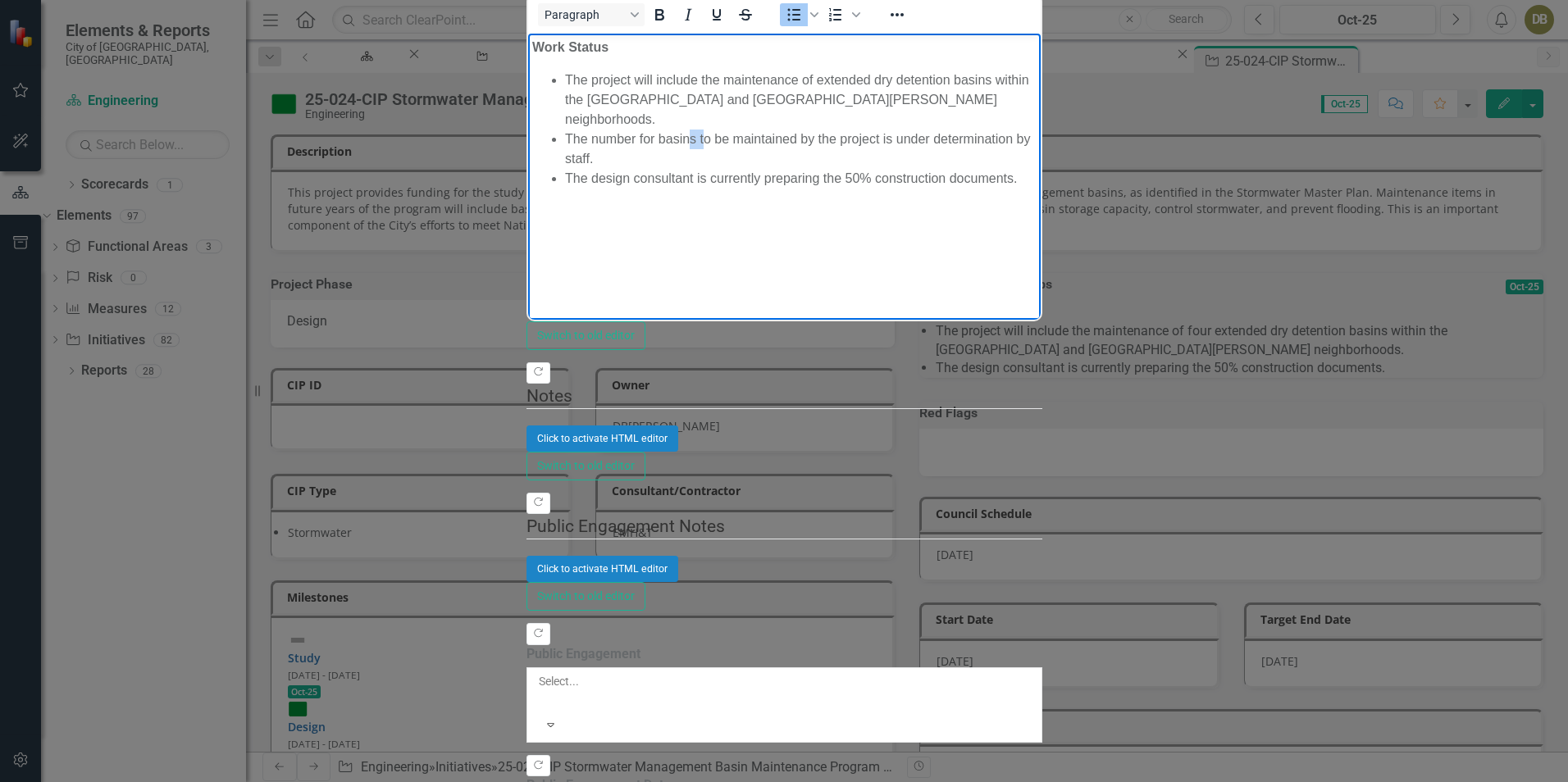
drag, startPoint x: 689, startPoint y: 97, endPoint x: 702, endPoint y: 98, distance: 13.0
click at [702, 129] on li "The number for basins to be maintained by the project is under determination by…" at bounding box center [800, 149] width 472 height 39
click at [730, 129] on li "The number for basins to be maintained by the project is under determination by…" at bounding box center [800, 149] width 472 height 39
click at [797, 129] on li "The number for basins to be maintained by the project is under determination by…" at bounding box center [800, 149] width 472 height 39
drag, startPoint x: 797, startPoint y: 98, endPoint x: 715, endPoint y: 98, distance: 82.0
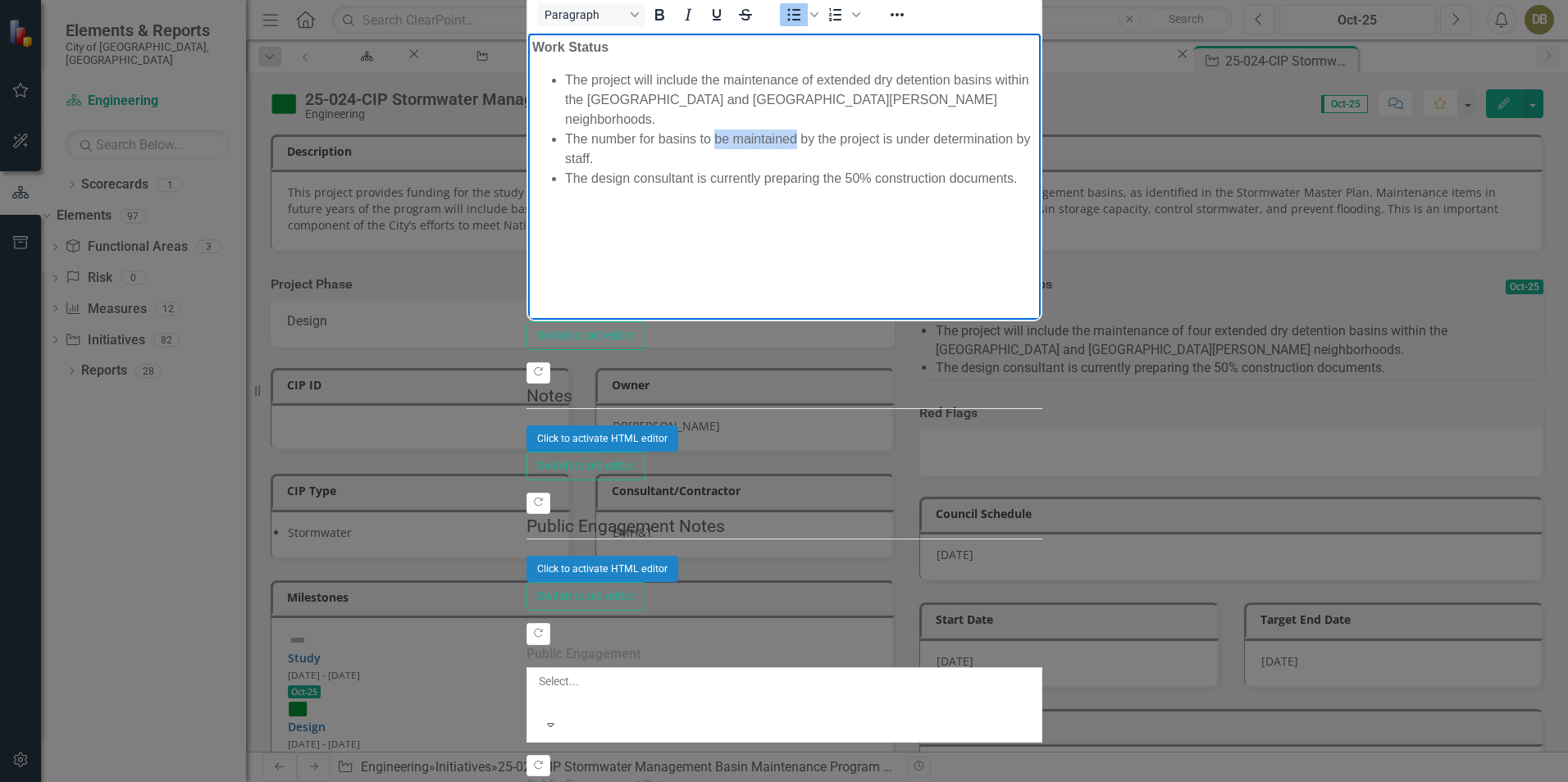
click at [715, 129] on li "The number for basins to be maintained by the project is under determination by…" at bounding box center [800, 149] width 472 height 39
click at [1036, 168] on li "The design consultant is currently preparing the 50% construction documents." at bounding box center [800, 178] width 472 height 20
click at [976, 129] on li "The number for basins to be considered for maintenance by the project is under …" at bounding box center [800, 149] width 472 height 39
click at [1036, 168] on li "The design consultant is currently preparing the 50% construction documents." at bounding box center [800, 178] width 472 height 20
click at [894, 129] on li "The number for basins to be considered for maintenance by the project in 2026 i…" at bounding box center [800, 149] width 472 height 39
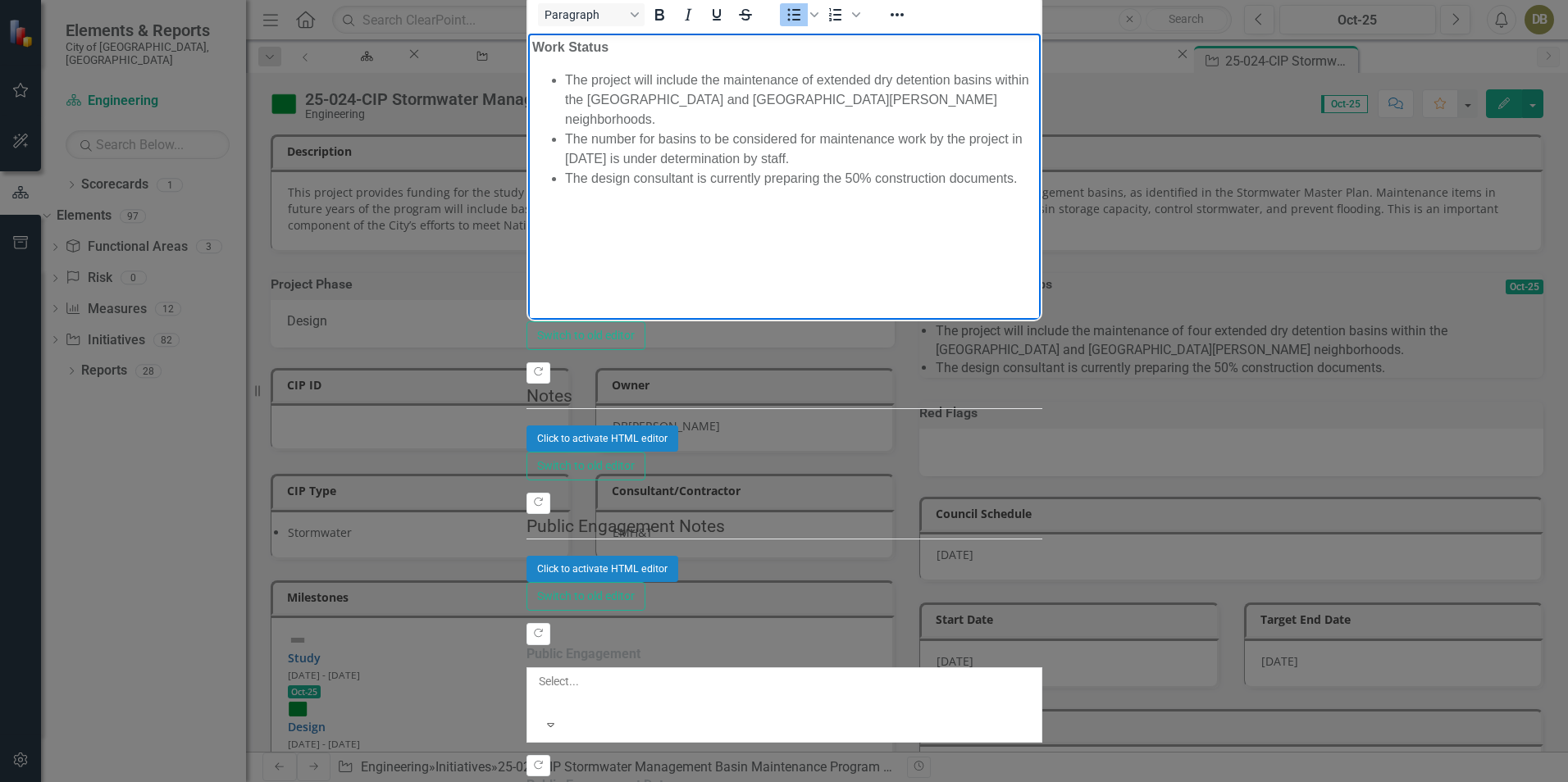
click at [1036, 168] on li "The design consultant is currently preparing the 50% construction documents." at bounding box center [800, 178] width 472 height 20
click at [1036, 129] on li "The number for basins to be considered for maintenance work by the project in 2…" at bounding box center [800, 149] width 472 height 39
click at [1036, 168] on li "The design consultant is currently preparing the 50% construction documents." at bounding box center [800, 178] width 472 height 20
click at [862, 79] on li "The project will include the maintenance of extended dry detention basins withi…" at bounding box center [800, 99] width 472 height 59
click at [1017, 168] on li "The design consultant is currently preparing the 50% construction documents." at bounding box center [800, 178] width 472 height 20
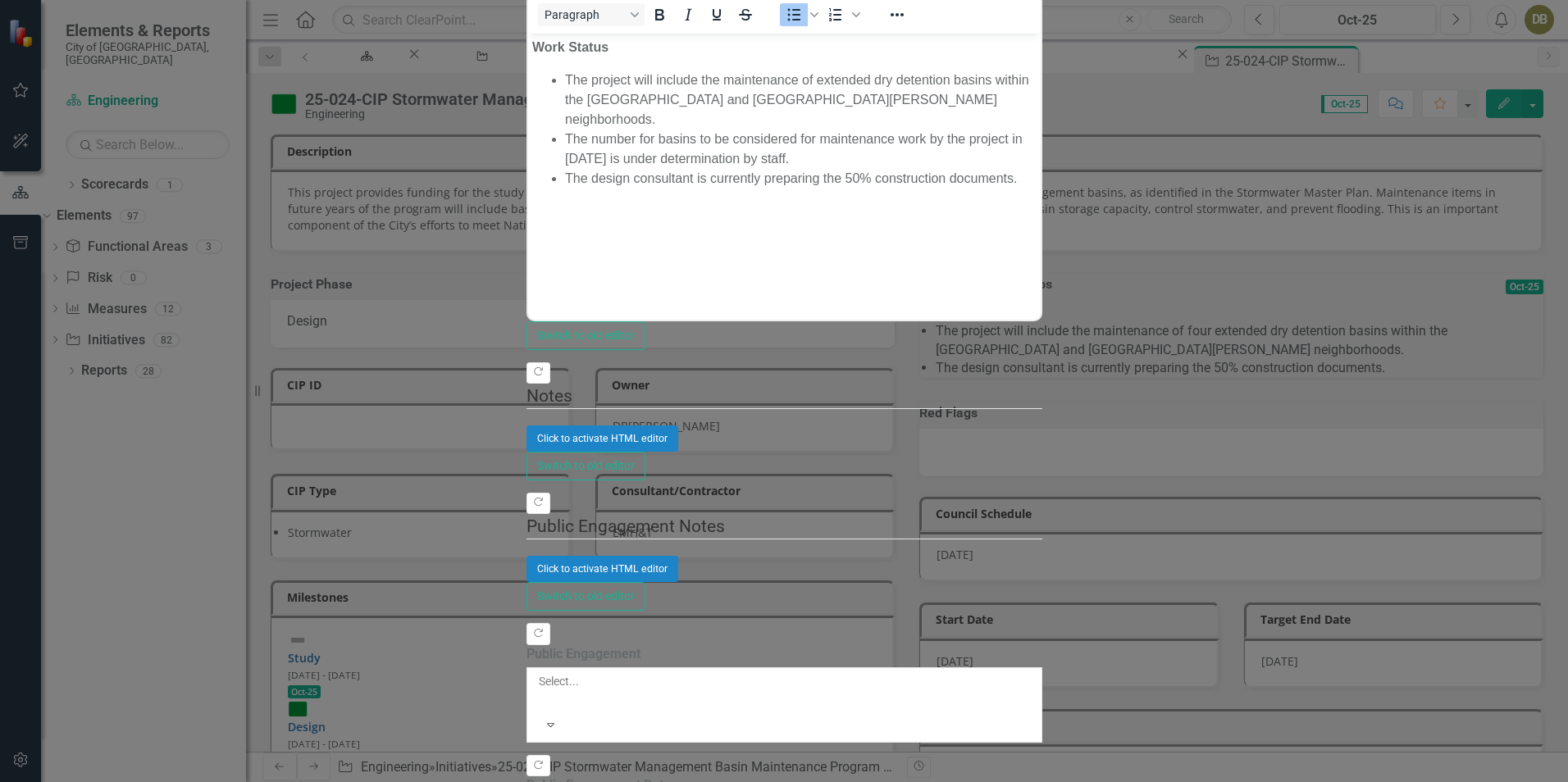
drag, startPoint x: 1516, startPoint y: 759, endPoint x: 514, endPoint y: 115, distance: 1191.1
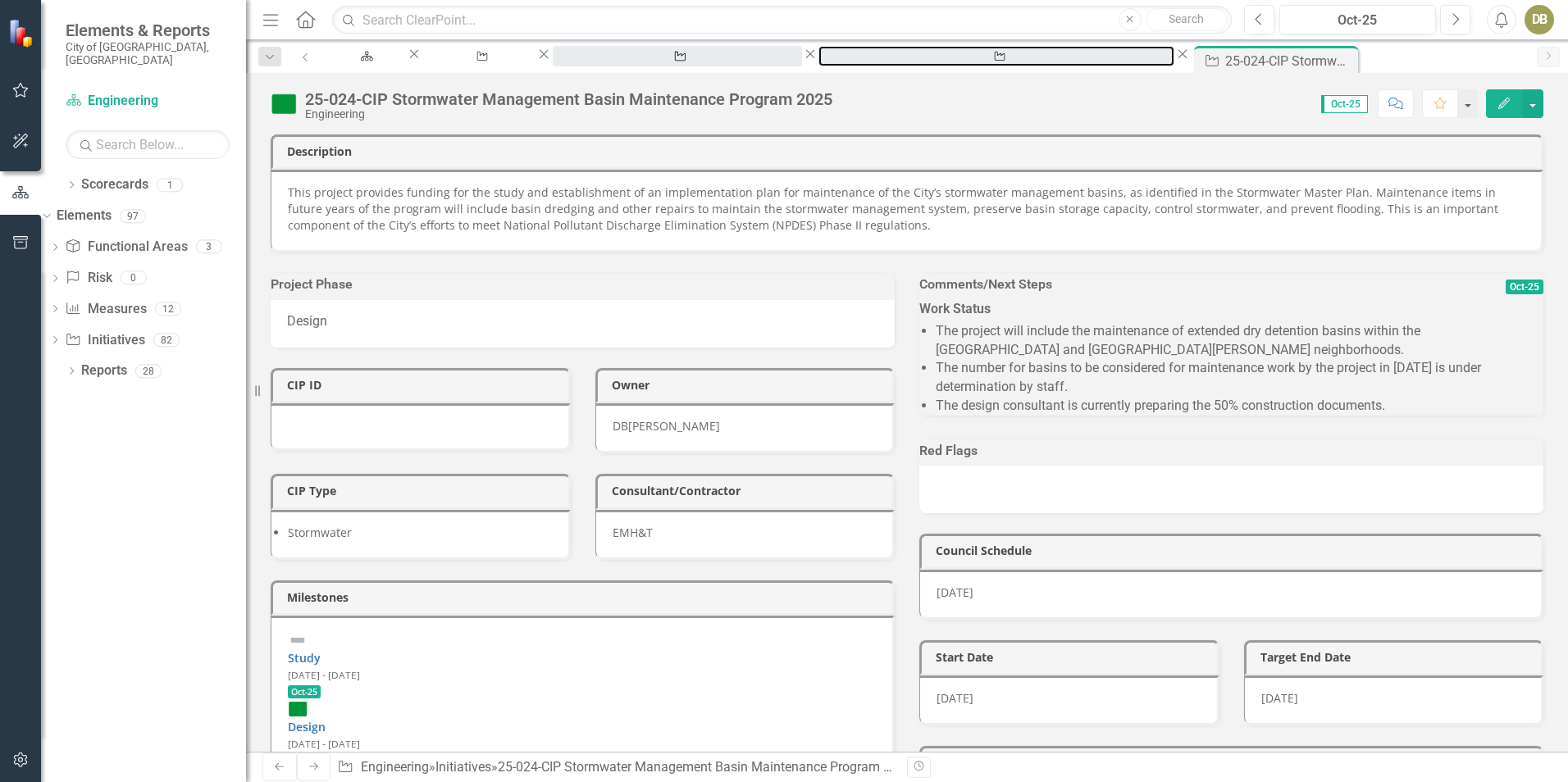
drag, startPoint x: 917, startPoint y: 61, endPoint x: 792, endPoint y: 62, distance: 125.0
click at [917, 62] on div "25-023-CIP [GEOGRAPHIC_DATA] [GEOGRAPHIC_DATA] Improvements" at bounding box center [996, 72] width 326 height 21
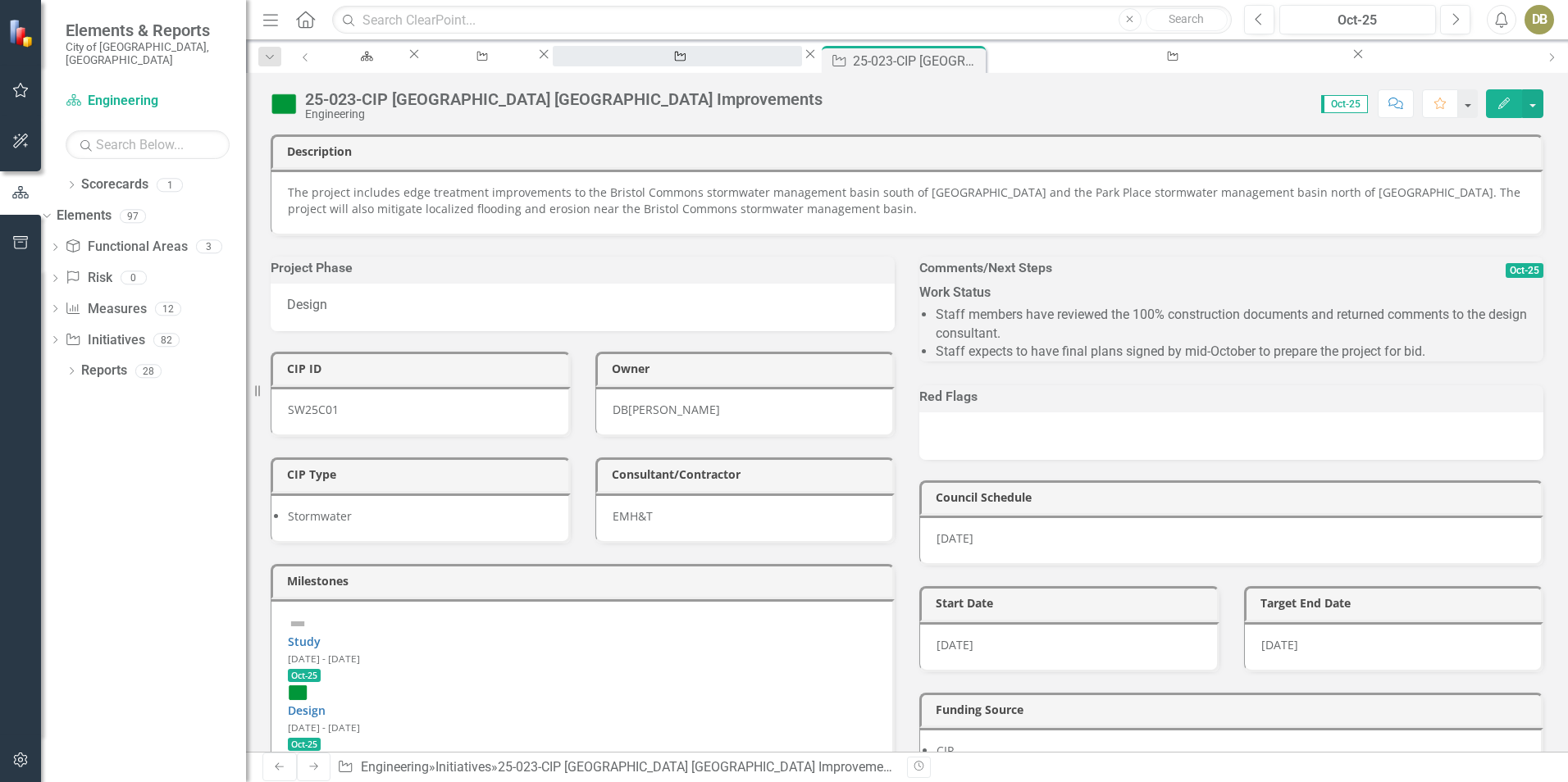
click at [754, 62] on div "25-017-CIP Stormwater Grant Pilot Project 2025" at bounding box center [677, 72] width 220 height 21
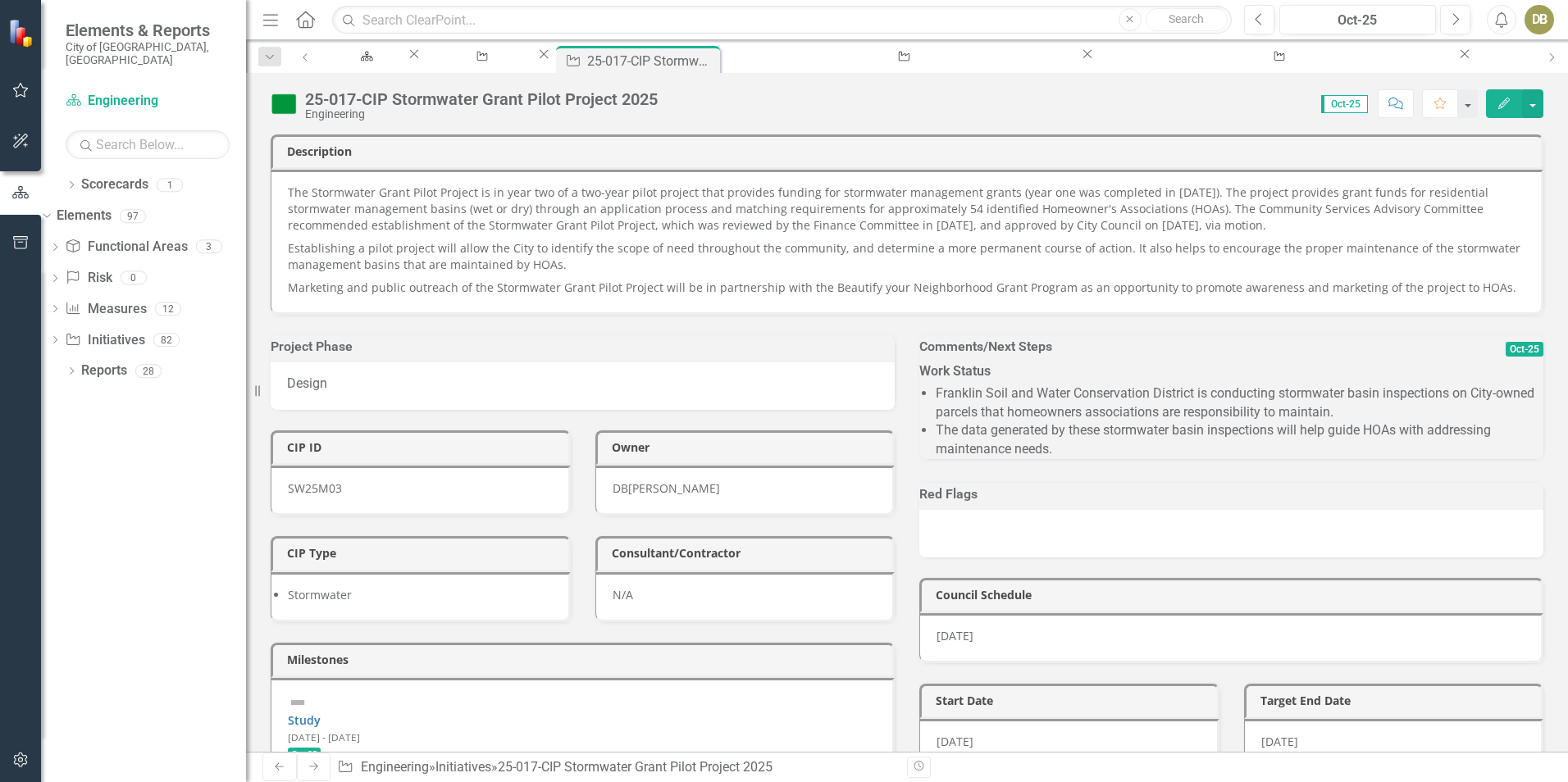
click at [828, 106] on div "Score: N/A Oct-25 Completed Comment Favorite Edit" at bounding box center [1105, 104] width 877 height 28
